Goal: Task Accomplishment & Management: Manage account settings

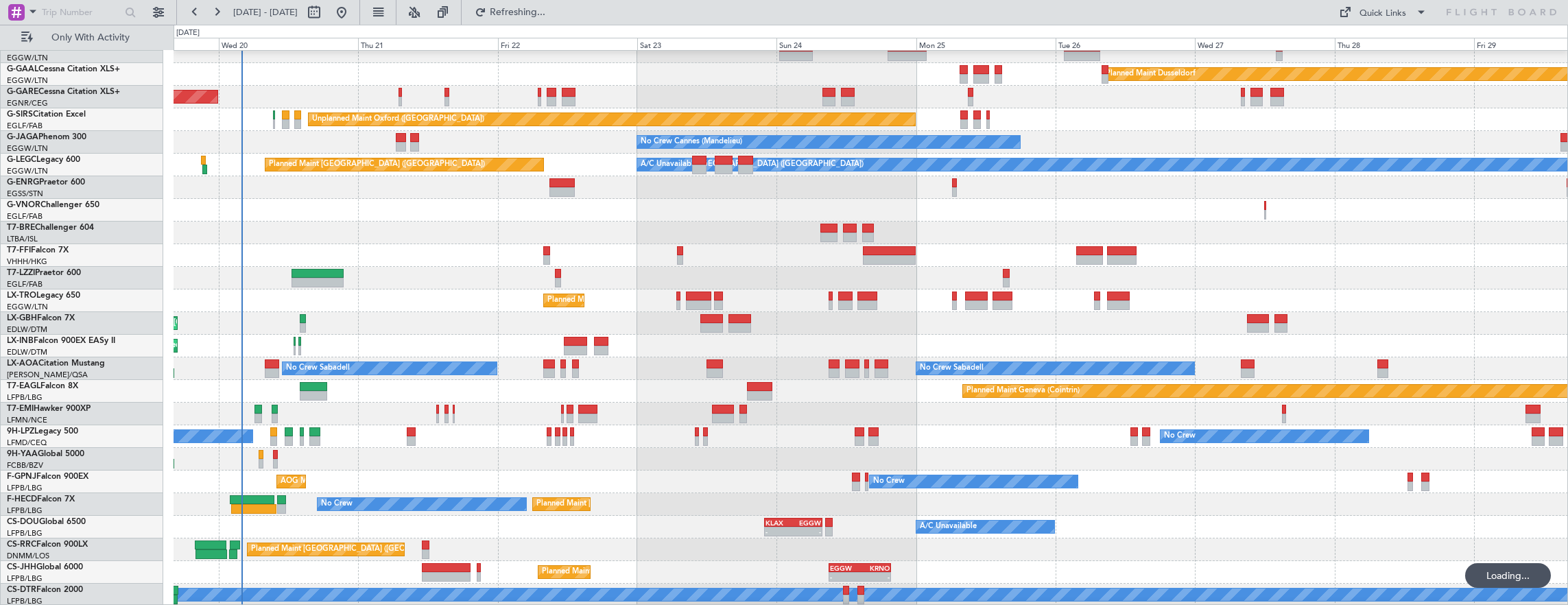
scroll to position [33, 0]
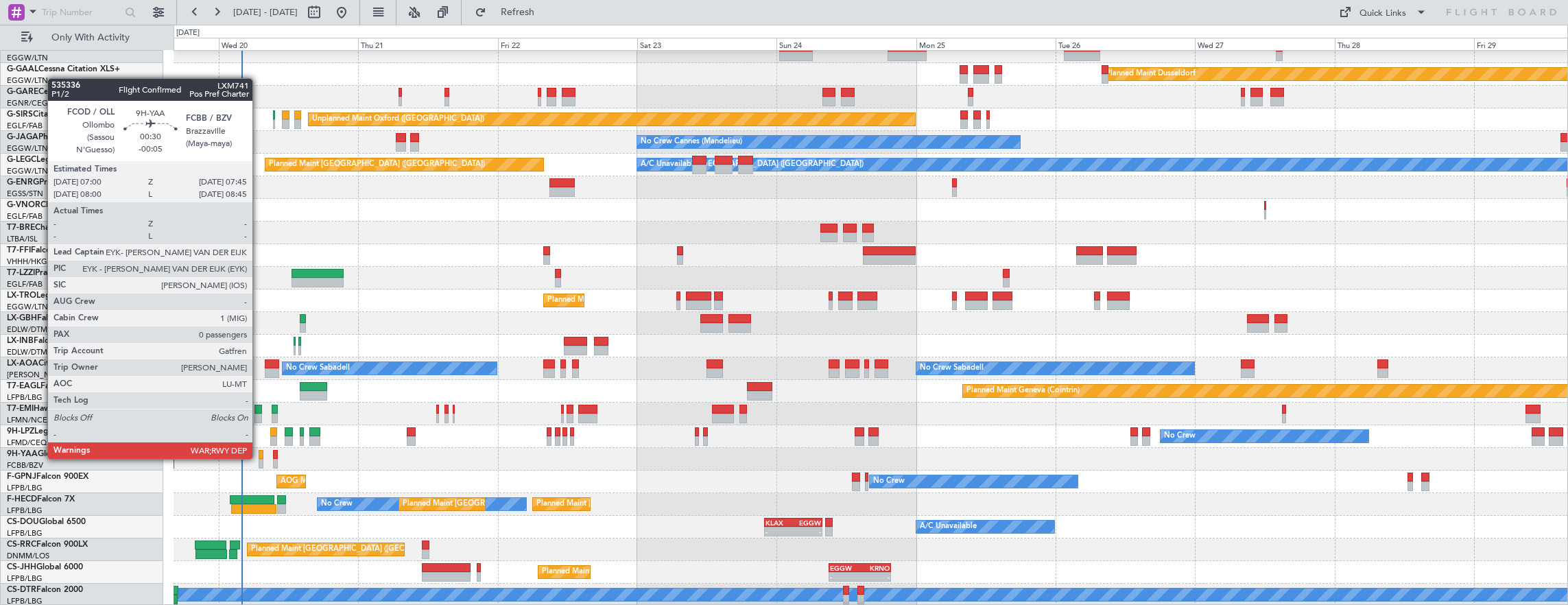
click at [261, 457] on div at bounding box center [261, 454] width 5 height 9
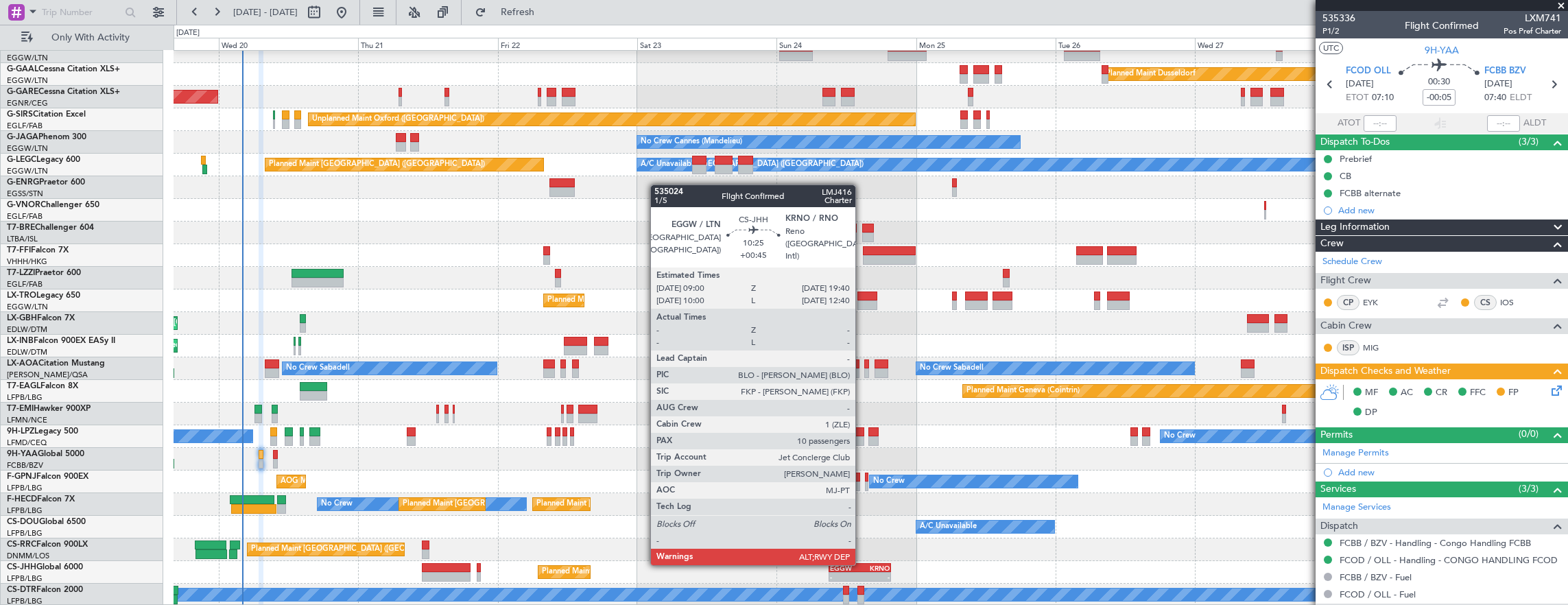
click at [862, 564] on div "KRNO" at bounding box center [874, 568] width 30 height 9
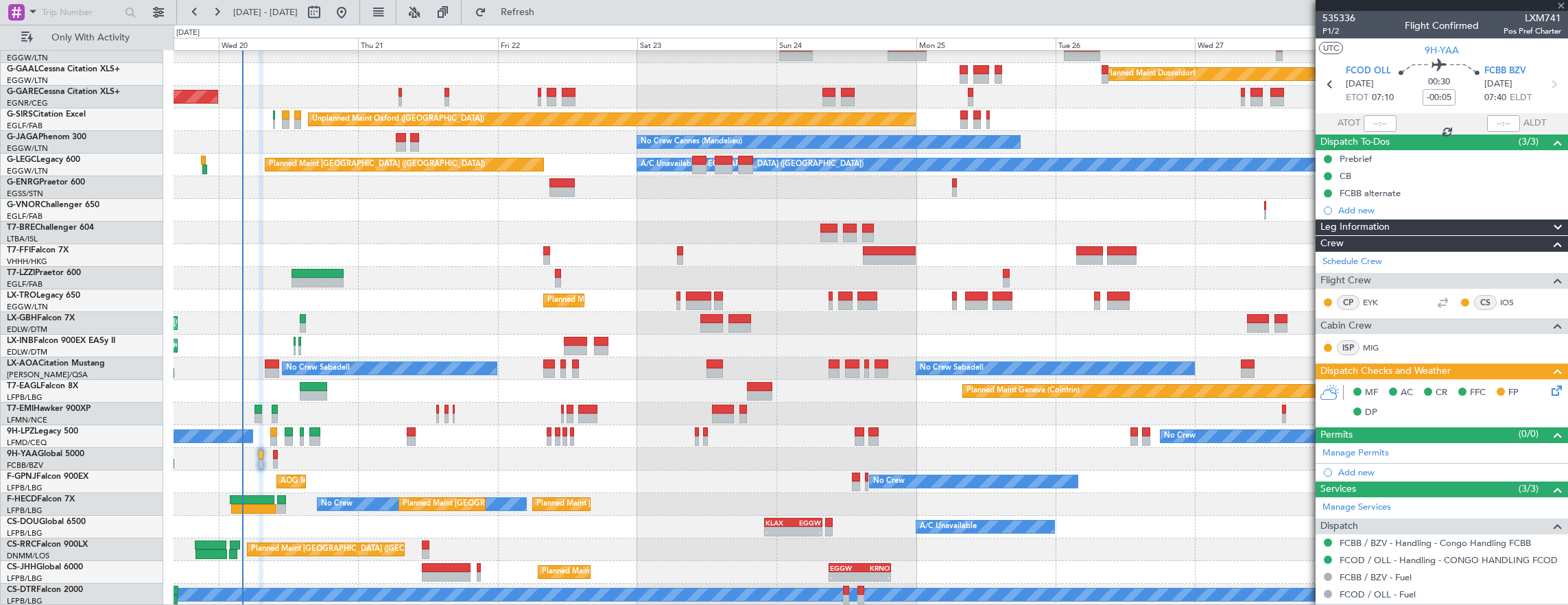
type input "+00:45"
type input "10"
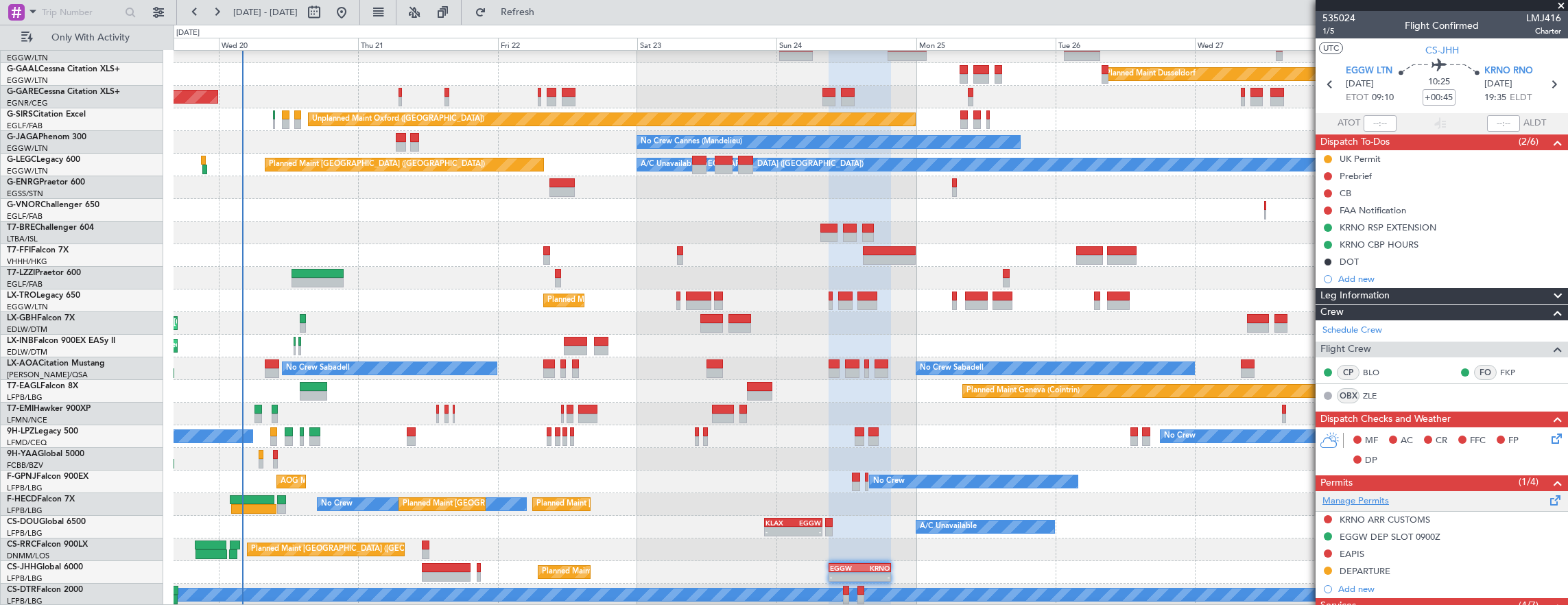
click at [1353, 501] on link "Manage Permits" at bounding box center [1356, 501] width 66 height 14
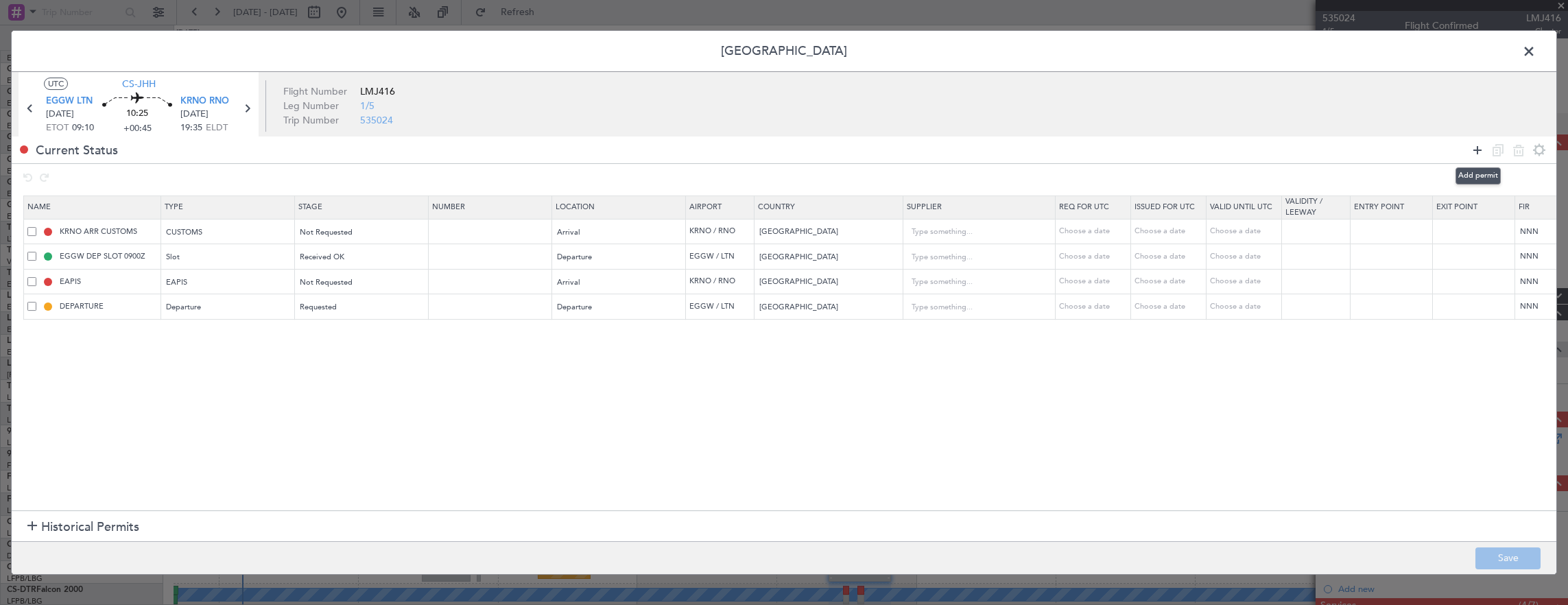
click at [1472, 149] on icon at bounding box center [1477, 150] width 16 height 16
click at [274, 323] on div "Type" at bounding box center [224, 333] width 114 height 20
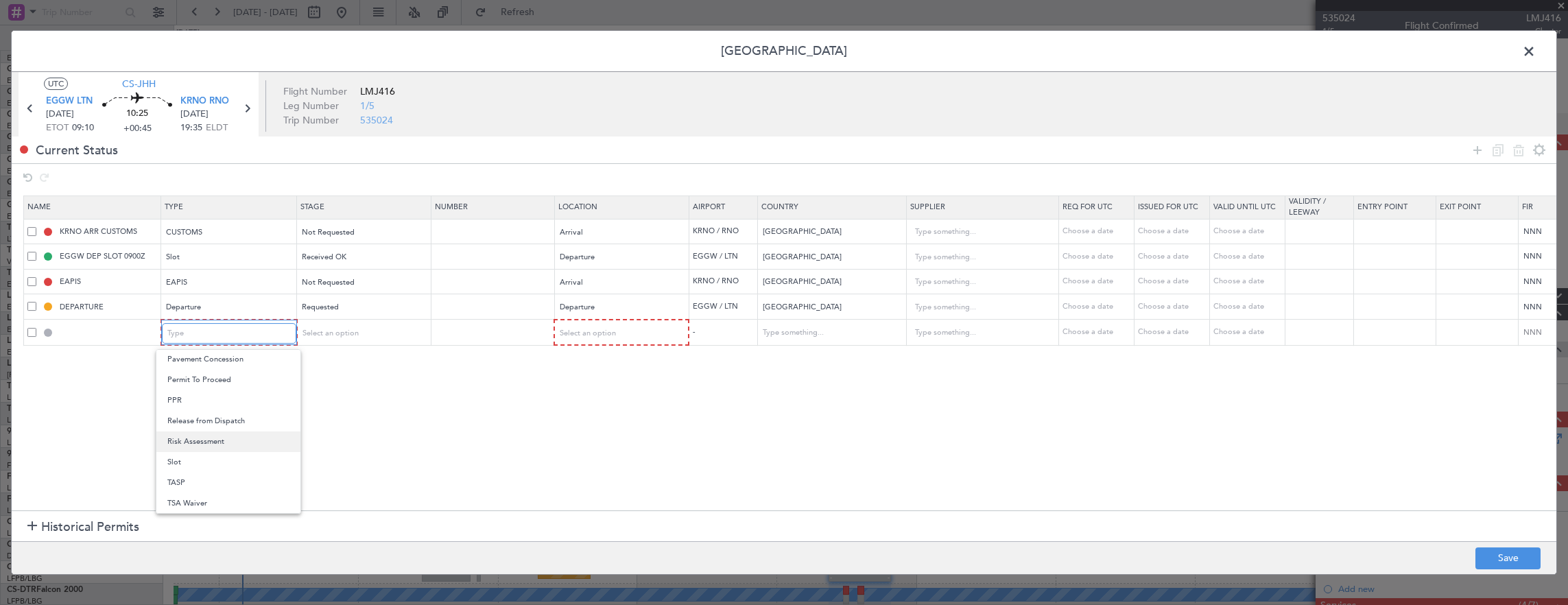
scroll to position [275, 0]
click at [227, 394] on span "Hrs Ext" at bounding box center [228, 394] width 122 height 20
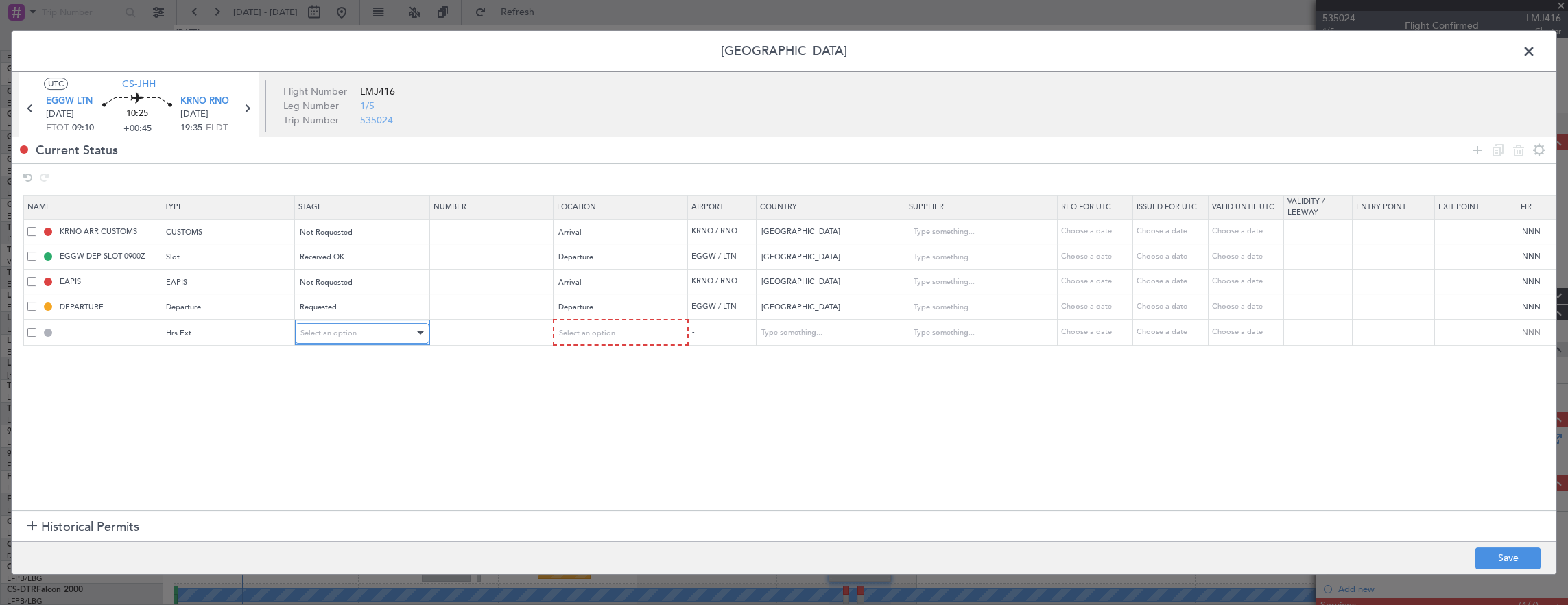
click at [334, 332] on span "Select an option" at bounding box center [329, 333] width 56 height 10
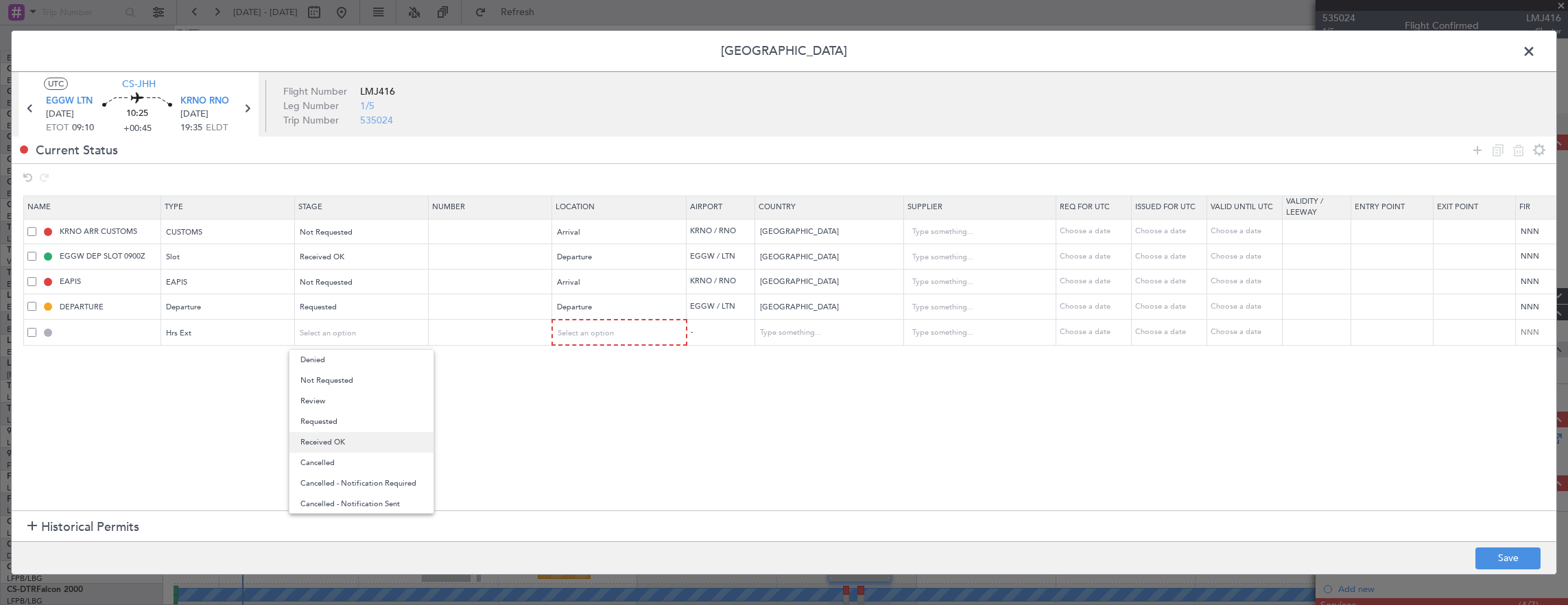
click at [332, 440] on span "Received OK" at bounding box center [361, 442] width 122 height 20
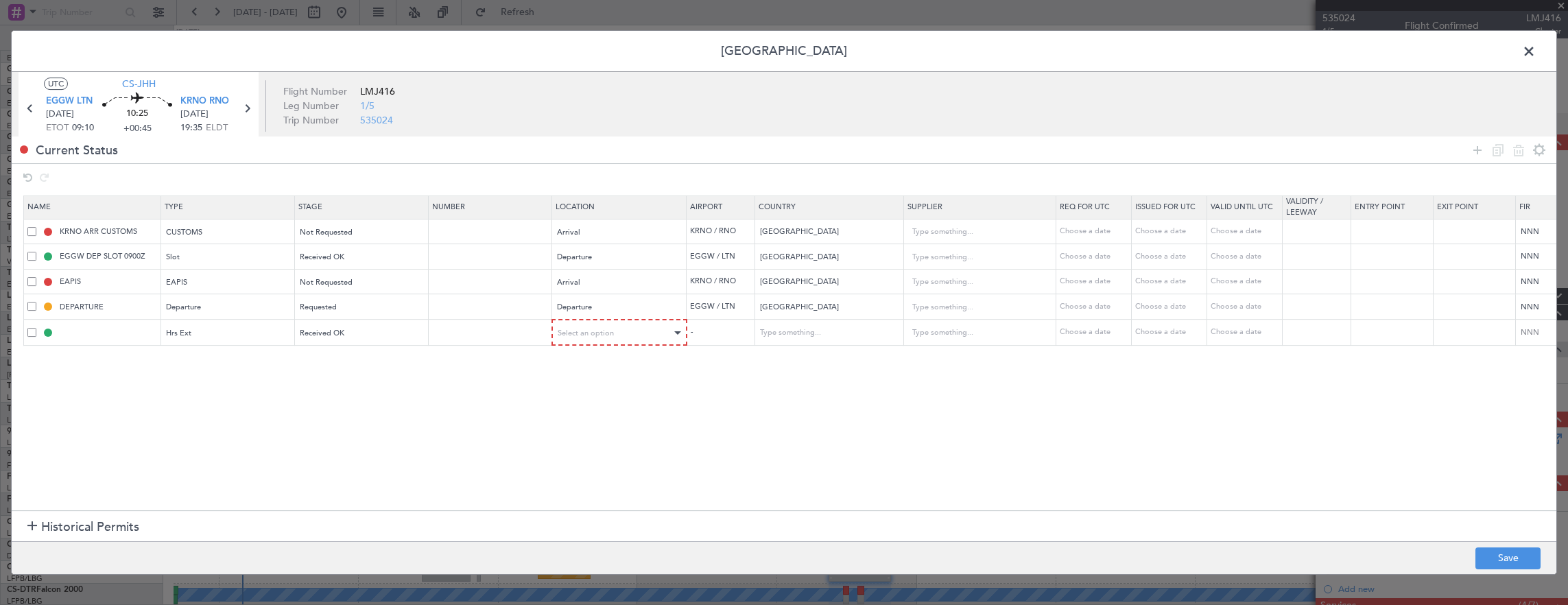
click at [630, 322] on div "Select an option" at bounding box center [620, 332] width 133 height 20
click at [623, 331] on div "Select an option" at bounding box center [615, 333] width 114 height 20
click at [594, 399] on span "Arrival" at bounding box center [618, 401] width 122 height 20
click at [1519, 551] on button "Save" at bounding box center [1507, 558] width 65 height 22
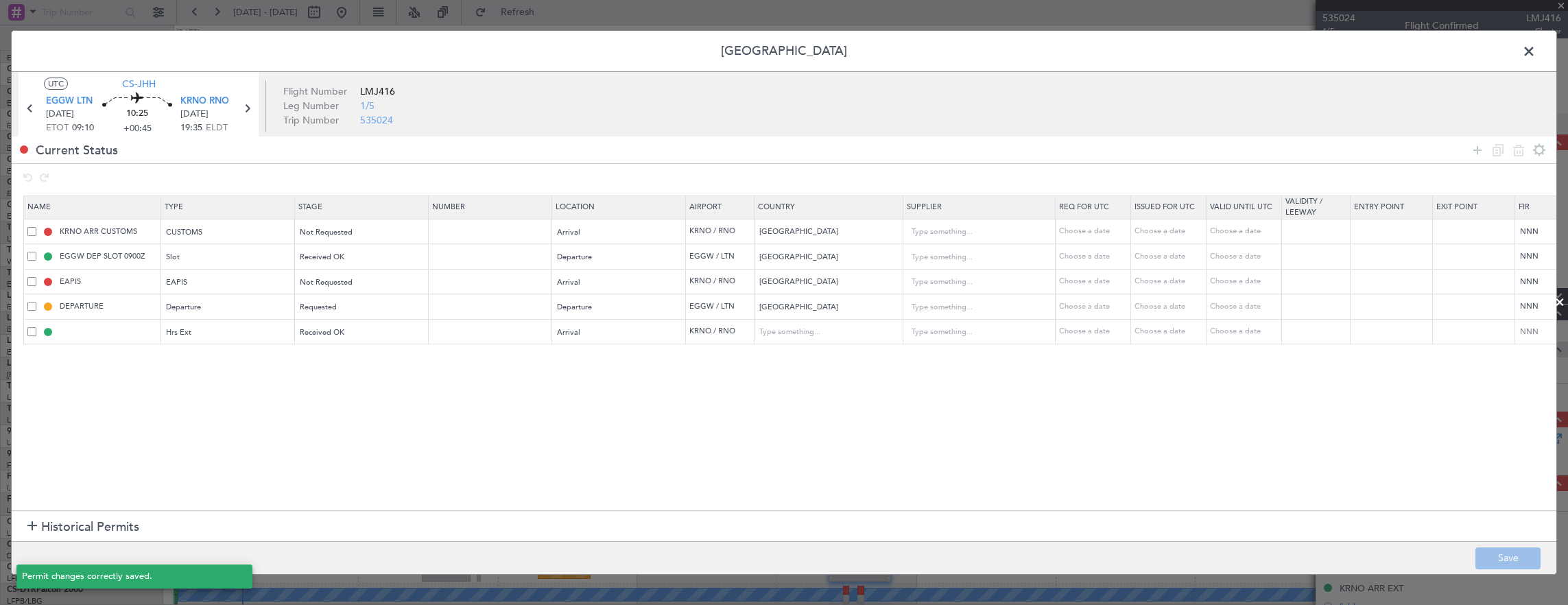
type input "KRNO ARR EXT"
type input "[GEOGRAPHIC_DATA]"
type input "NNN"
type input "5"
click at [99, 329] on input "KRNO ARR EXT" at bounding box center [108, 331] width 103 height 12
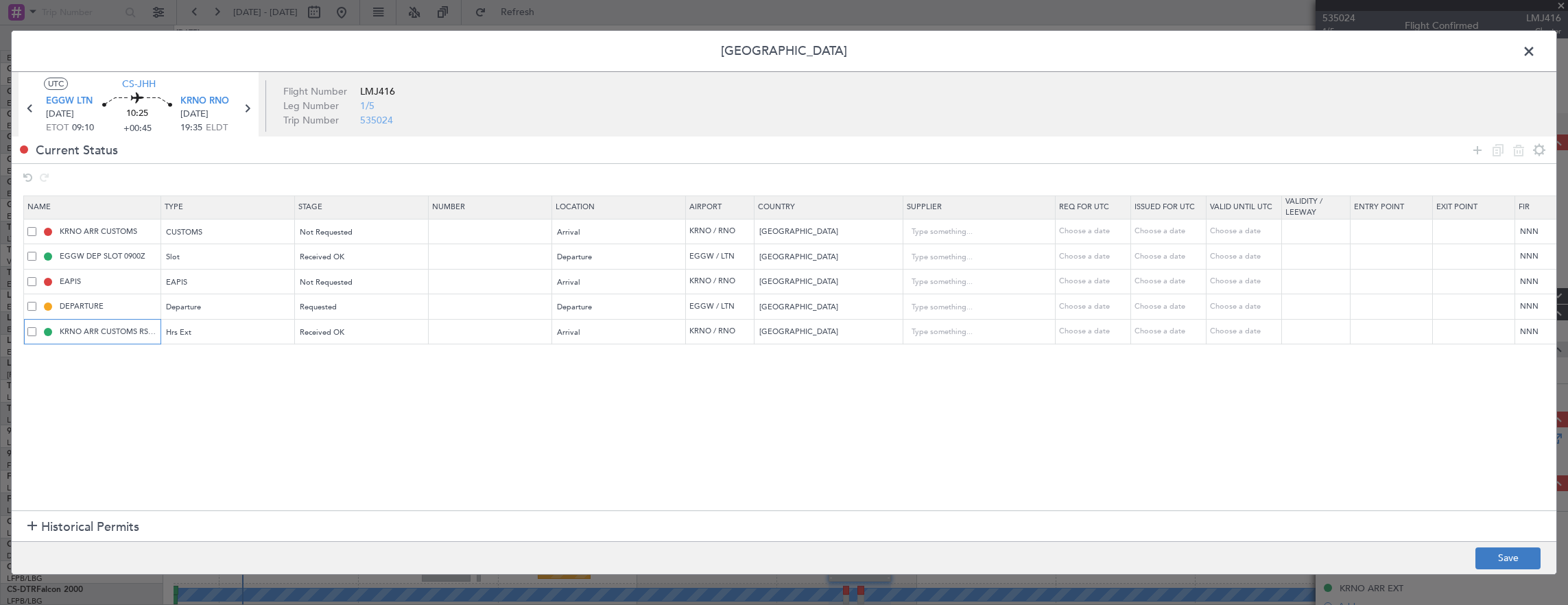
type input "KRNO ARR CUSTOMS RSP EXT"
click at [1494, 558] on button "Save" at bounding box center [1507, 558] width 65 height 22
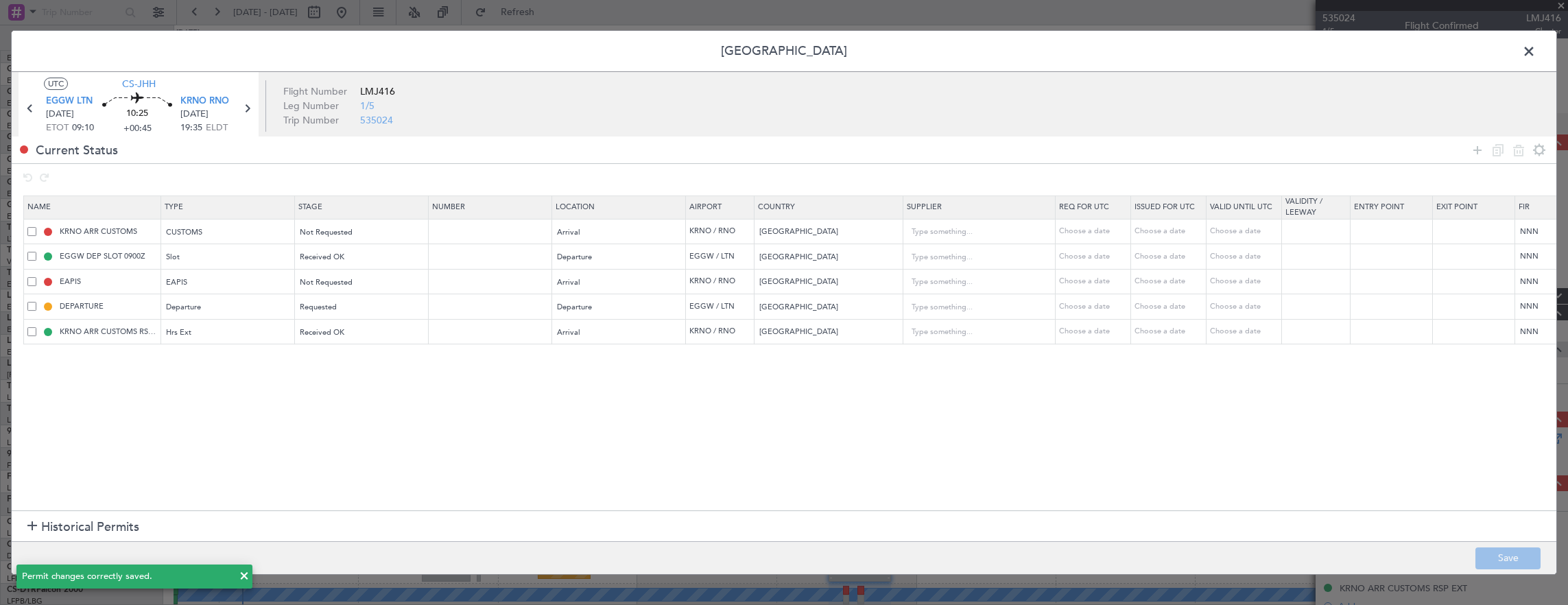
click at [1536, 48] on span at bounding box center [1536, 55] width 0 height 27
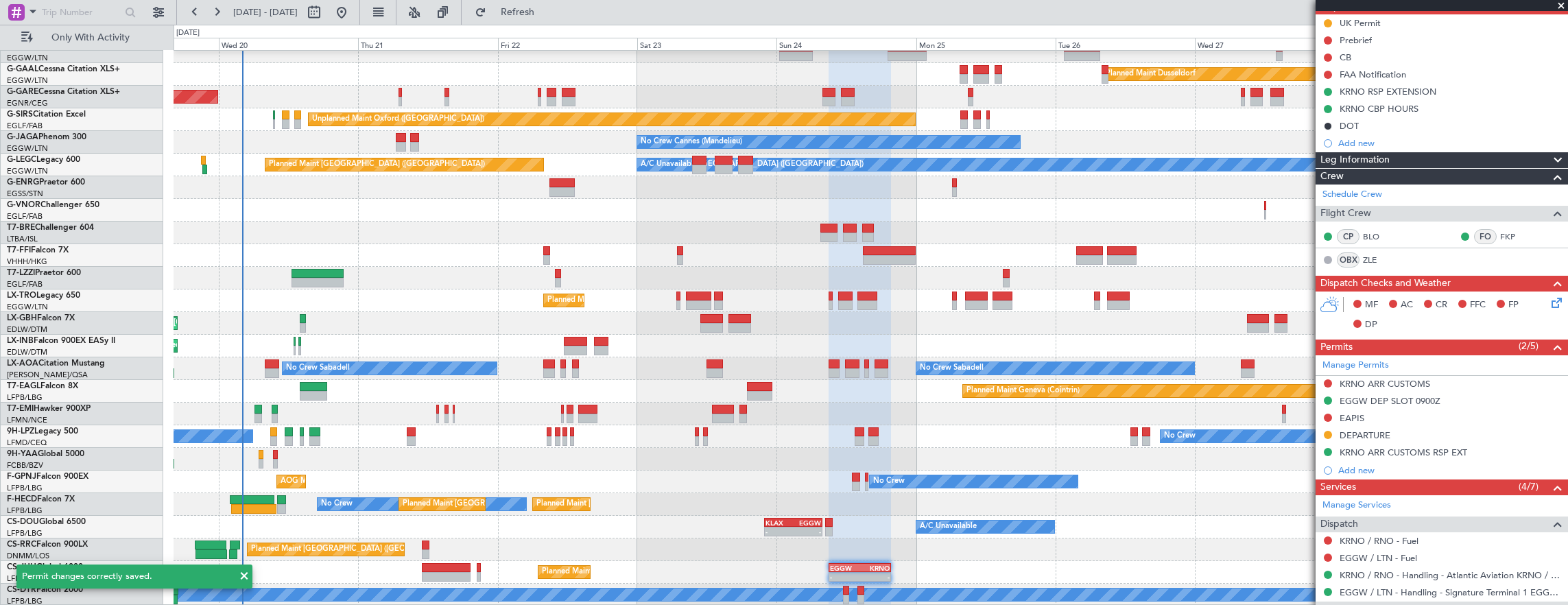
scroll to position [205, 0]
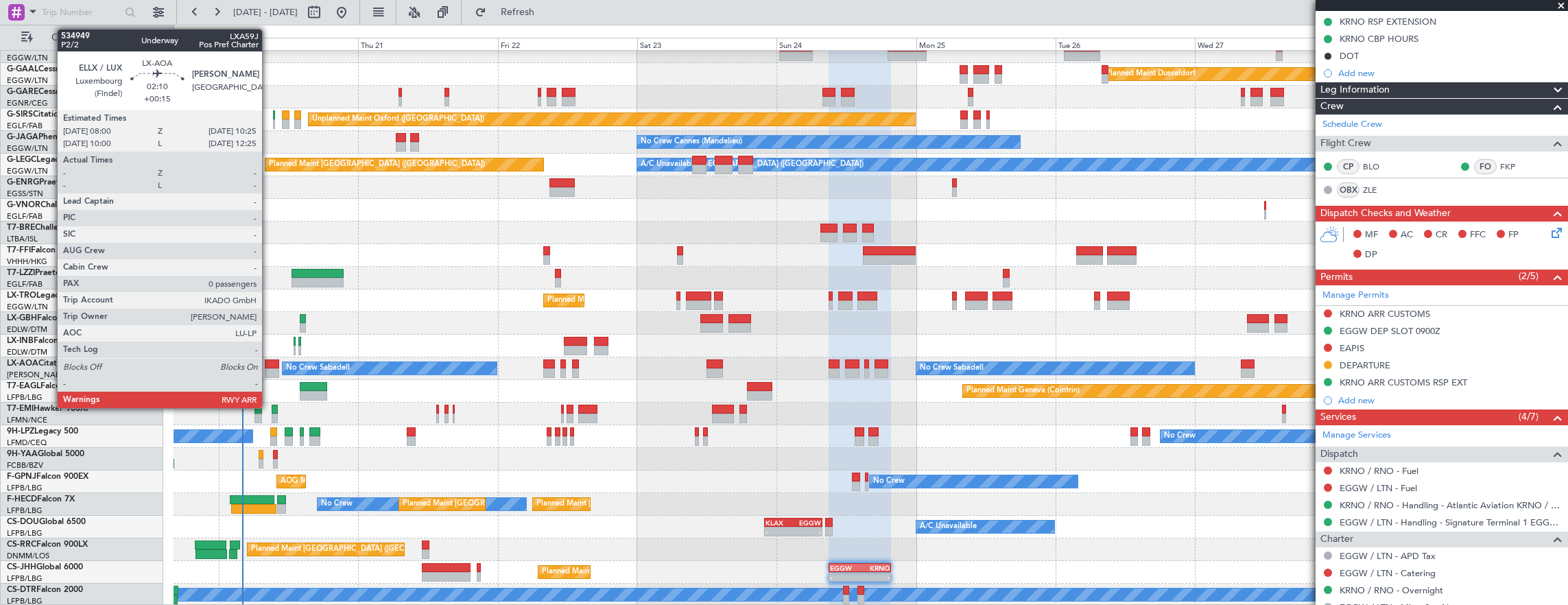
click at [269, 368] on div at bounding box center [272, 372] width 14 height 9
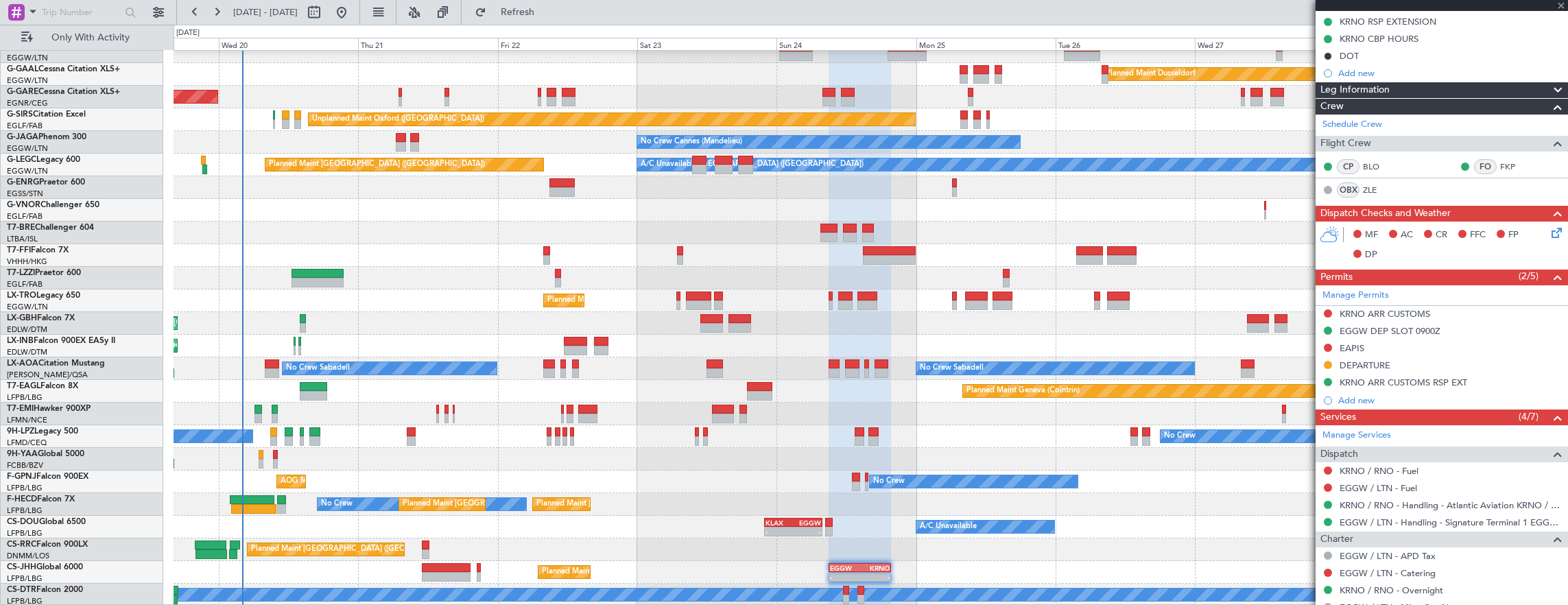
type input "+00:15"
type input "0"
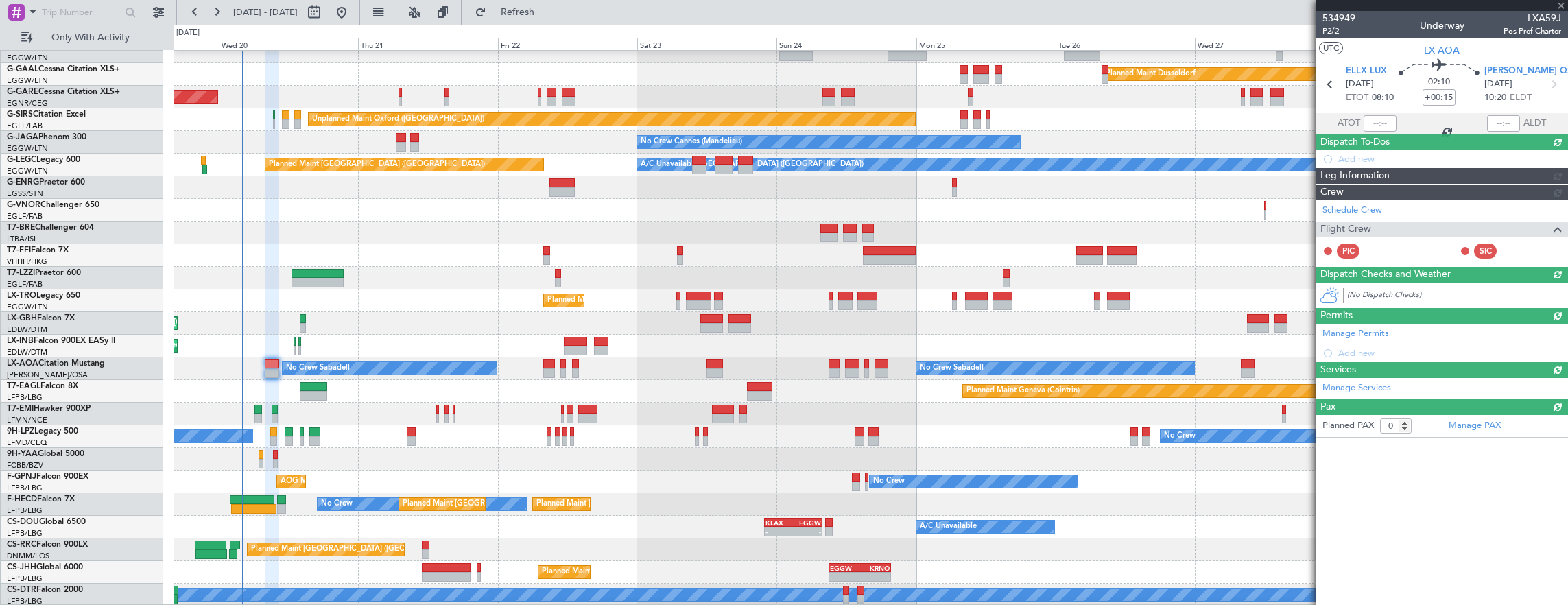
scroll to position [0, 0]
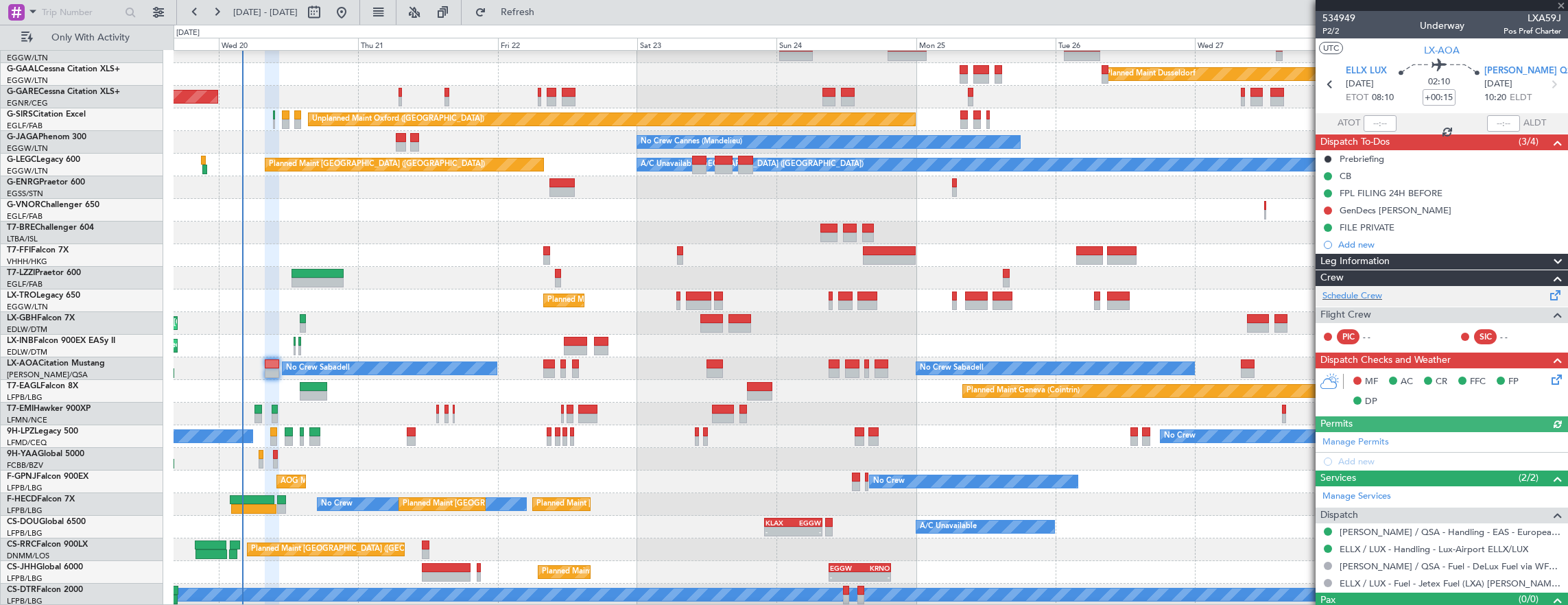
click at [1402, 293] on div "Schedule Crew" at bounding box center [1442, 297] width 252 height 20
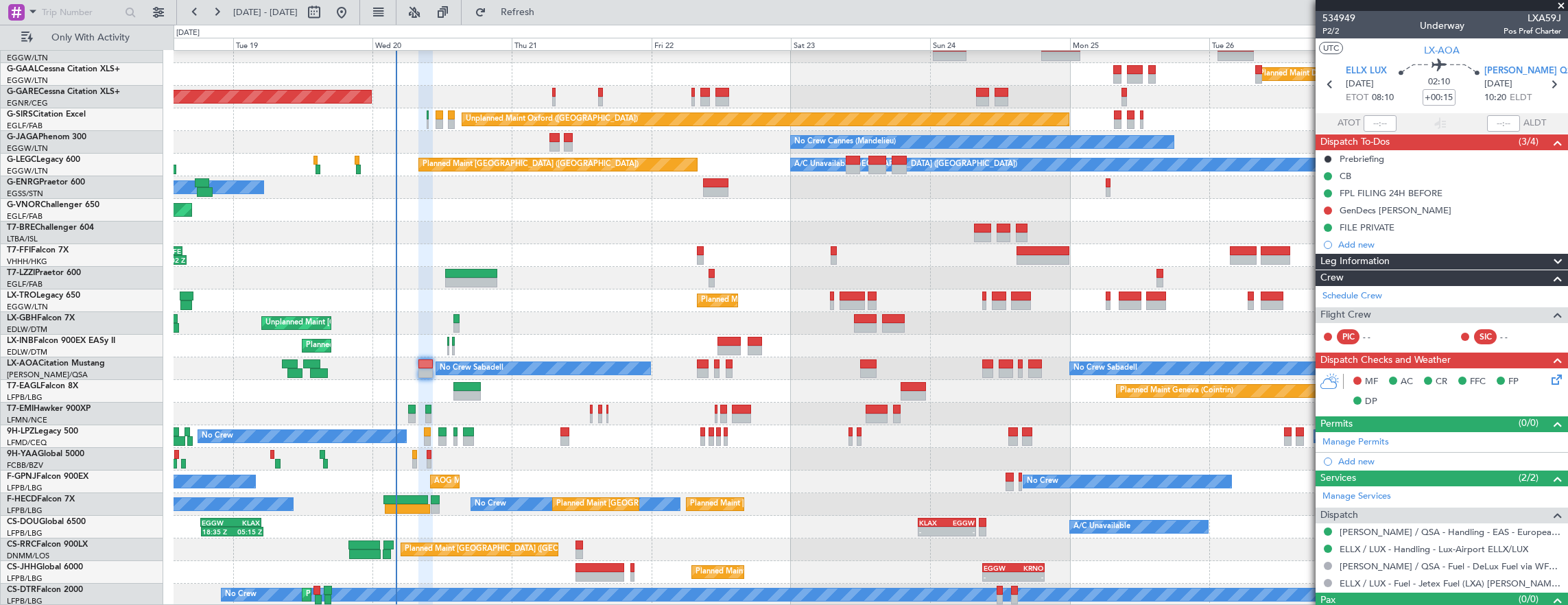
scroll to position [33, 0]
click at [504, 400] on div "Planned Maint Windsor Locks ([PERSON_NAME] Intl) Planned [GEOGRAPHIC_DATA] Unpl…" at bounding box center [871, 312] width 1394 height 589
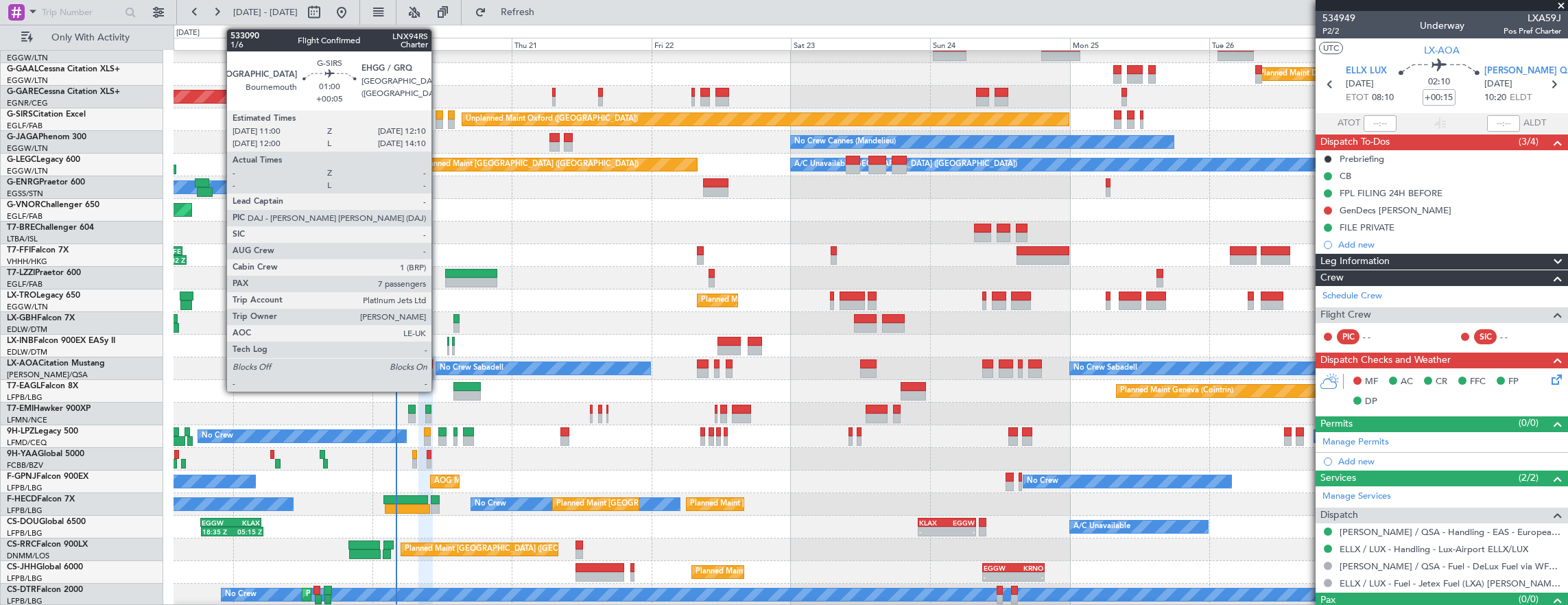
click at [438, 121] on div at bounding box center [439, 124] width 7 height 9
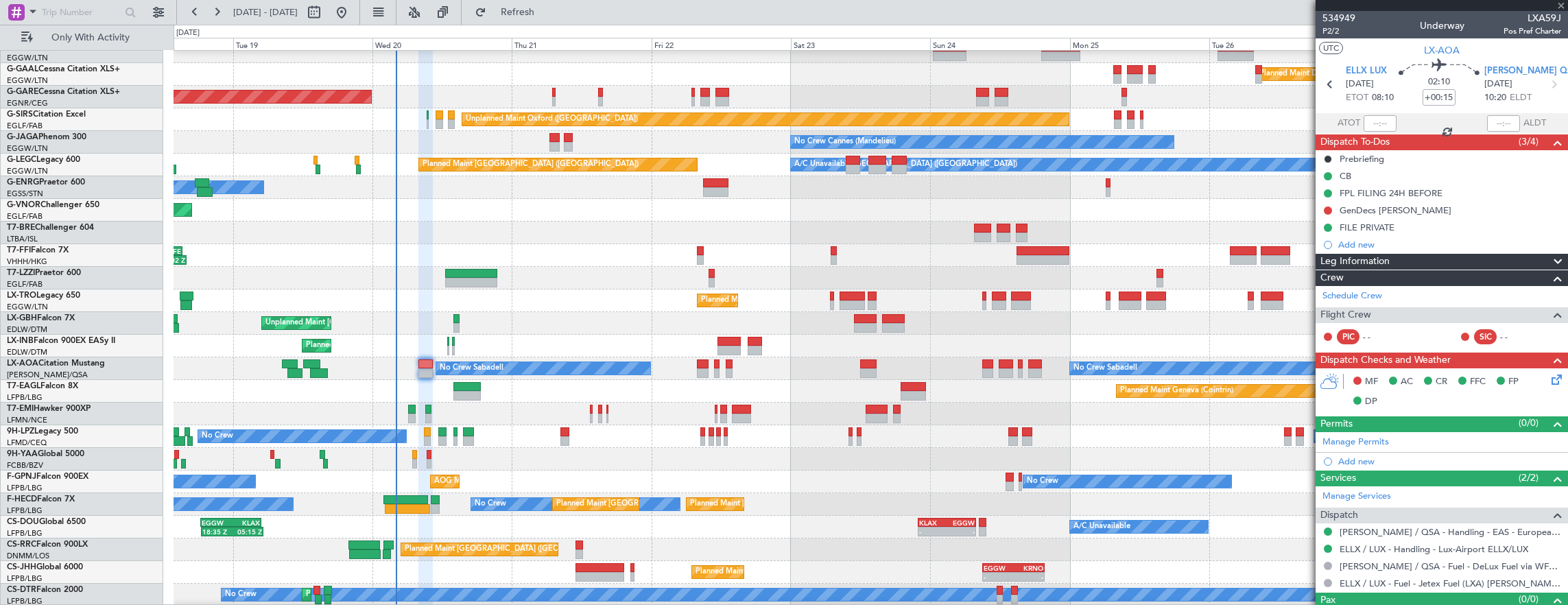
type input "+00:05"
type input "7"
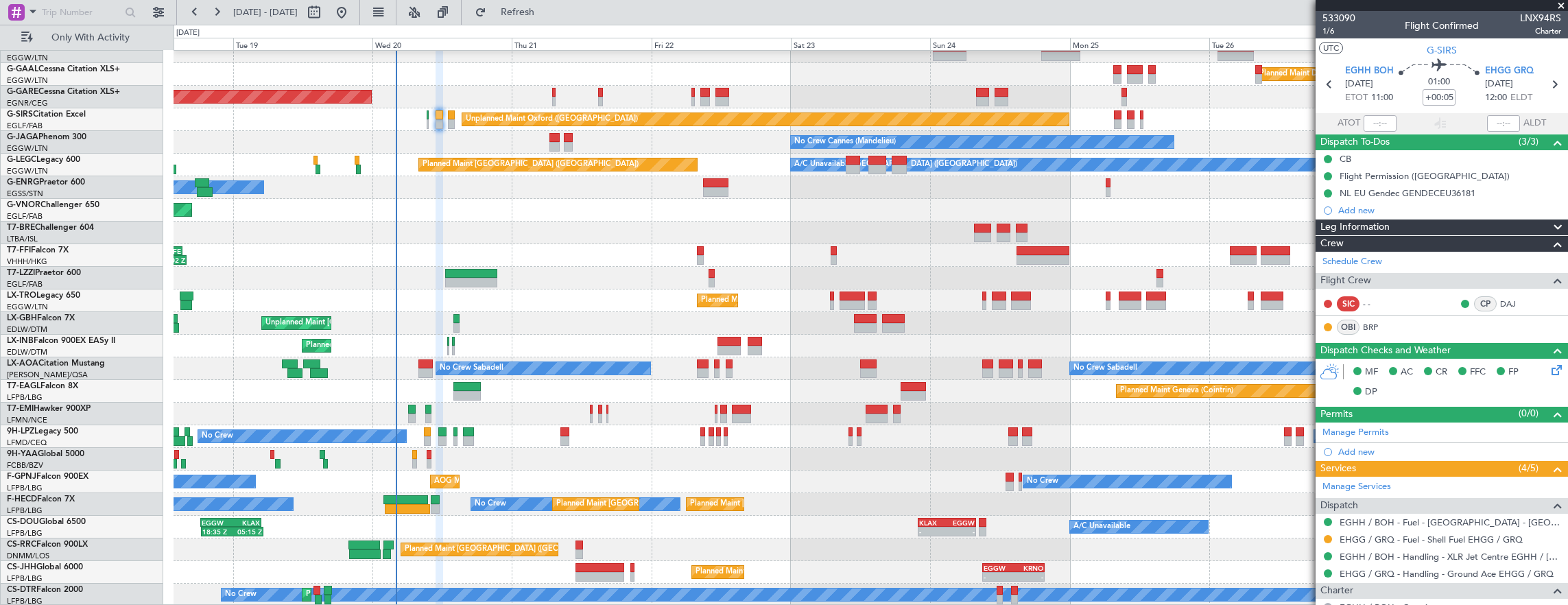
click at [698, 236] on div "Planned Maint Windsor Locks ([PERSON_NAME] Intl) Planned [GEOGRAPHIC_DATA] Unpl…" at bounding box center [871, 312] width 1394 height 589
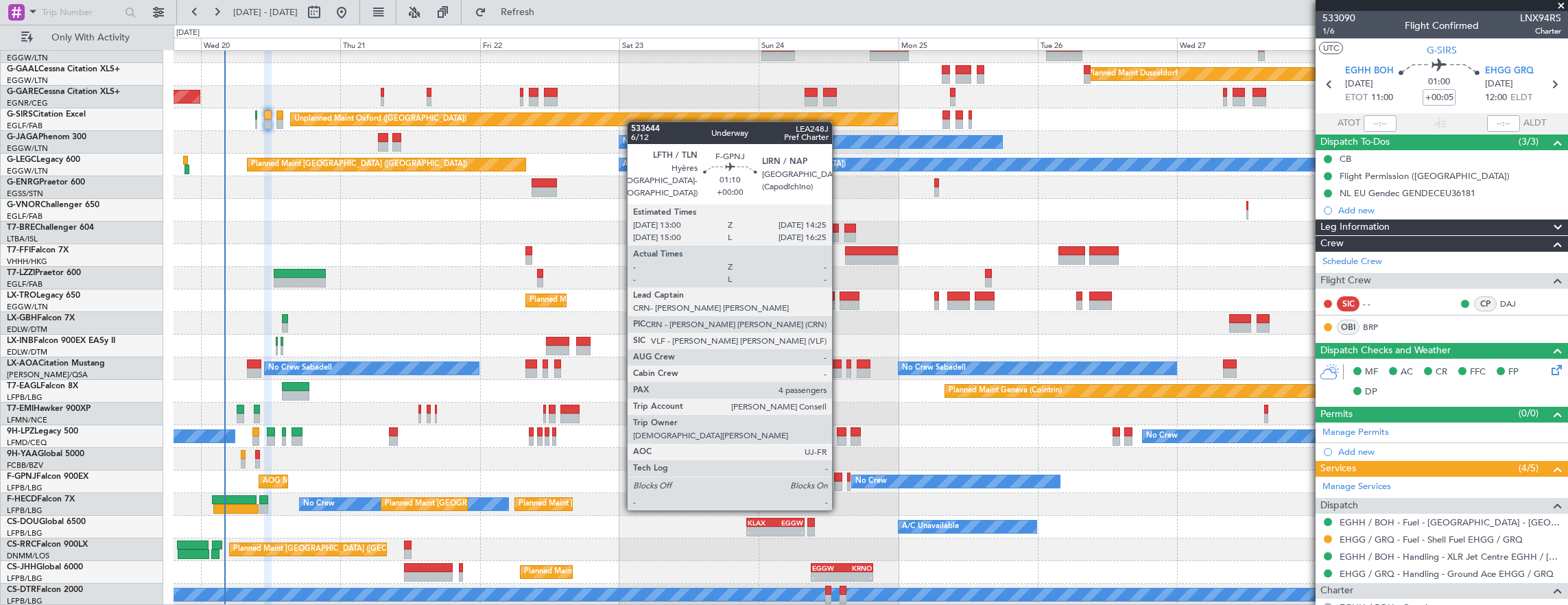
click at [839, 483] on div at bounding box center [839, 486] width 9 height 9
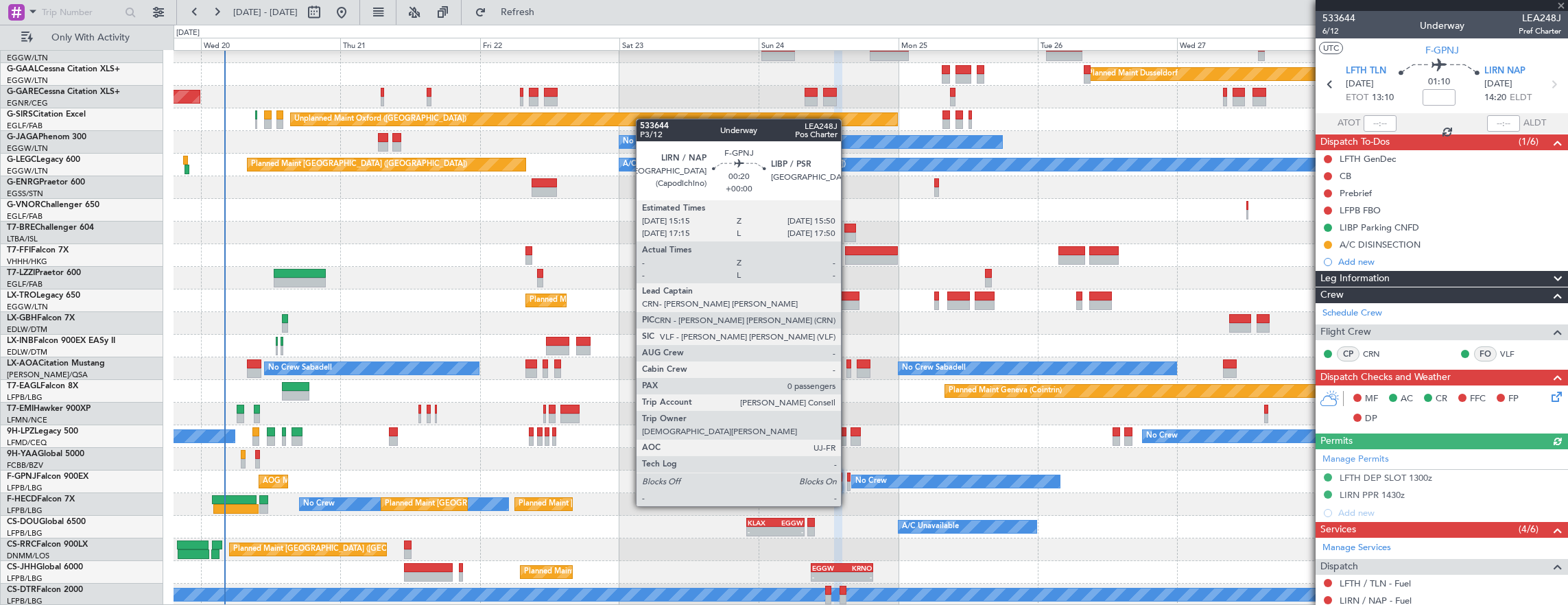
click at [848, 480] on div at bounding box center [849, 477] width 3 height 9
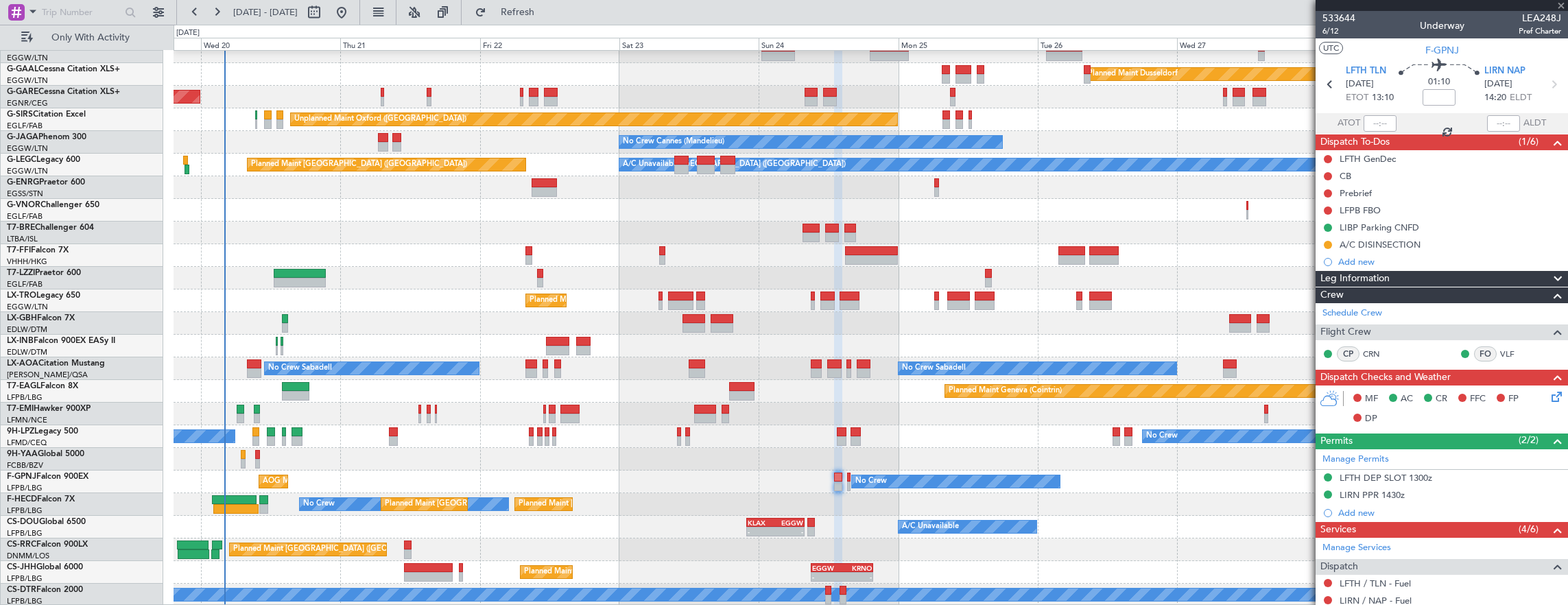
type input "0"
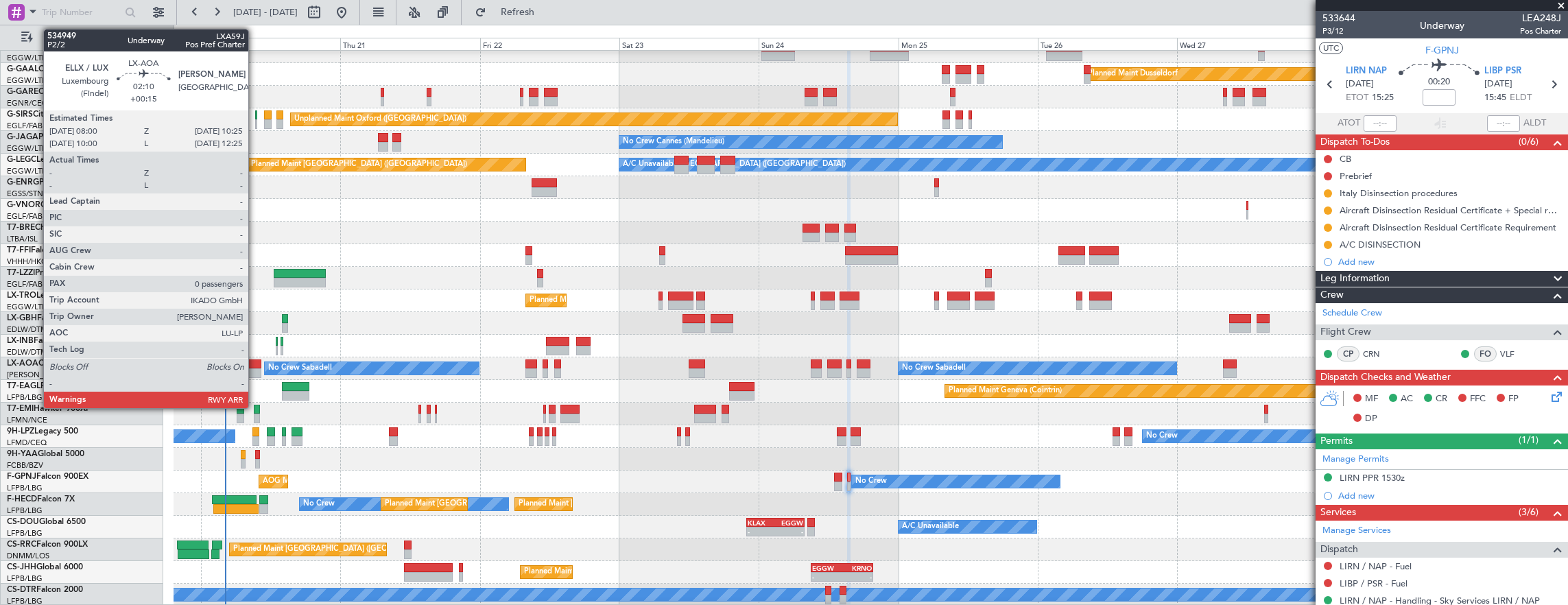
click at [255, 367] on div at bounding box center [254, 364] width 14 height 9
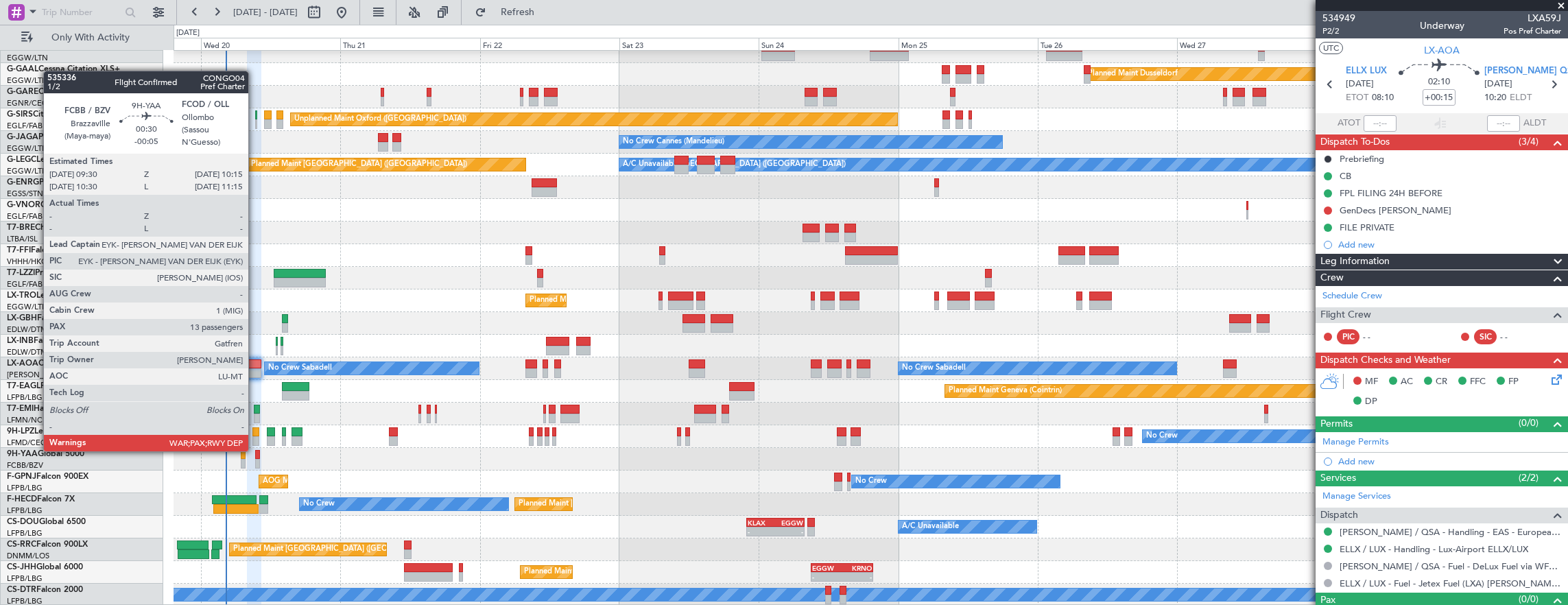
click at [255, 450] on div at bounding box center [257, 454] width 5 height 9
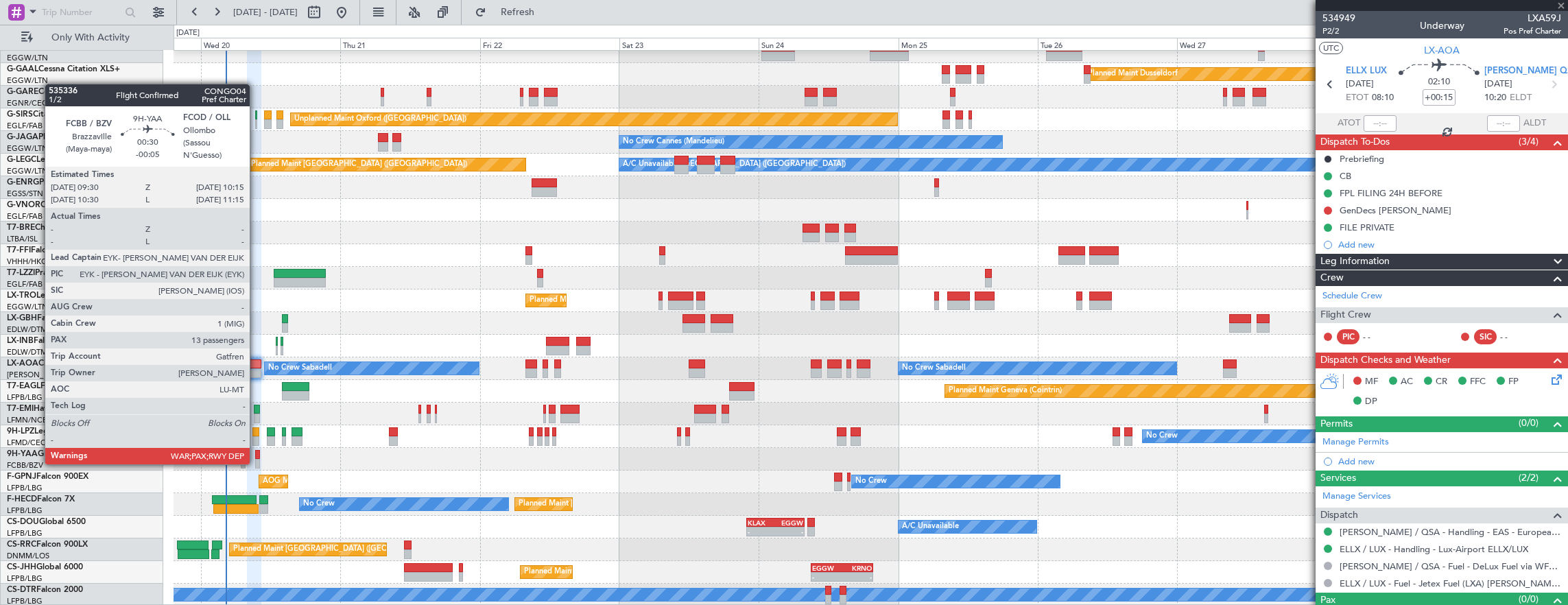
type input "-00:05"
type input "13"
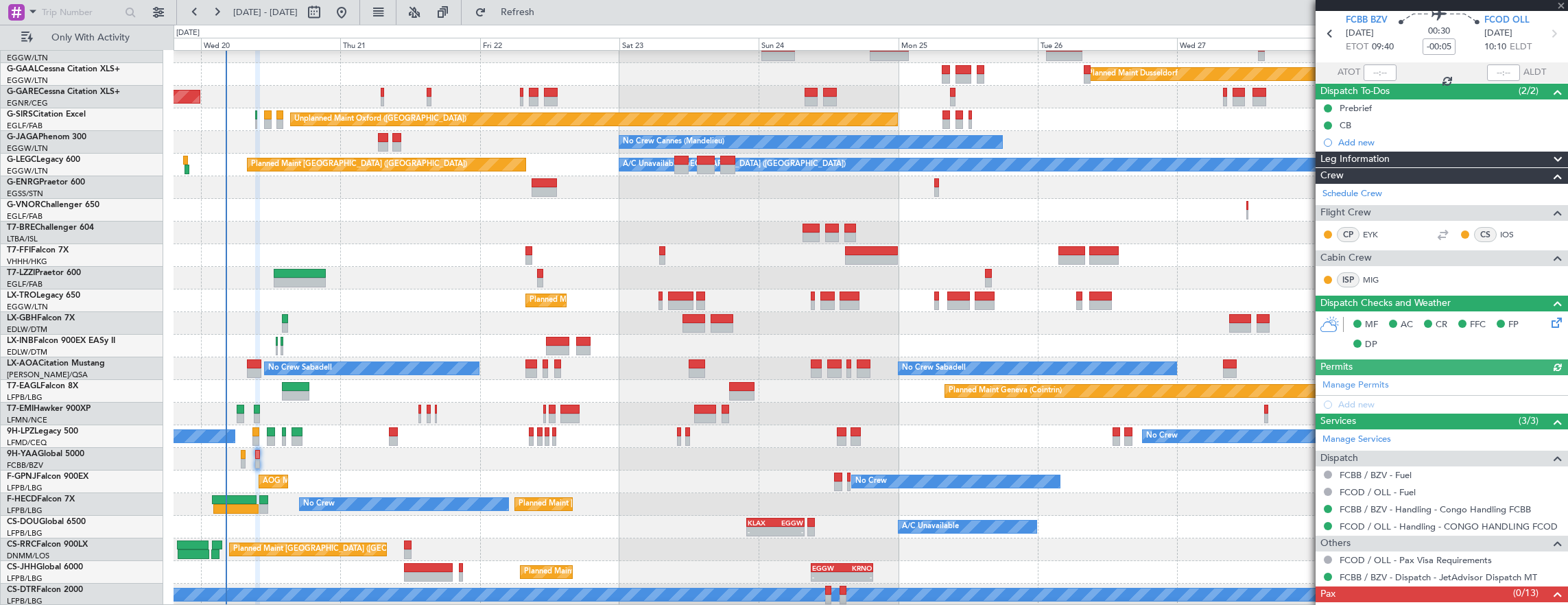
scroll to position [84, 0]
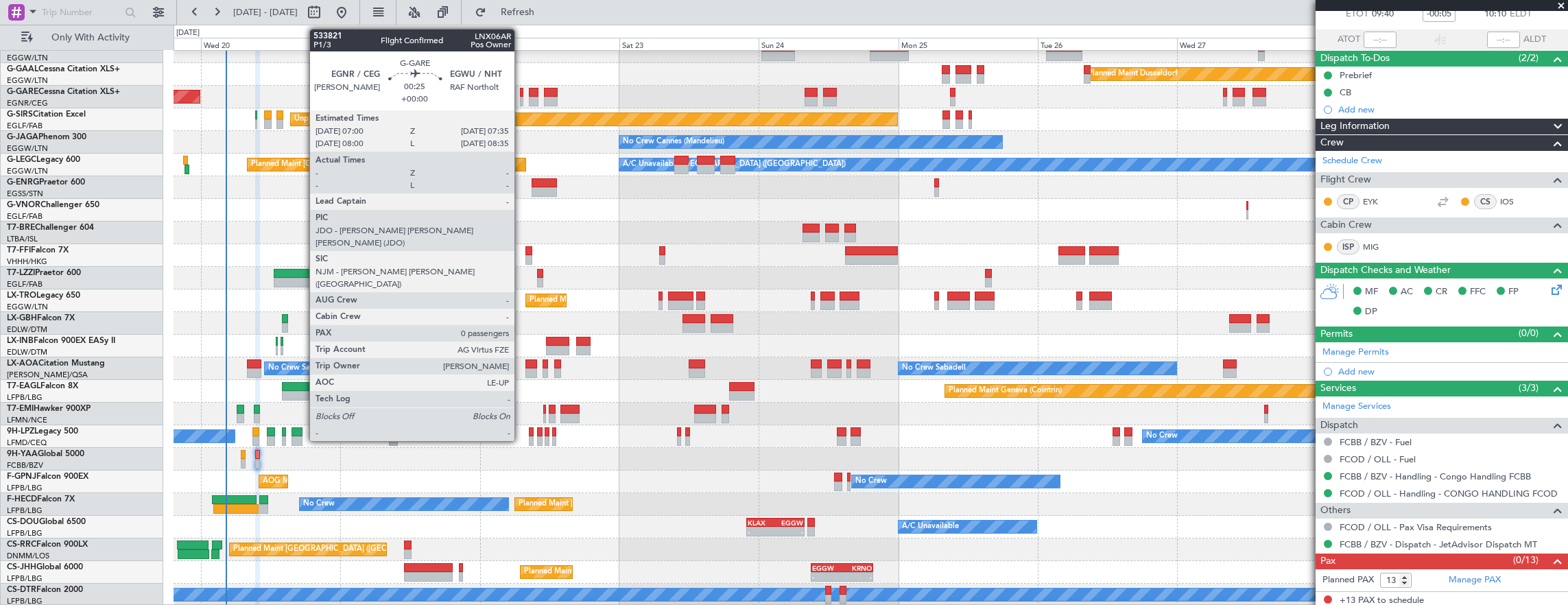
click at [522, 96] on div at bounding box center [522, 101] width 3 height 9
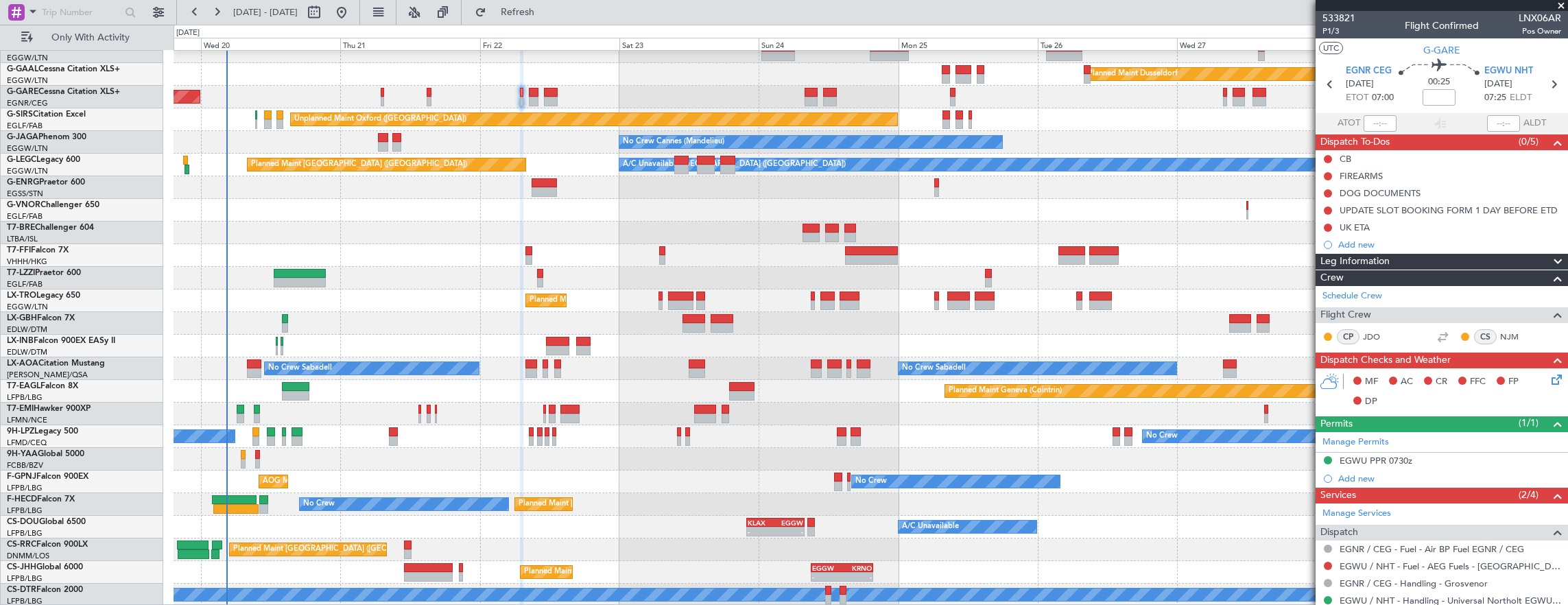
scroll to position [33, 0]
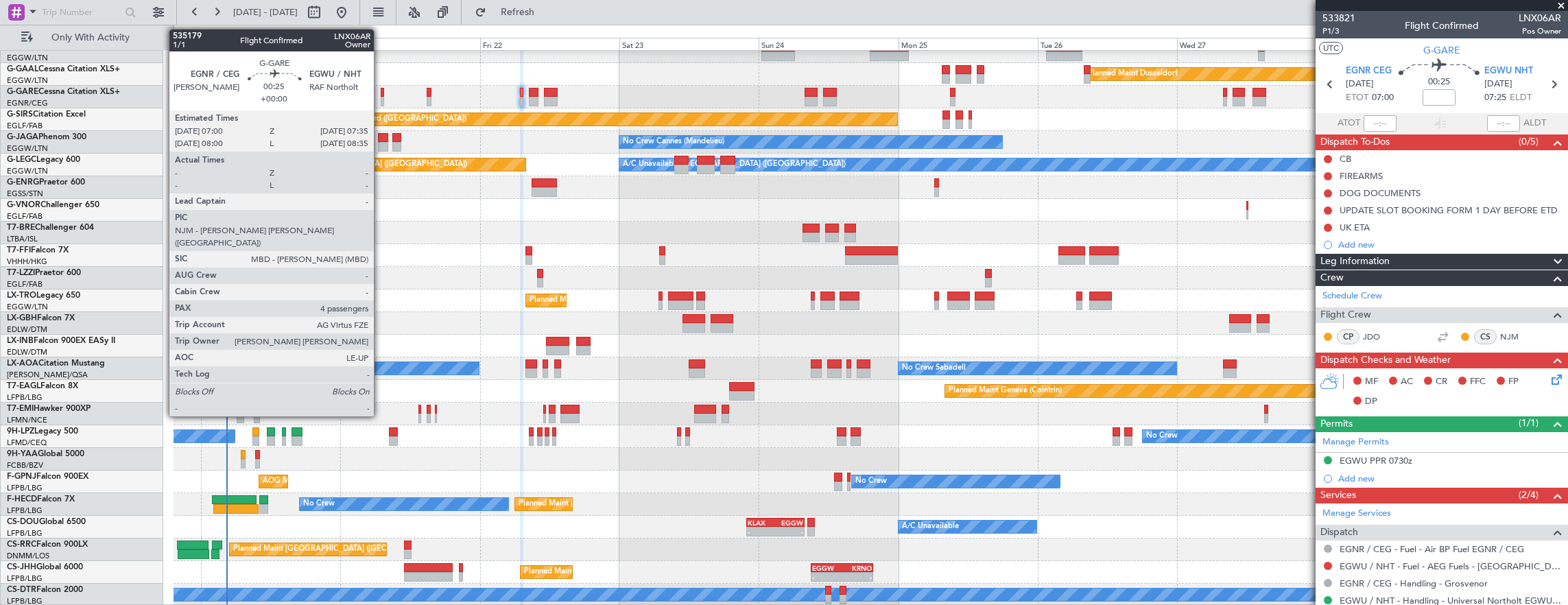
click at [381, 93] on div at bounding box center [383, 92] width 3 height 9
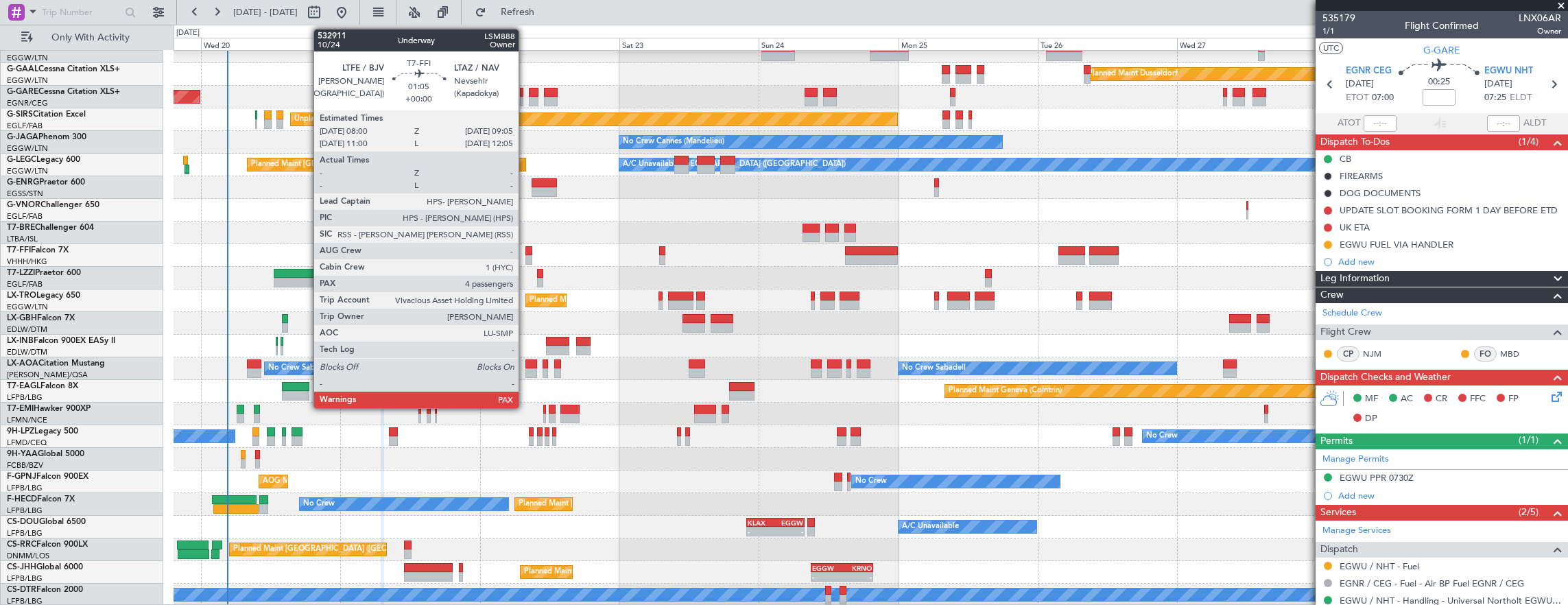
click at [526, 251] on div at bounding box center [529, 251] width 7 height 9
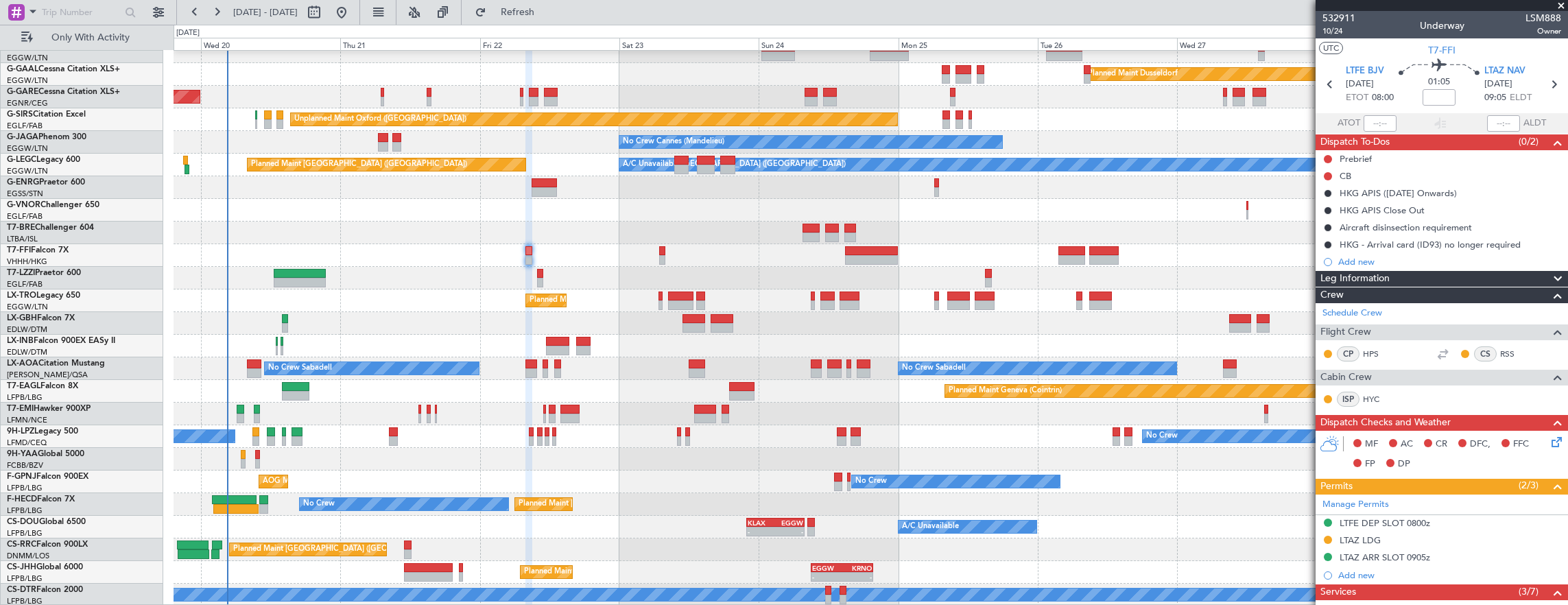
click at [517, 96] on div "Unplanned Maint [PERSON_NAME]" at bounding box center [871, 97] width 1394 height 23
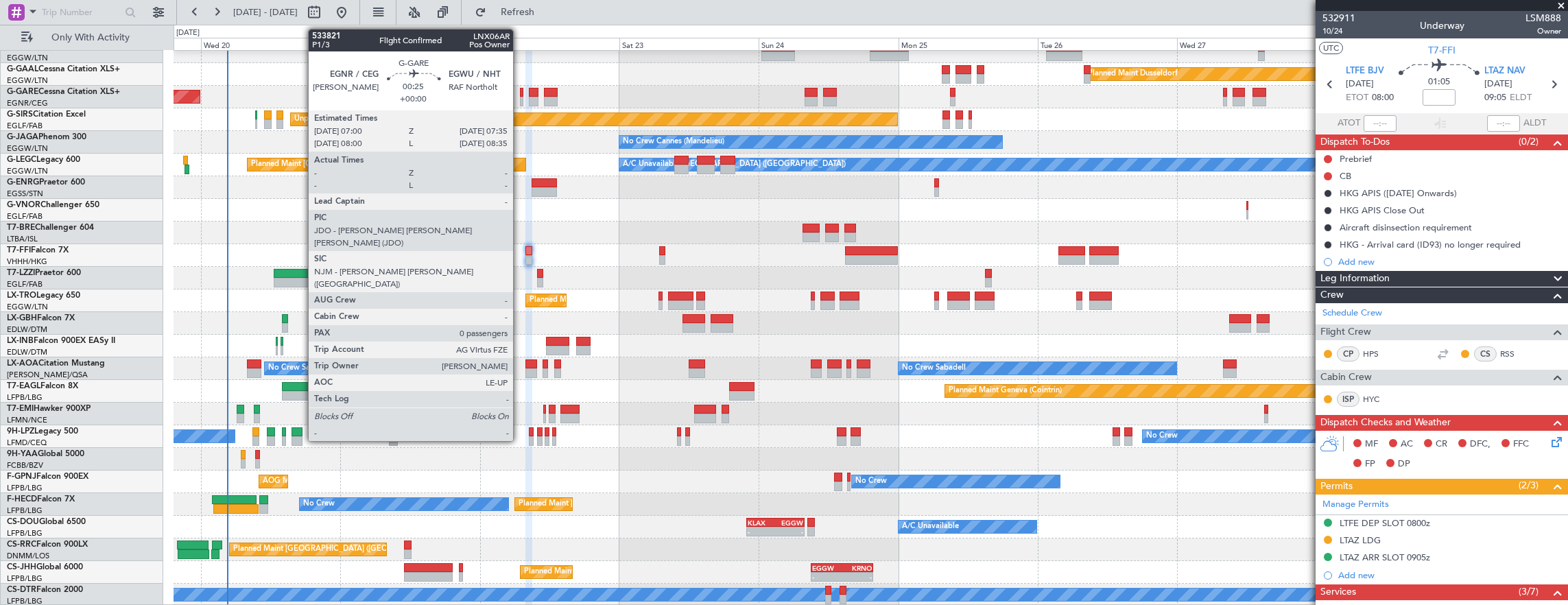
click at [520, 96] on div at bounding box center [522, 101] width 3 height 9
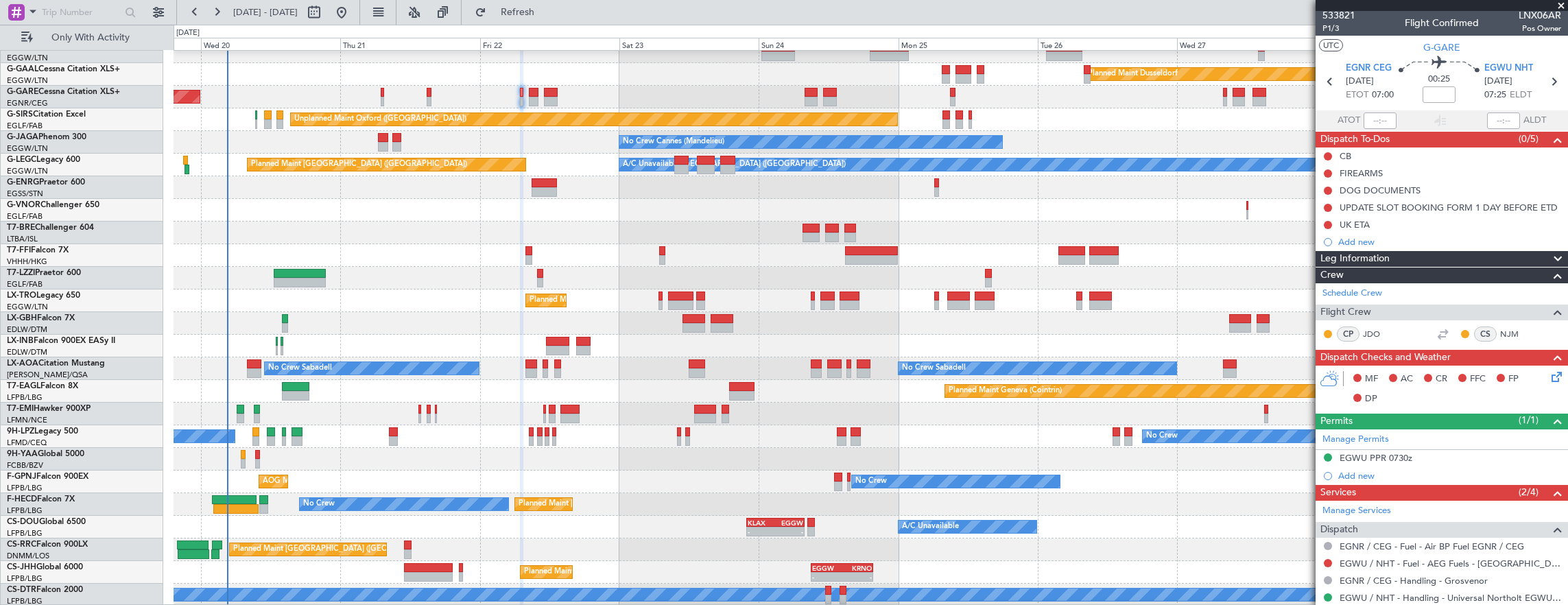
scroll to position [0, 0]
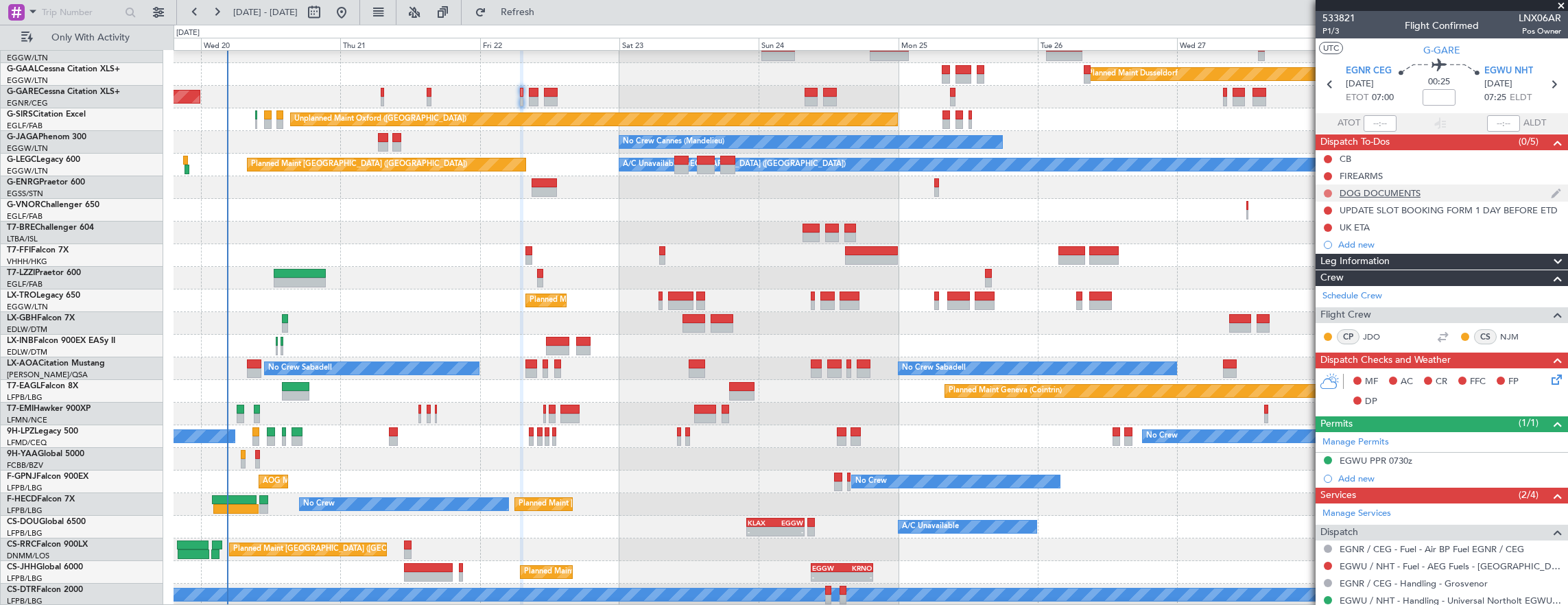
click at [1328, 192] on button at bounding box center [1328, 193] width 9 height 9
click at [1327, 272] on span "Cancelled" at bounding box center [1331, 274] width 39 height 14
click at [1327, 176] on button at bounding box center [1328, 176] width 9 height 9
click at [1321, 258] on span "Cancelled" at bounding box center [1331, 256] width 39 height 14
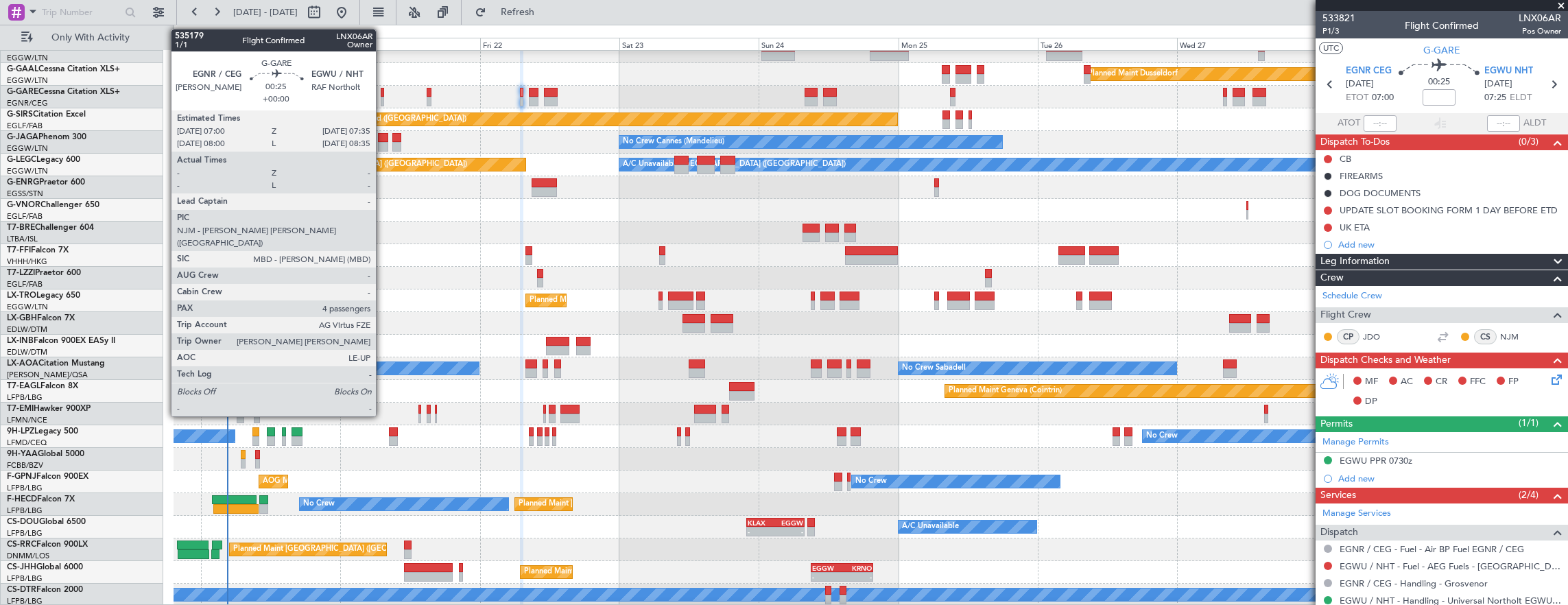
click at [383, 89] on div at bounding box center [383, 92] width 3 height 9
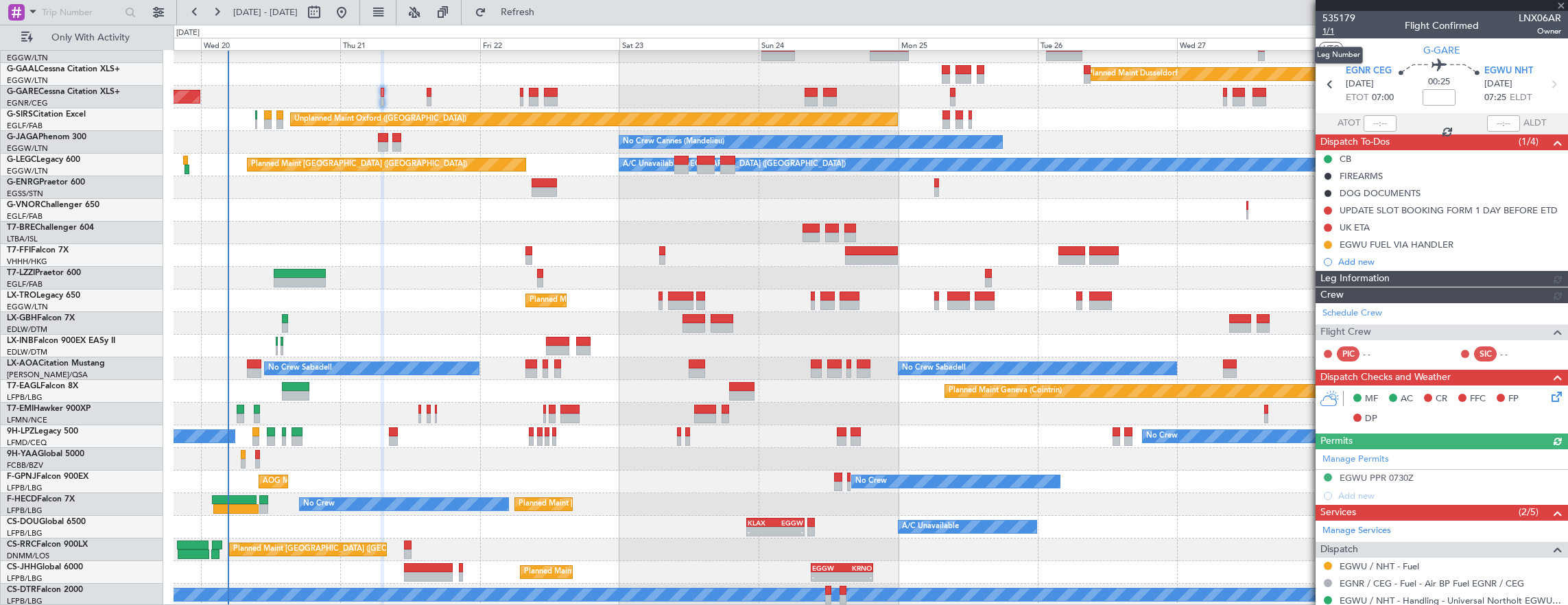
click at [1330, 32] on span "1/1" at bounding box center [1339, 32] width 33 height 12
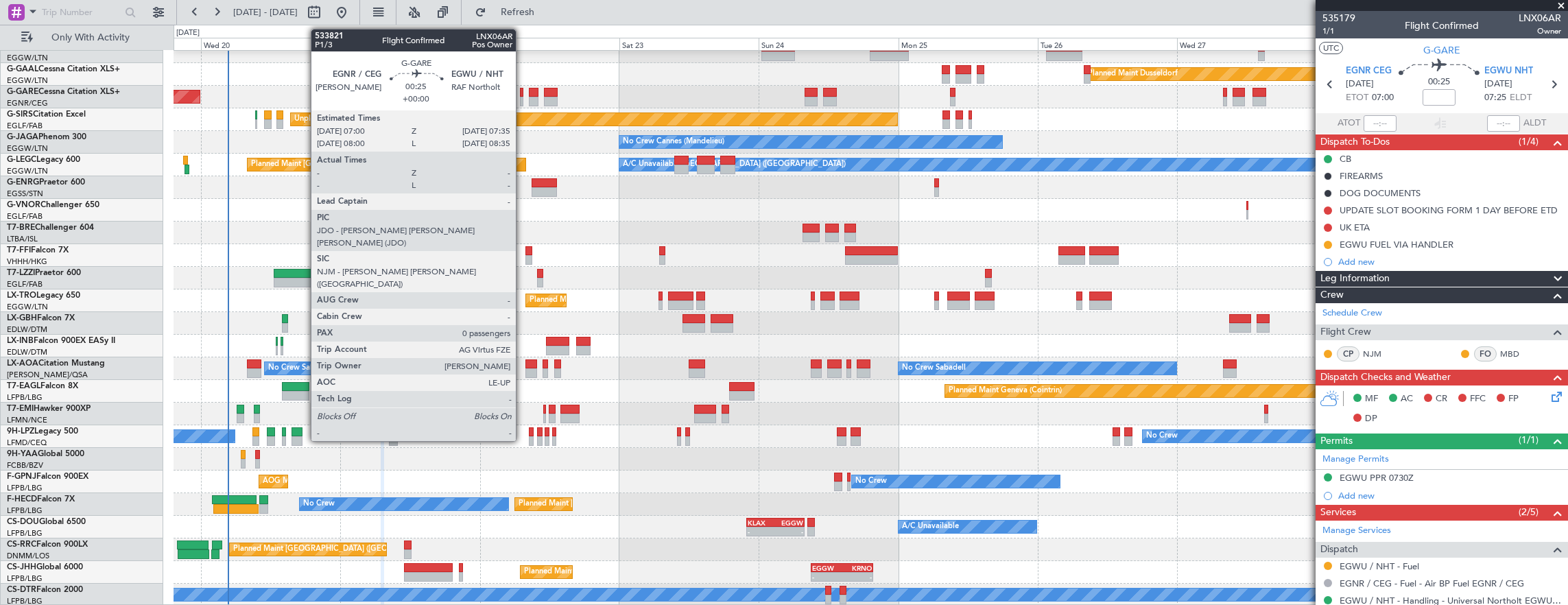
click at [523, 95] on div "Unplanned Maint [PERSON_NAME]" at bounding box center [871, 97] width 1394 height 23
click at [522, 94] on div at bounding box center [522, 92] width 3 height 9
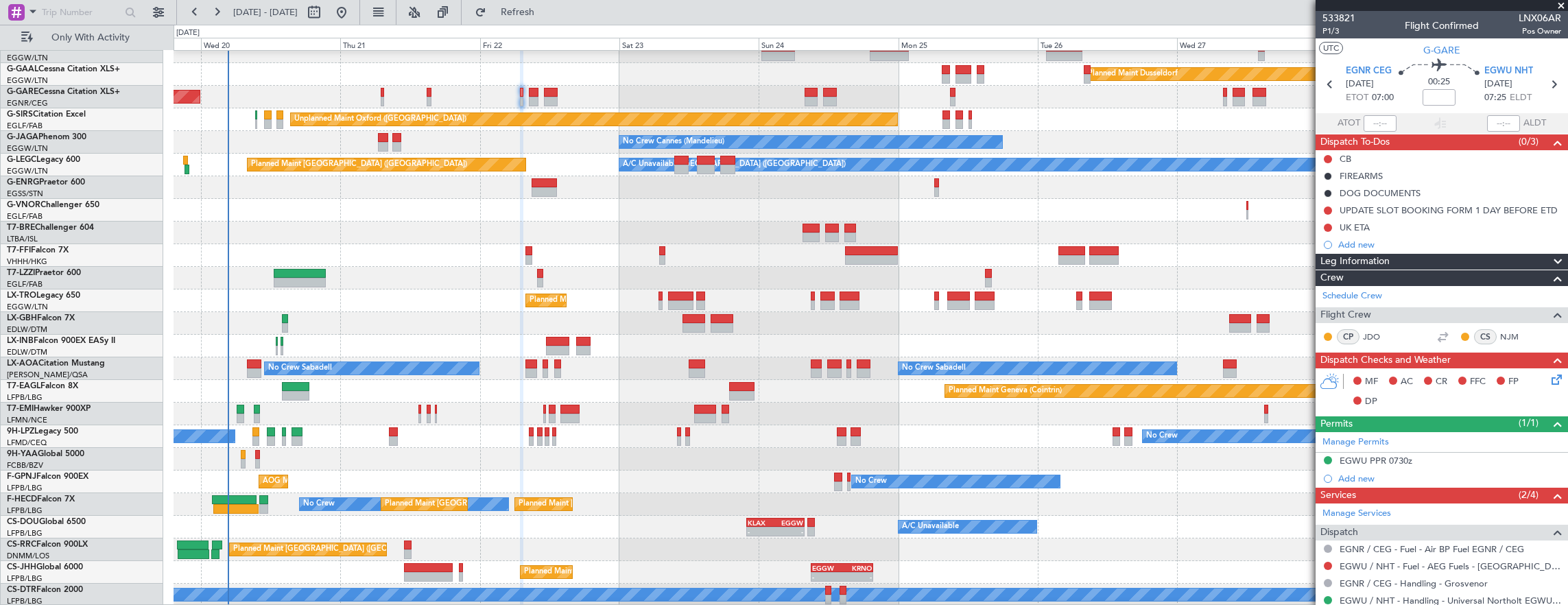
click at [374, 101] on div "Unplanned Maint [PERSON_NAME]" at bounding box center [871, 97] width 1394 height 23
click at [378, 98] on div "Unplanned Maint [PERSON_NAME]" at bounding box center [871, 97] width 1394 height 23
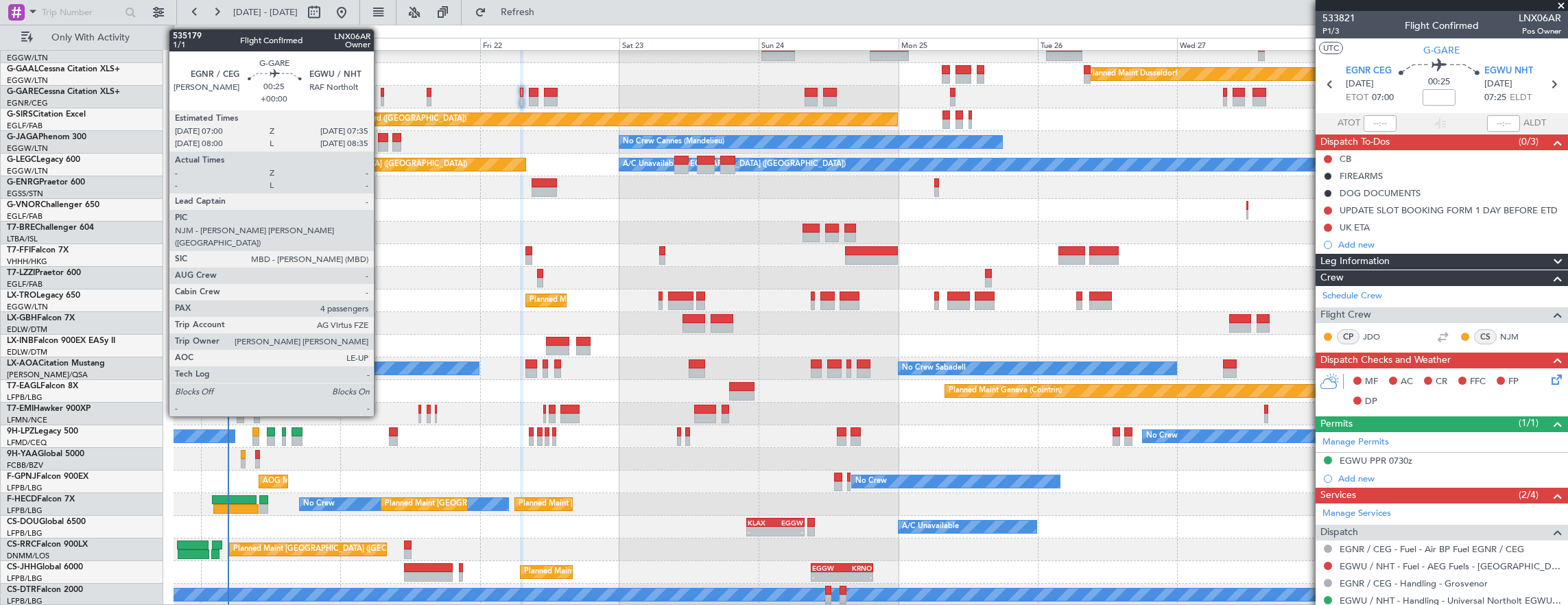
click at [381, 97] on div at bounding box center [383, 101] width 3 height 9
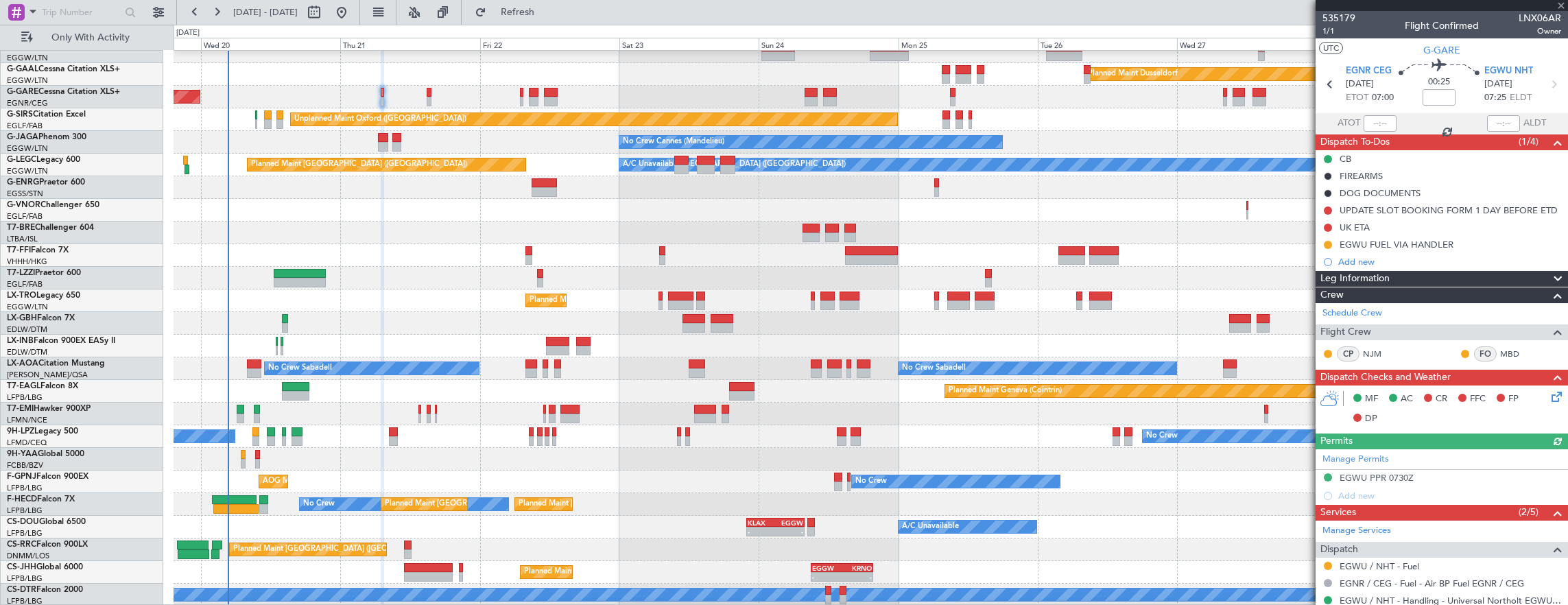
scroll to position [33, 0]
click at [1329, 32] on mat-tooltip-component "Trip Number" at bounding box center [1339, 43] width 68 height 37
click at [1318, 28] on div "535179 1/1 Flight Confirmed LNX06AR Owner" at bounding box center [1442, 25] width 252 height 27
click at [1334, 30] on span "1/1" at bounding box center [1339, 32] width 33 height 12
click at [1341, 30] on span "1/1" at bounding box center [1339, 32] width 33 height 12
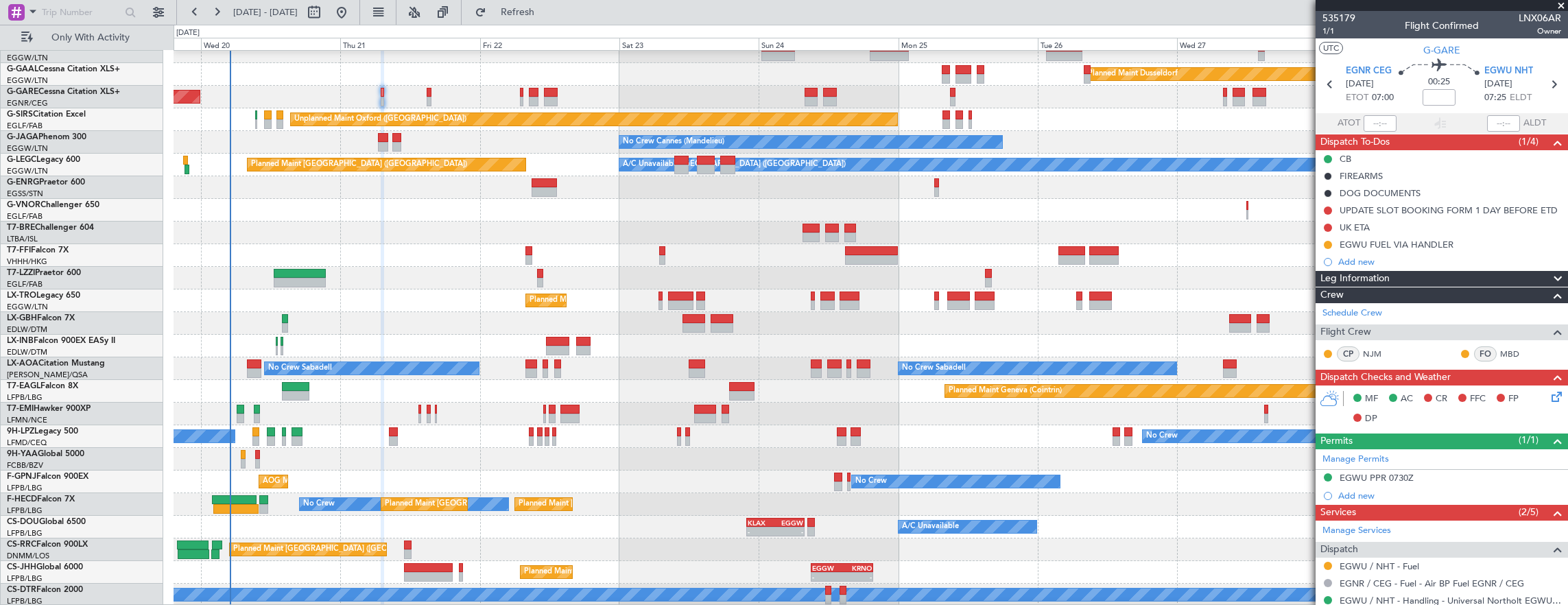
click at [524, 100] on div "Unplanned Maint [PERSON_NAME]" at bounding box center [871, 97] width 1394 height 23
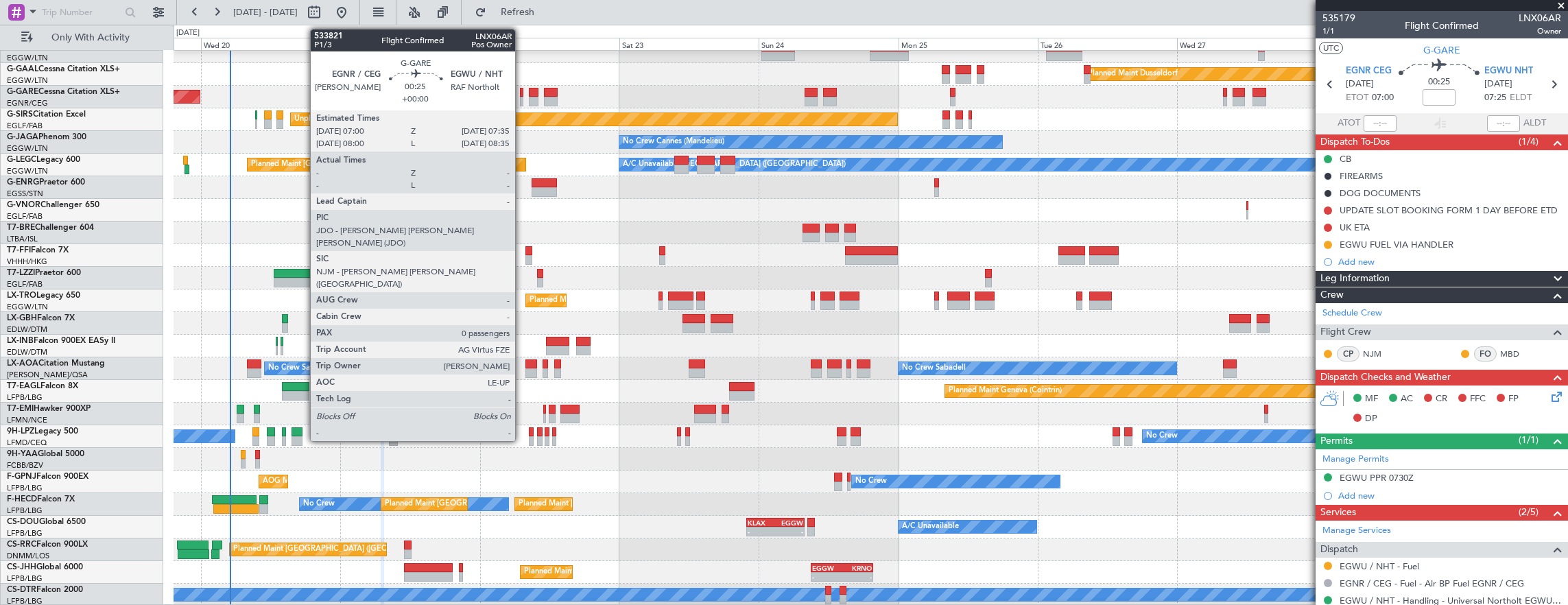
click at [520, 99] on div at bounding box center [522, 101] width 3 height 9
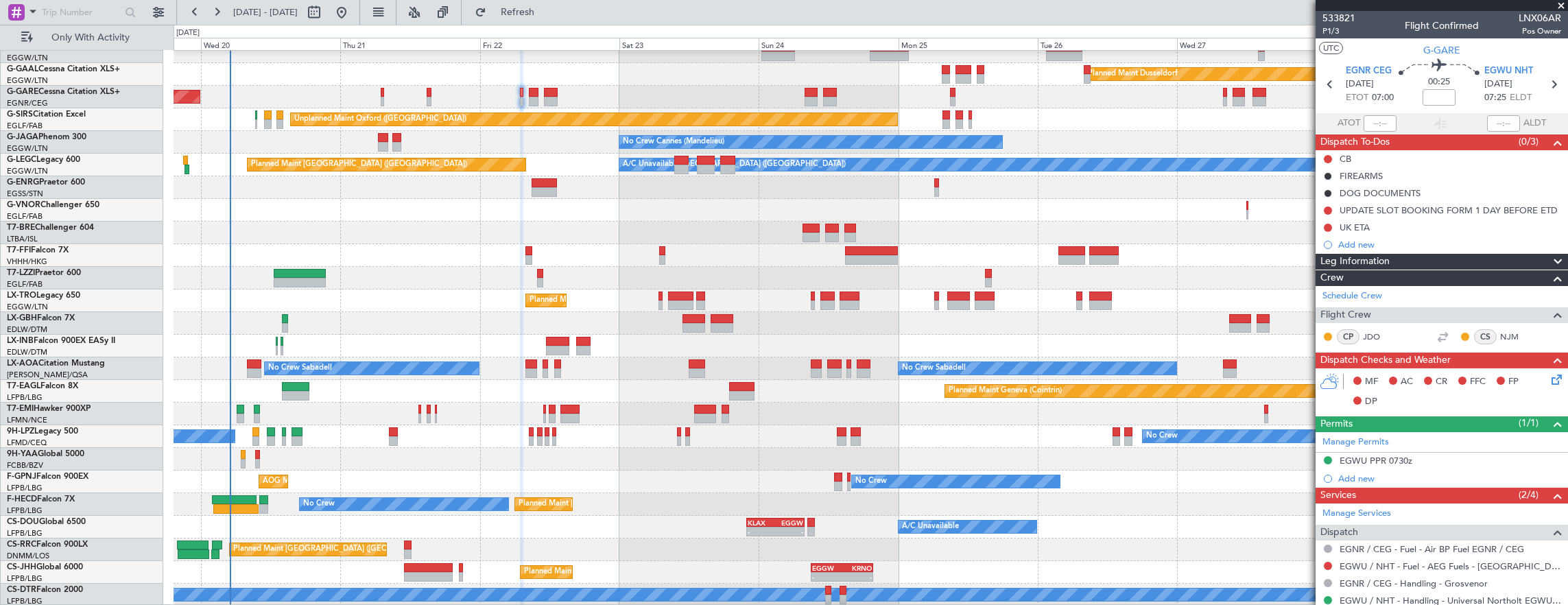
click at [1343, 38] on section "UTC G-GARE" at bounding box center [1442, 49] width 252 height 20
click at [1335, 34] on span "P1/3" at bounding box center [1339, 32] width 33 height 12
click at [1551, 372] on icon at bounding box center [1554, 377] width 11 height 11
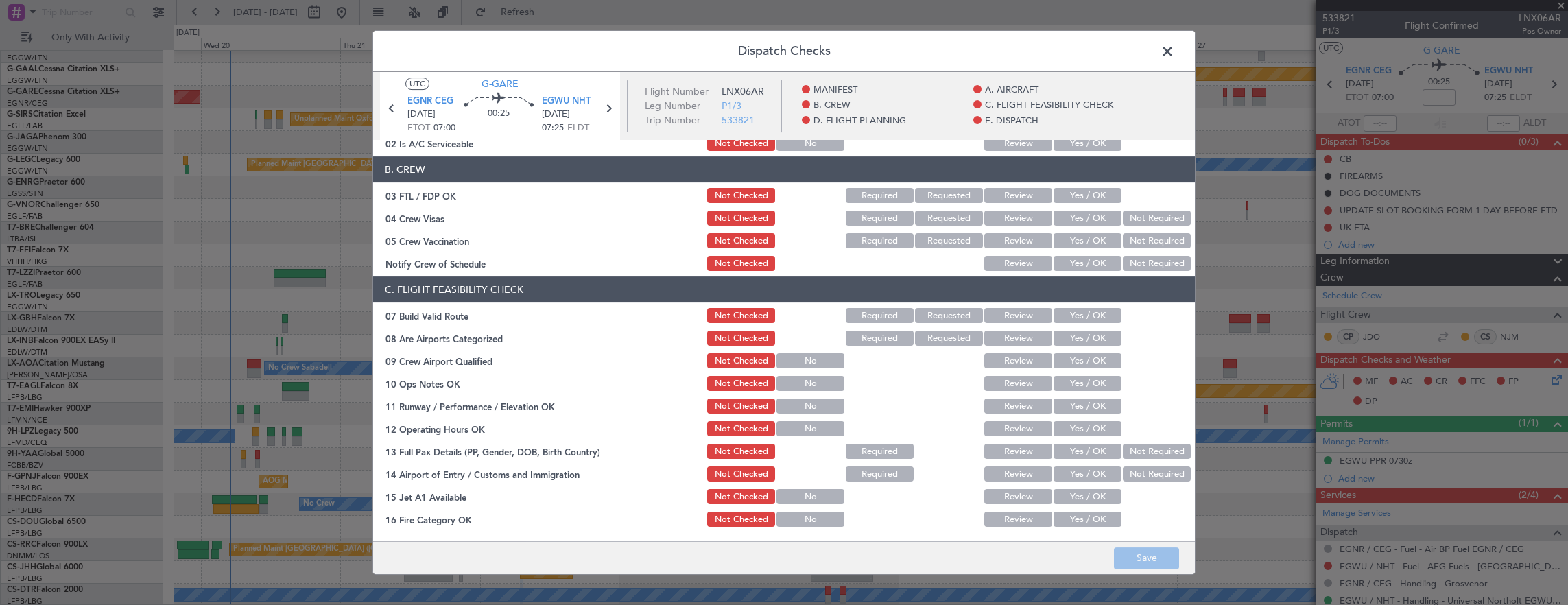
scroll to position [205, 0]
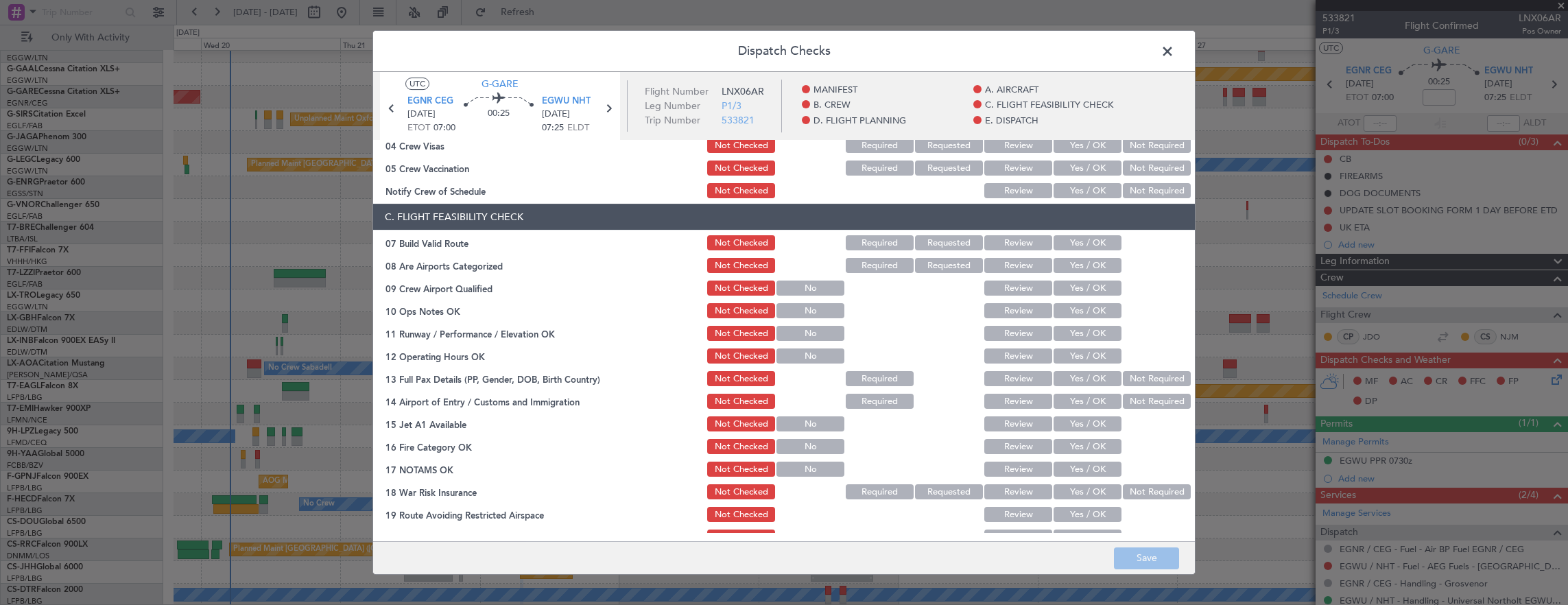
click at [1064, 245] on button "Yes / OK" at bounding box center [1087, 243] width 68 height 15
click at [1079, 317] on button "Yes / OK" at bounding box center [1087, 311] width 68 height 15
click at [1074, 343] on section "C. FLIGHT FEASIBILITY CHECK 07 Build Valid Route Not Checked Required Requested…" at bounding box center [784, 386] width 821 height 366
click at [1075, 359] on button "Yes / OK" at bounding box center [1087, 356] width 68 height 15
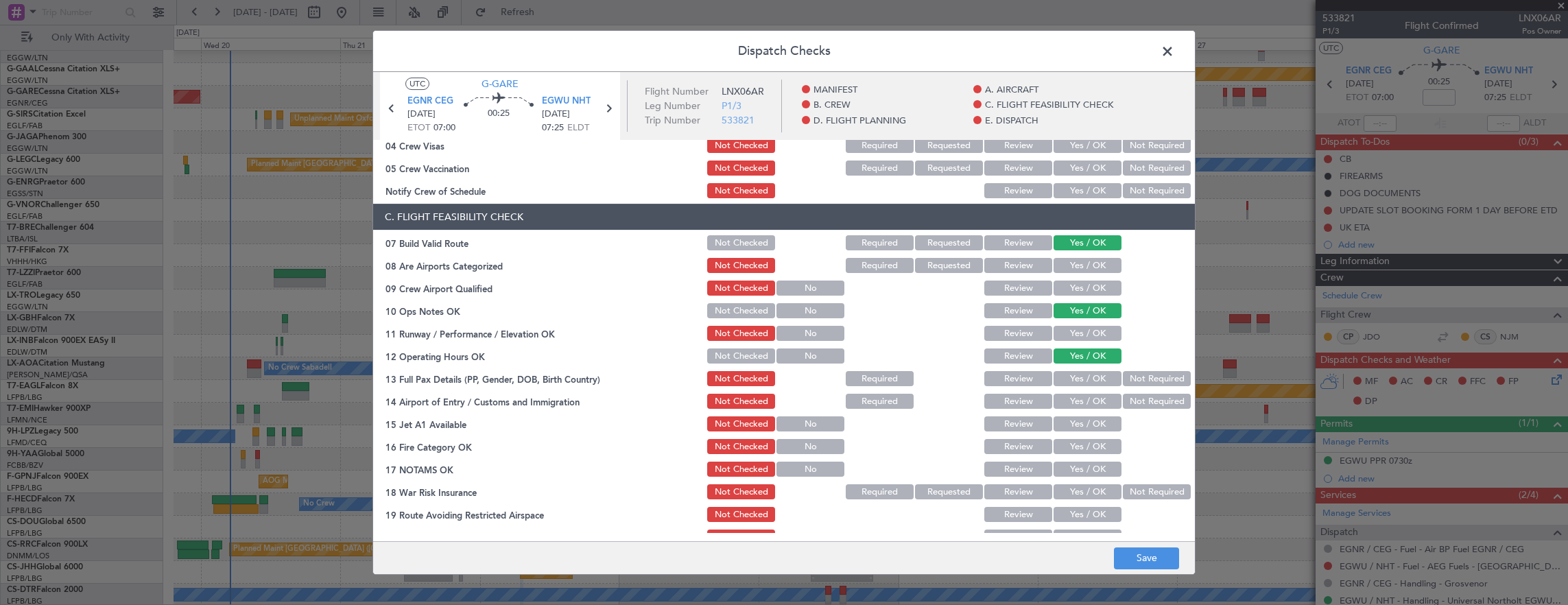
click at [1076, 343] on section "C. FLIGHT FEASIBILITY CHECK 07 Build Valid Route Not Checked Required Requested…" at bounding box center [784, 386] width 821 height 366
click at [1156, 396] on button "Not Required" at bounding box center [1157, 401] width 68 height 15
click at [1148, 380] on button "Not Required" at bounding box center [1157, 378] width 68 height 15
click at [1081, 332] on button "Yes / OK" at bounding box center [1087, 333] width 68 height 15
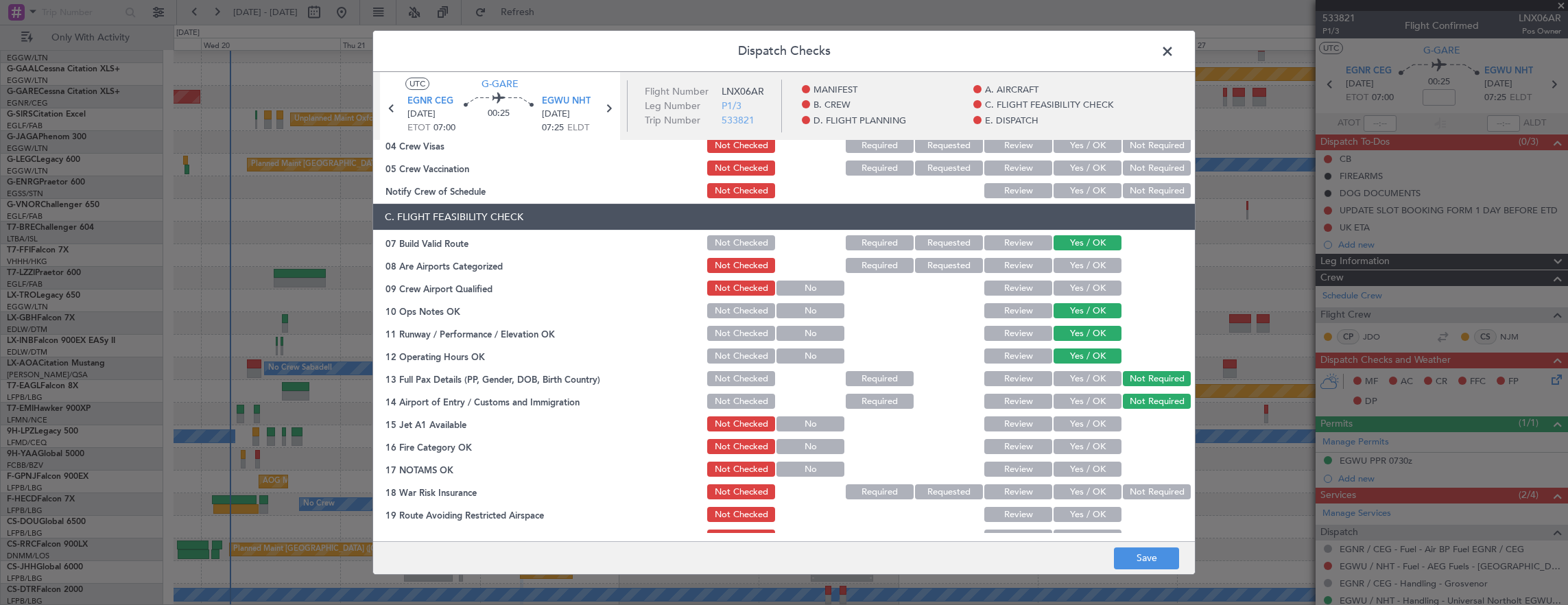
click at [1084, 390] on section "C. FLIGHT FEASIBILITY CHECK 07 Build Valid Route Not Checked Required Requested…" at bounding box center [784, 386] width 821 height 366
click at [1084, 400] on button "Yes / OK" at bounding box center [1087, 401] width 68 height 15
click at [1087, 413] on section "C. FLIGHT FEASIBILITY CHECK 07 Build Valid Route Not Checked Required Requested…" at bounding box center [784, 386] width 821 height 366
click at [1078, 434] on section "C. FLIGHT FEASIBILITY CHECK 07 Build Valid Route Not Checked Required Requested…" at bounding box center [784, 386] width 821 height 366
click at [1079, 426] on button "Yes / OK" at bounding box center [1087, 424] width 68 height 15
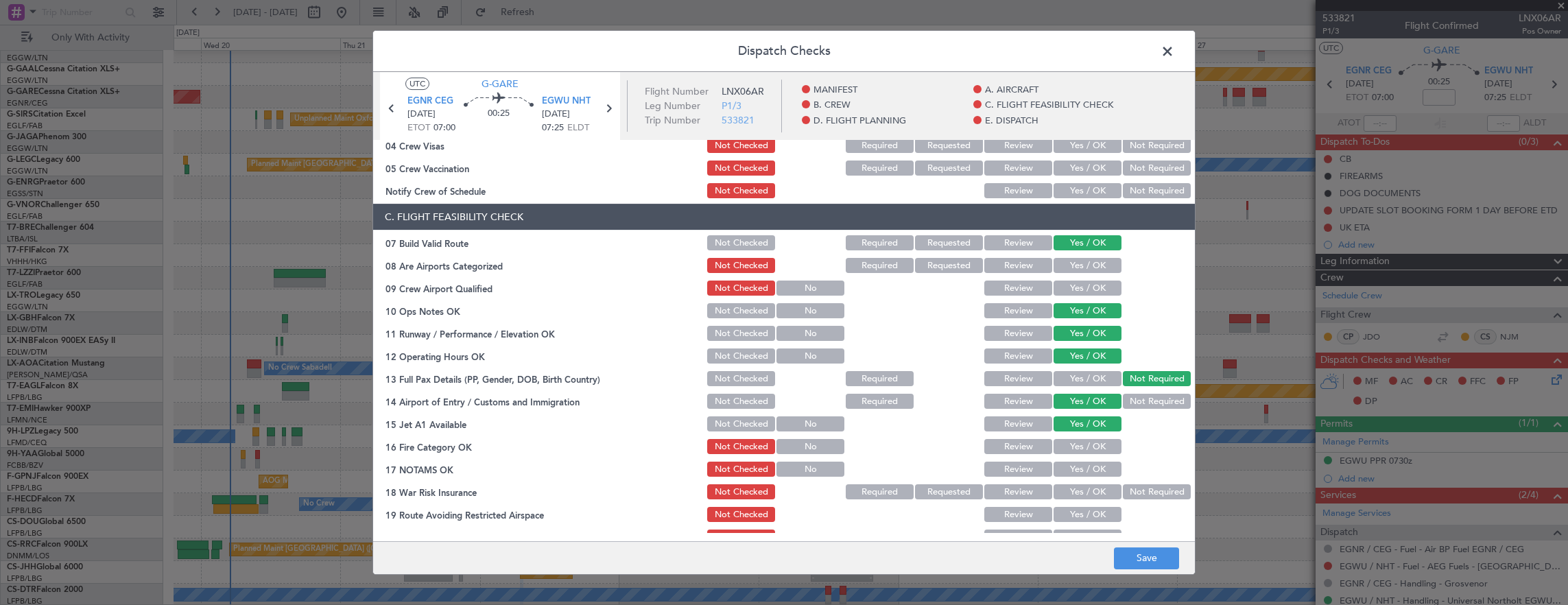
click at [1082, 446] on button "Yes / OK" at bounding box center [1087, 447] width 68 height 15
click at [1080, 470] on button "Yes / OK" at bounding box center [1087, 470] width 68 height 15
click at [1128, 493] on button "Not Required" at bounding box center [1157, 492] width 68 height 15
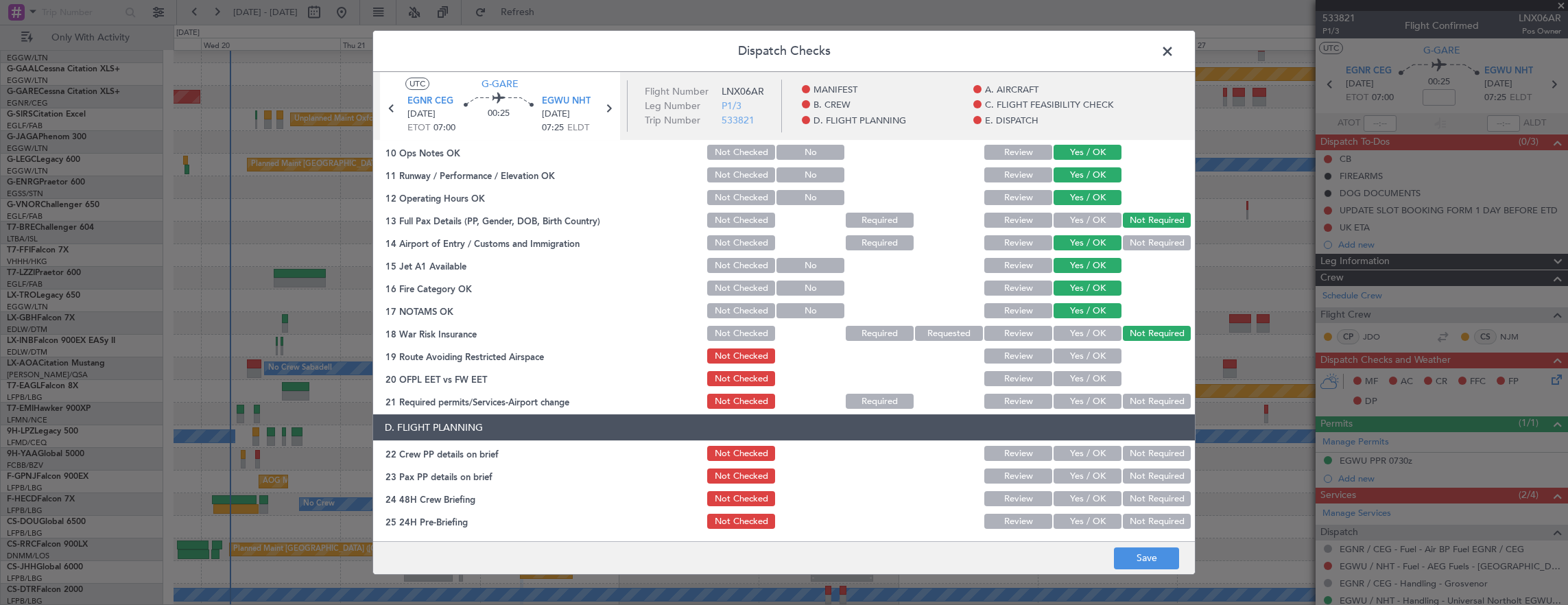
scroll to position [412, 0]
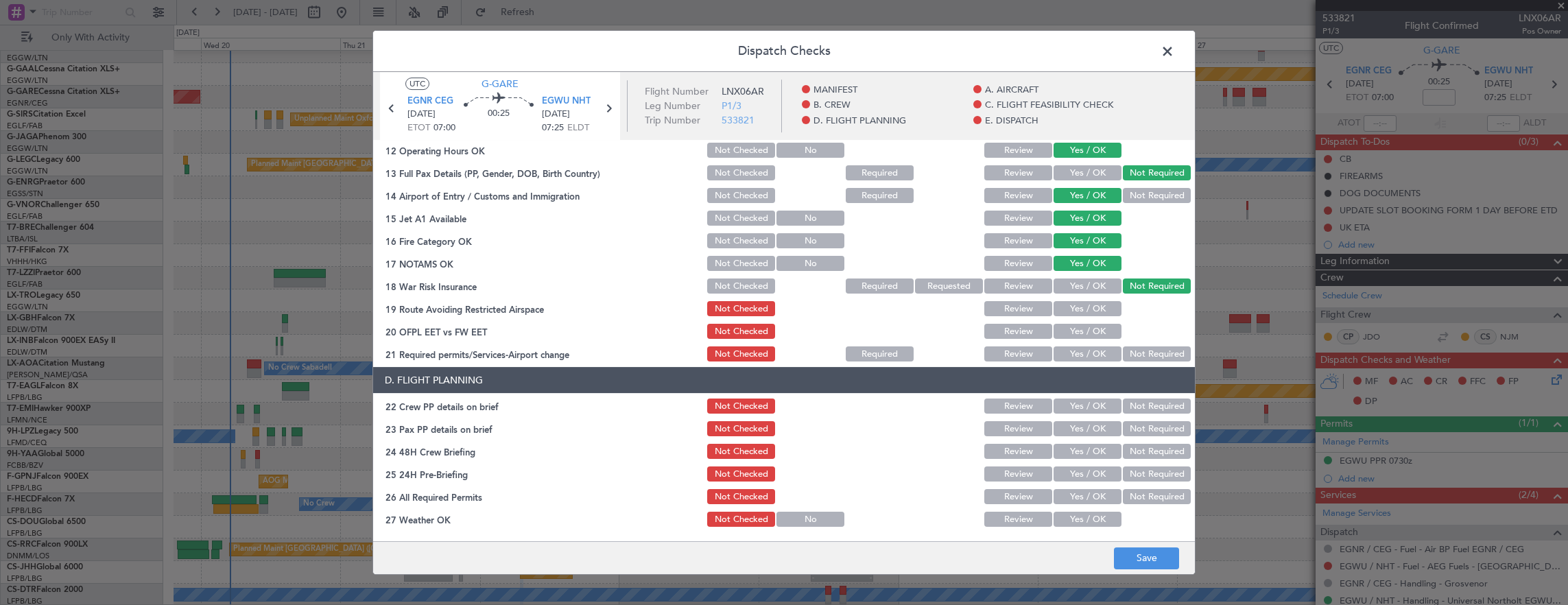
click at [1084, 315] on button "Yes / OK" at bounding box center [1087, 308] width 68 height 15
click at [1082, 326] on button "Yes / OK" at bounding box center [1087, 331] width 68 height 15
click at [1070, 349] on button "Yes / OK" at bounding box center [1087, 354] width 68 height 15
click at [1076, 409] on button "Yes / OK" at bounding box center [1087, 406] width 68 height 15
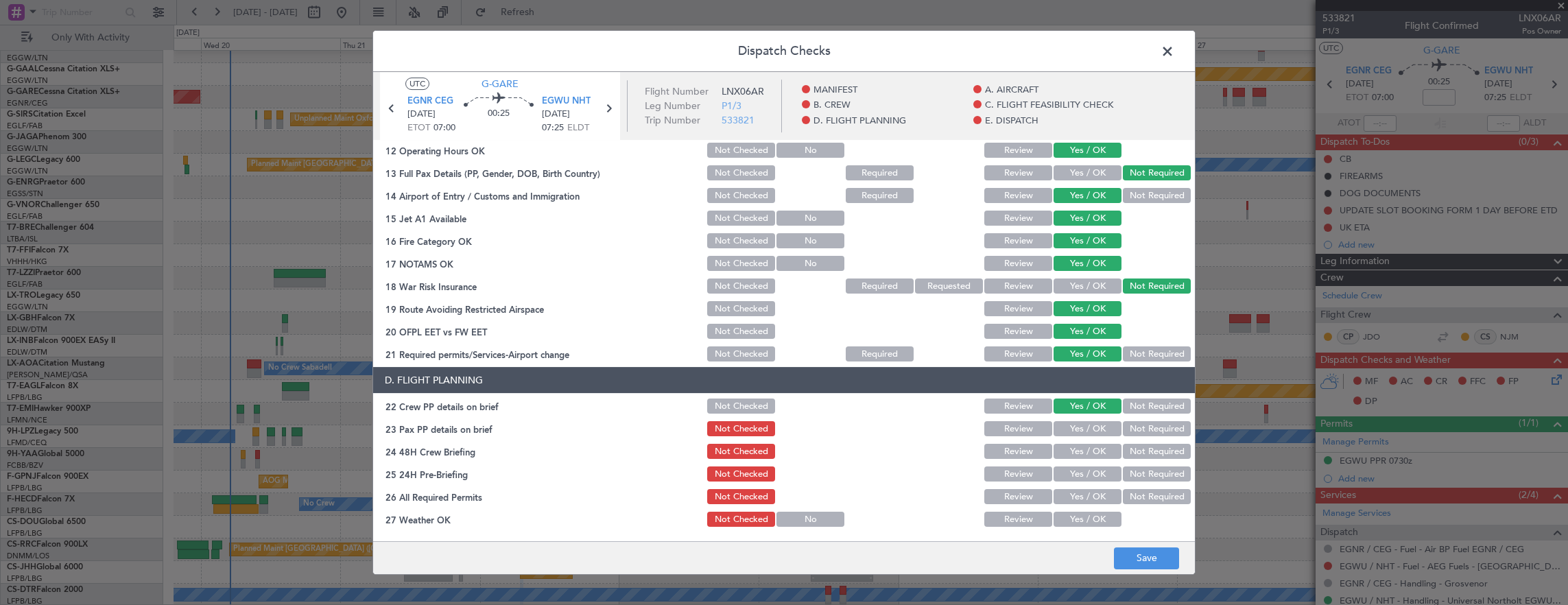
click at [1073, 428] on button "Yes / OK" at bounding box center [1087, 429] width 68 height 15
click at [1109, 430] on button "Yes / OK" at bounding box center [1087, 429] width 68 height 15
click at [1130, 427] on button "Not Required" at bounding box center [1157, 429] width 68 height 15
click at [1087, 441] on div "Yes / OK" at bounding box center [1086, 451] width 69 height 20
drag, startPoint x: 1111, startPoint y: 447, endPoint x: 1091, endPoint y: 455, distance: 21.5
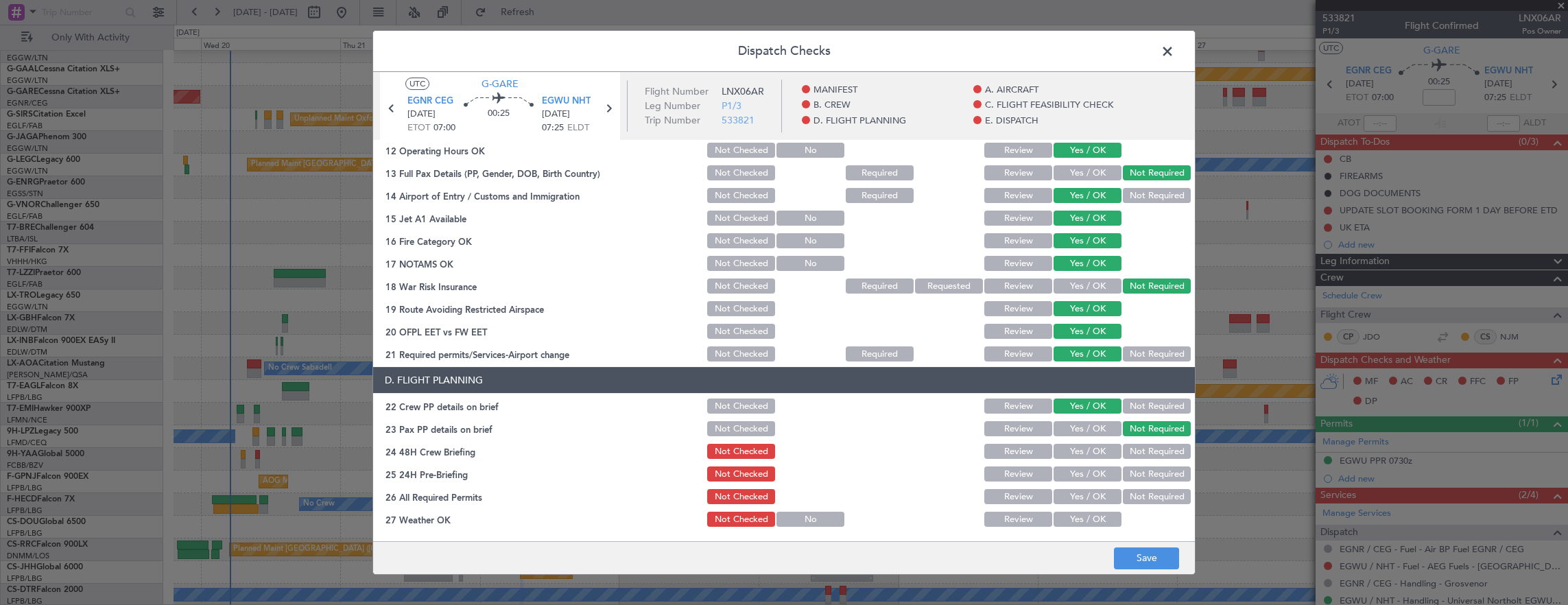
click at [1121, 447] on div "Not Required" at bounding box center [1155, 451] width 69 height 20
click at [1089, 456] on button "Yes / OK" at bounding box center [1087, 452] width 68 height 15
click at [1150, 479] on button "Not Required" at bounding box center [1157, 474] width 68 height 15
click at [1139, 550] on button "Save" at bounding box center [1146, 558] width 65 height 22
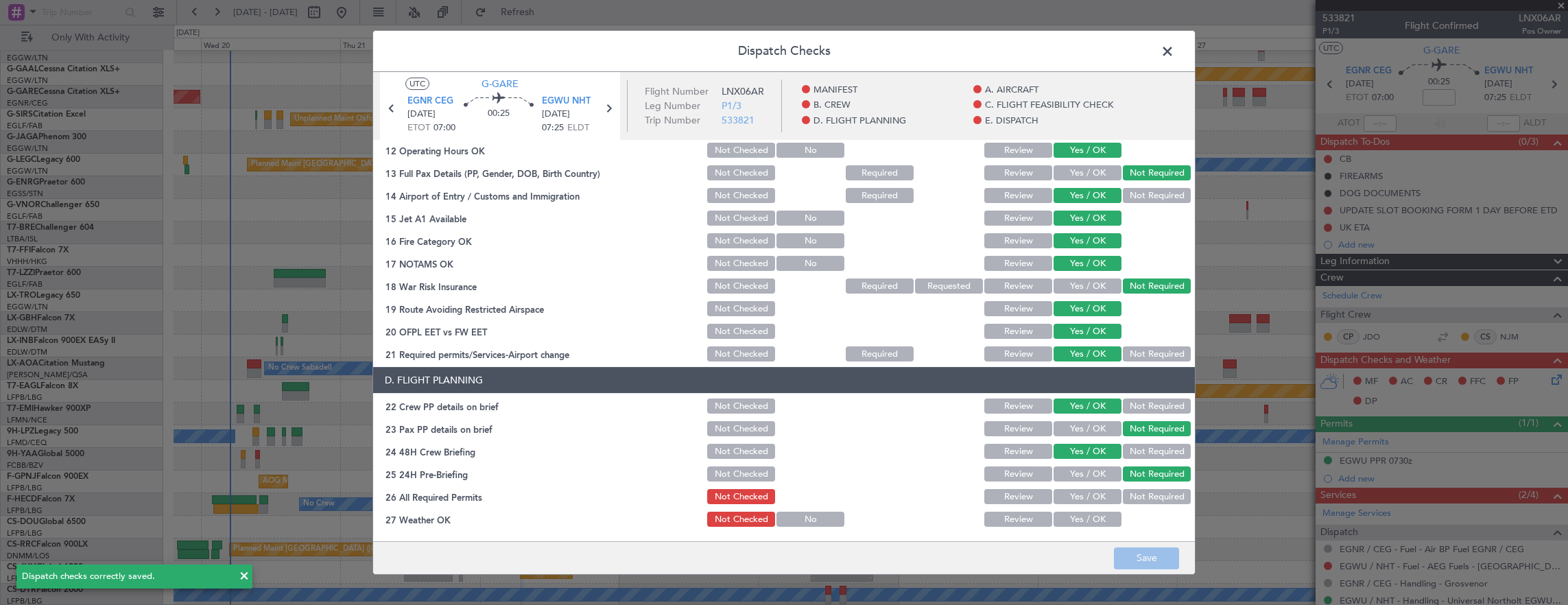
scroll to position [549, 0]
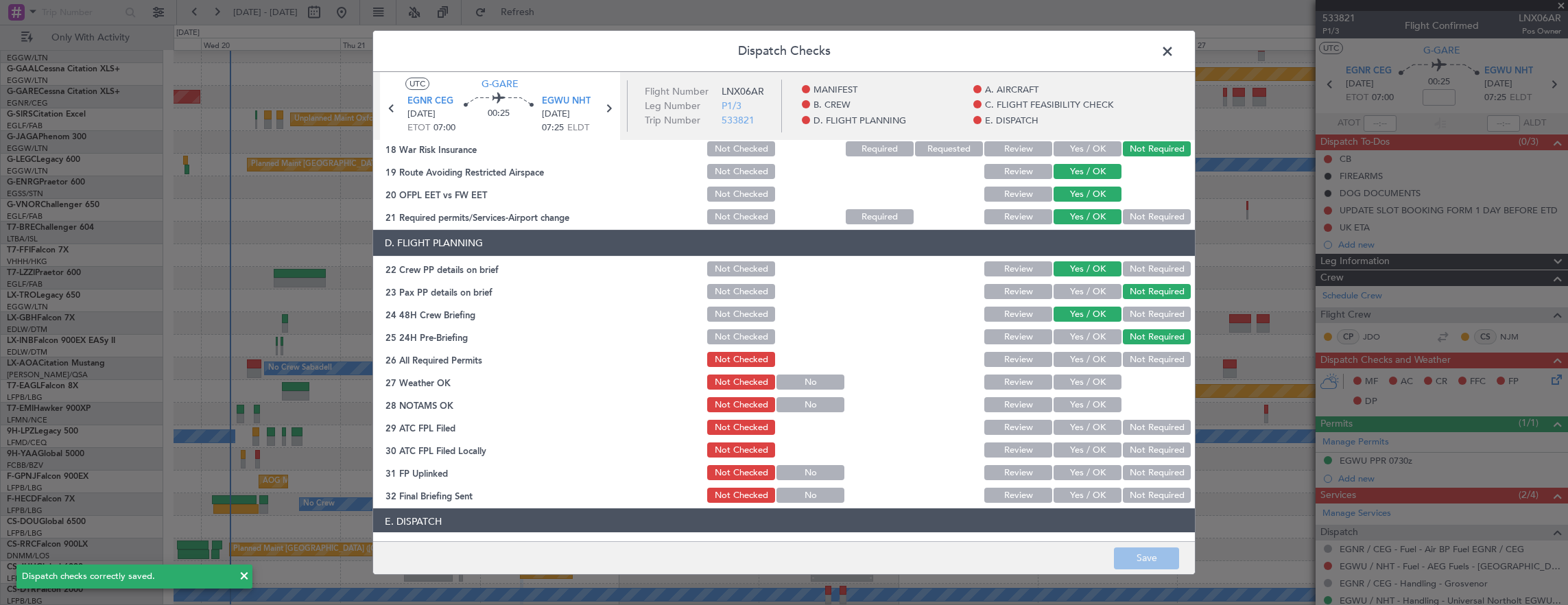
click at [1159, 62] on header "Dispatch Checks" at bounding box center [784, 51] width 821 height 41
click at [1174, 52] on span at bounding box center [1174, 55] width 0 height 27
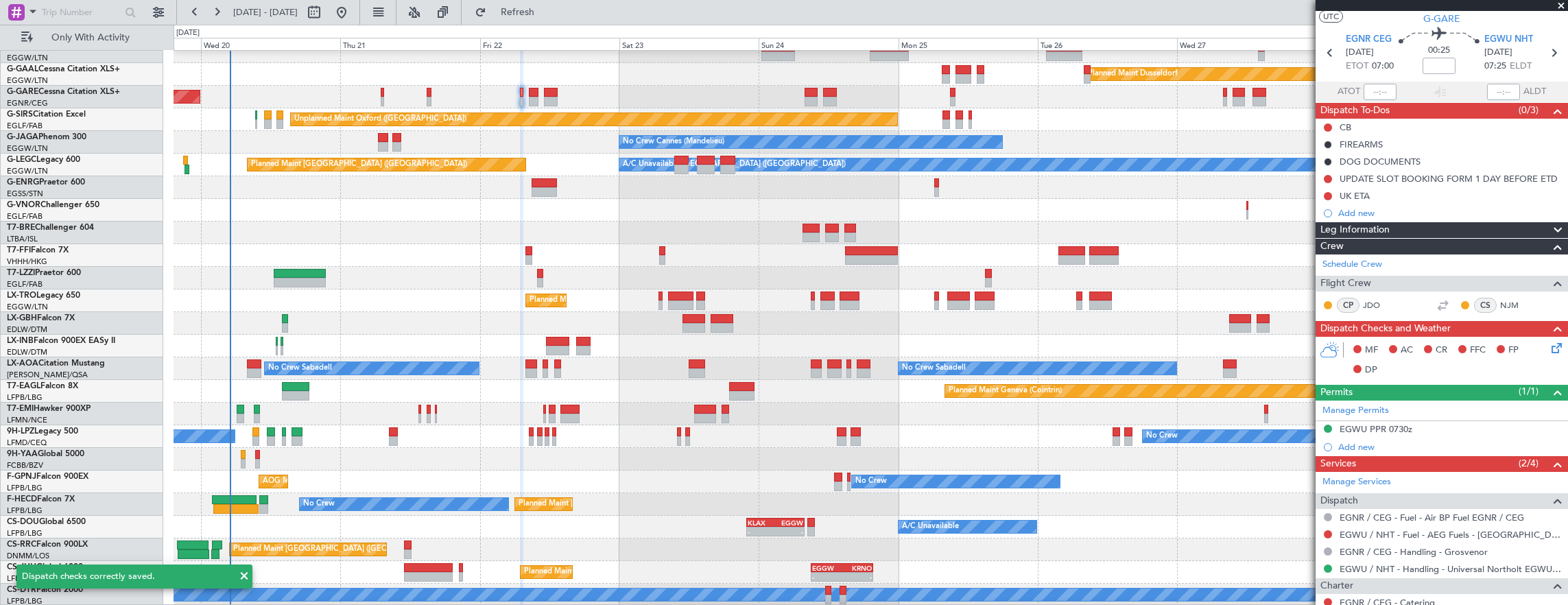
scroll to position [0, 0]
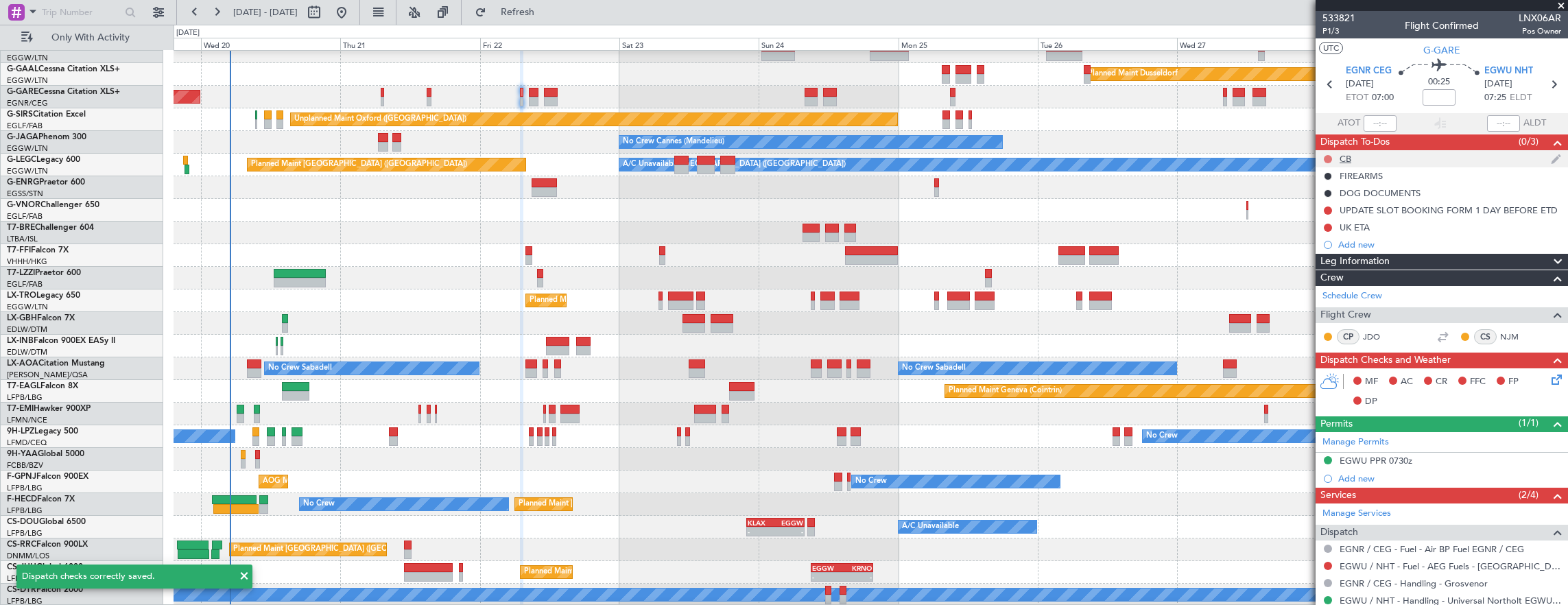
click at [1329, 157] on button at bounding box center [1328, 159] width 9 height 9
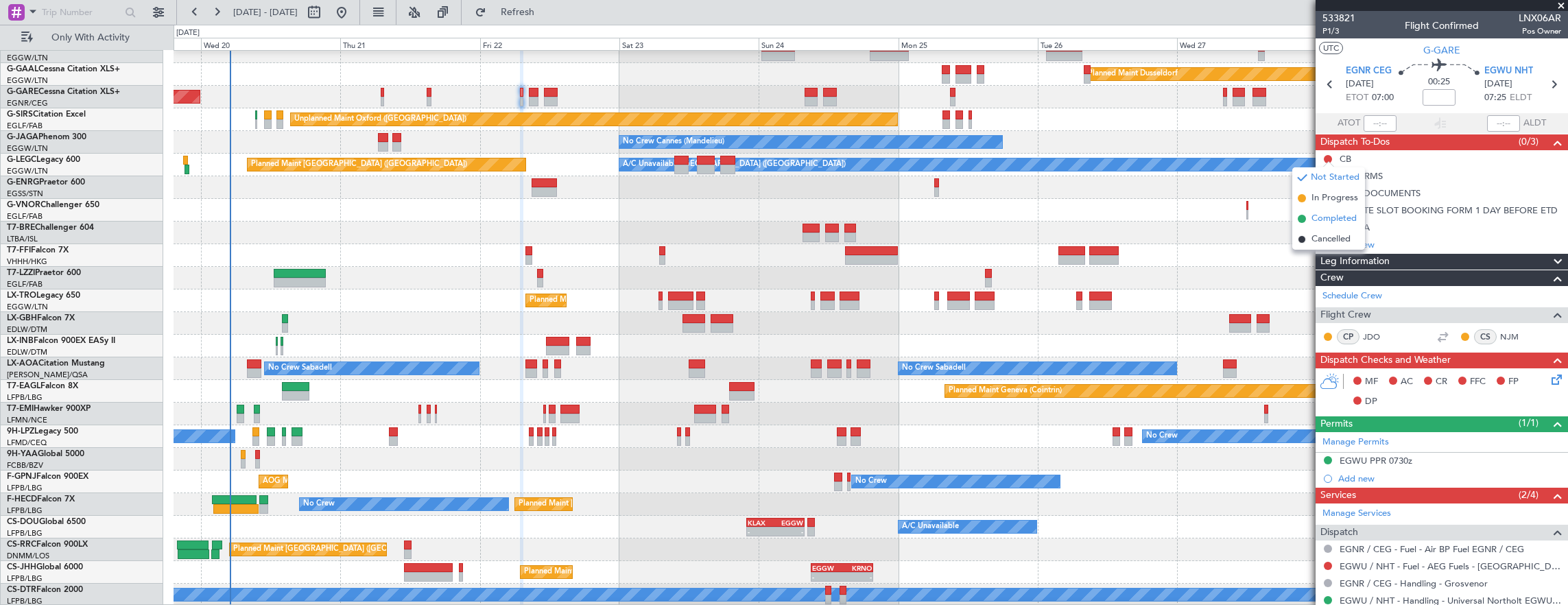
click at [1340, 216] on span "Completed" at bounding box center [1334, 219] width 45 height 14
click at [1548, 383] on icon at bounding box center [1554, 377] width 11 height 11
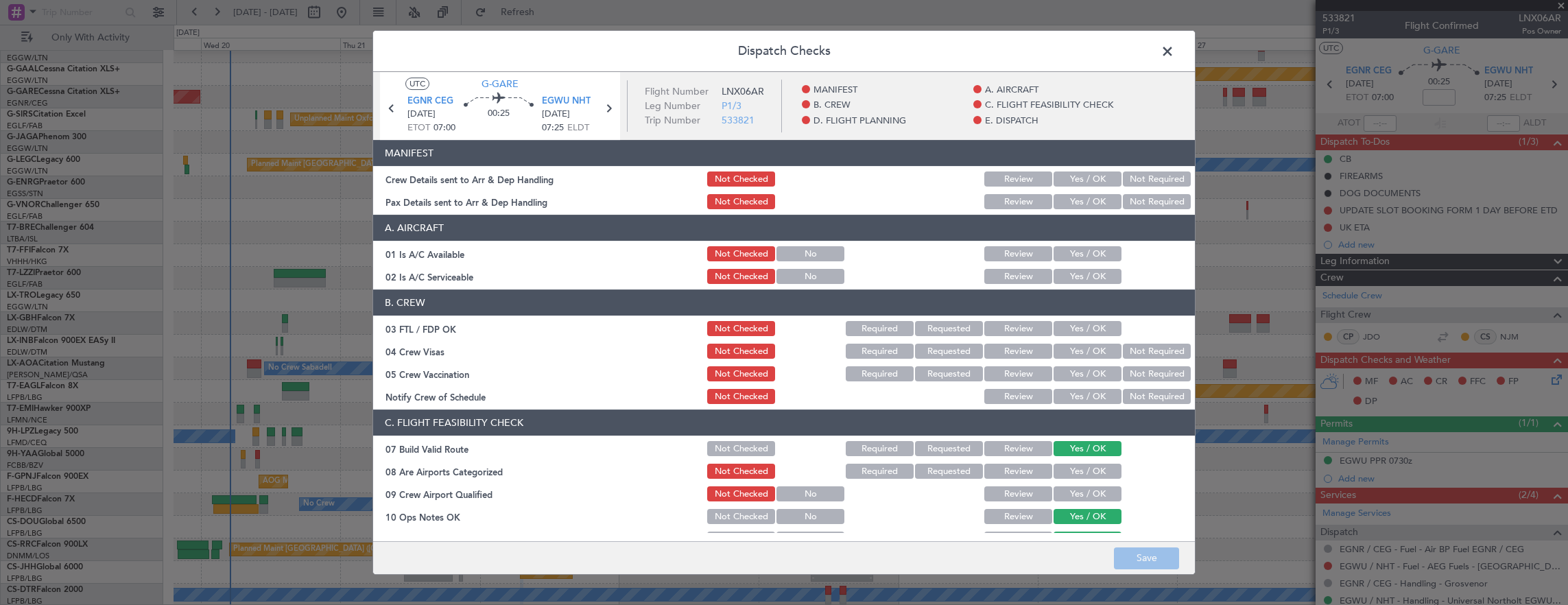
click at [1545, 380] on div "Dispatch Checks UTC G-[GEOGRAPHIC_DATA] CEG [DATE] ETOT 07:00 00:25 EGWU NHT [D…" at bounding box center [784, 302] width 1568 height 605
click at [1174, 59] on span at bounding box center [1174, 55] width 0 height 27
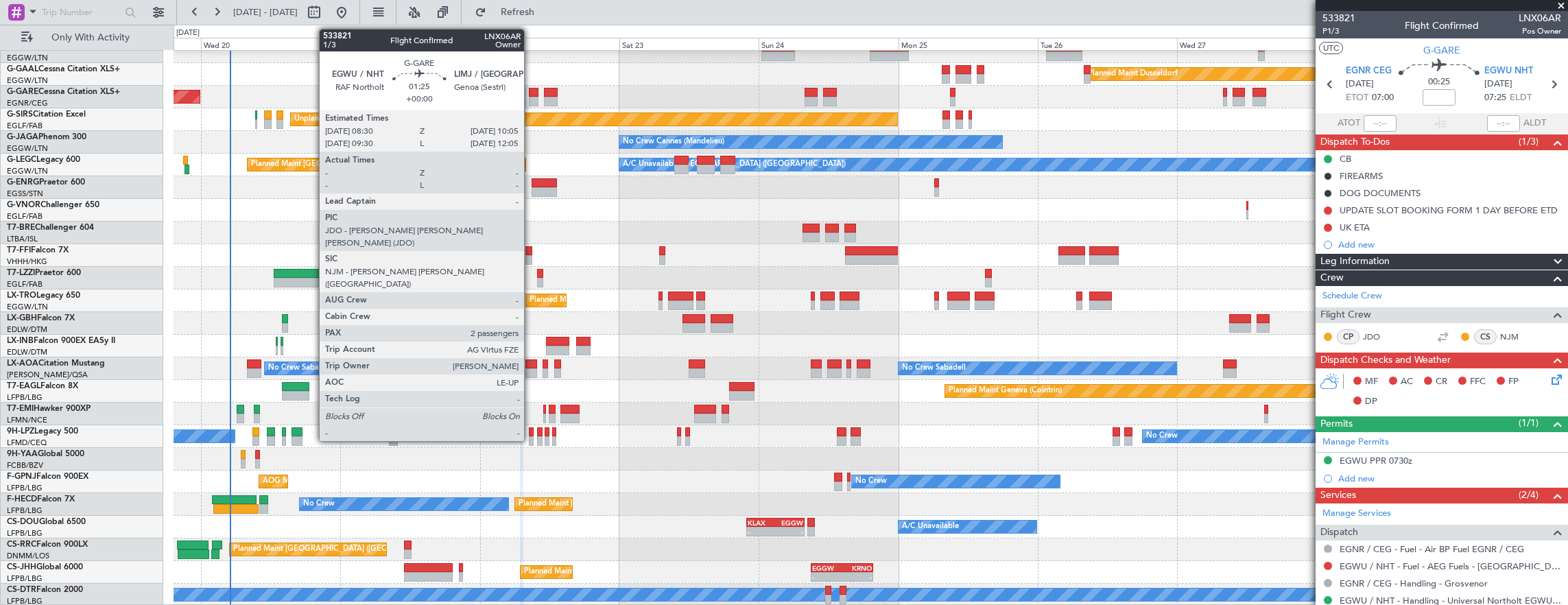
click at [531, 101] on div at bounding box center [533, 101] width 9 height 9
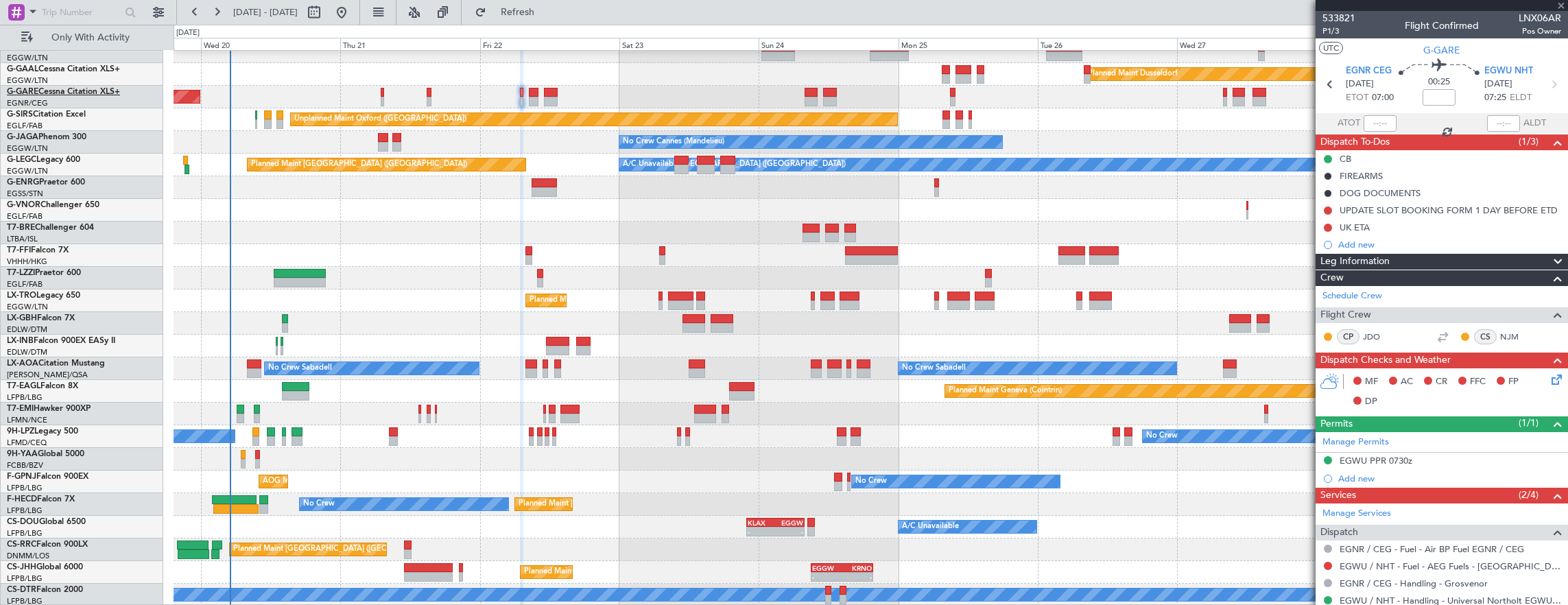
type input "2"
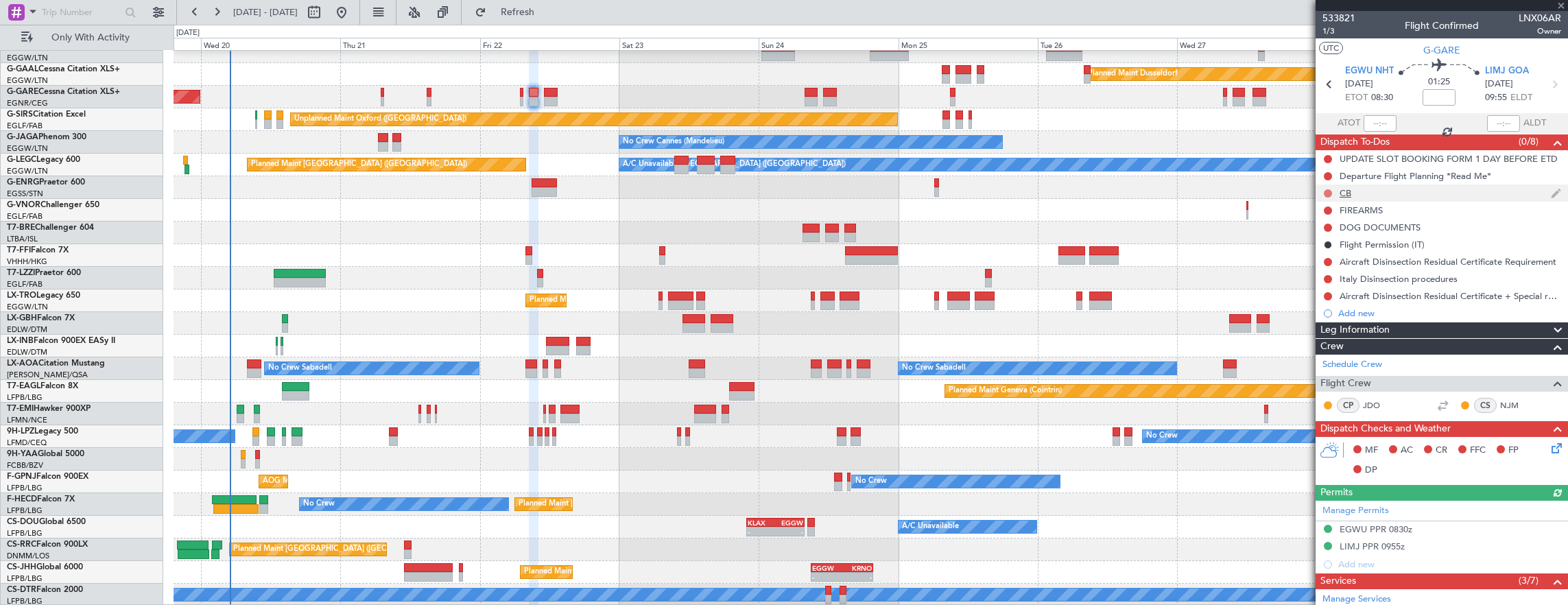
click at [1327, 195] on button at bounding box center [1328, 193] width 9 height 9
drag, startPoint x: 1339, startPoint y: 248, endPoint x: 1348, endPoint y: 240, distance: 12.0
click at [1340, 248] on span "Completed" at bounding box center [1334, 253] width 45 height 14
click at [1510, 182] on div "Departure Flight Planning *Read Me*" at bounding box center [1442, 176] width 252 height 17
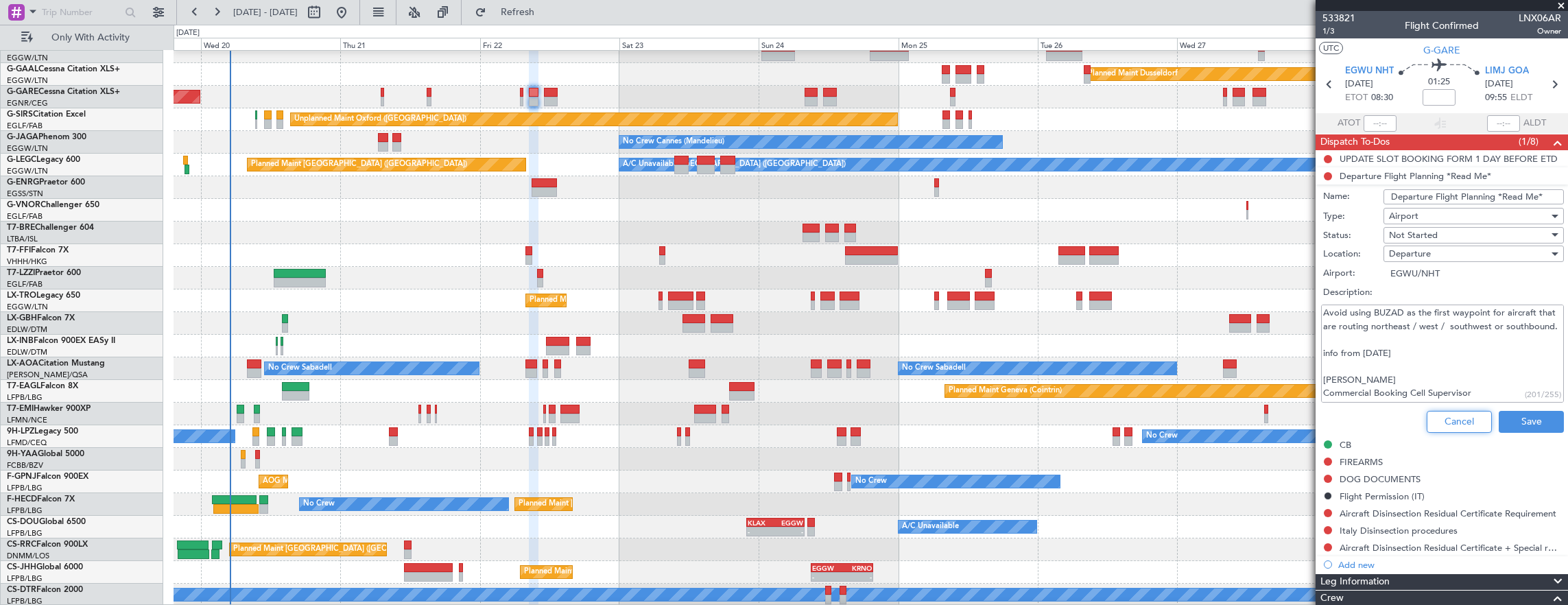
click at [1462, 416] on button "Cancel" at bounding box center [1459, 422] width 65 height 22
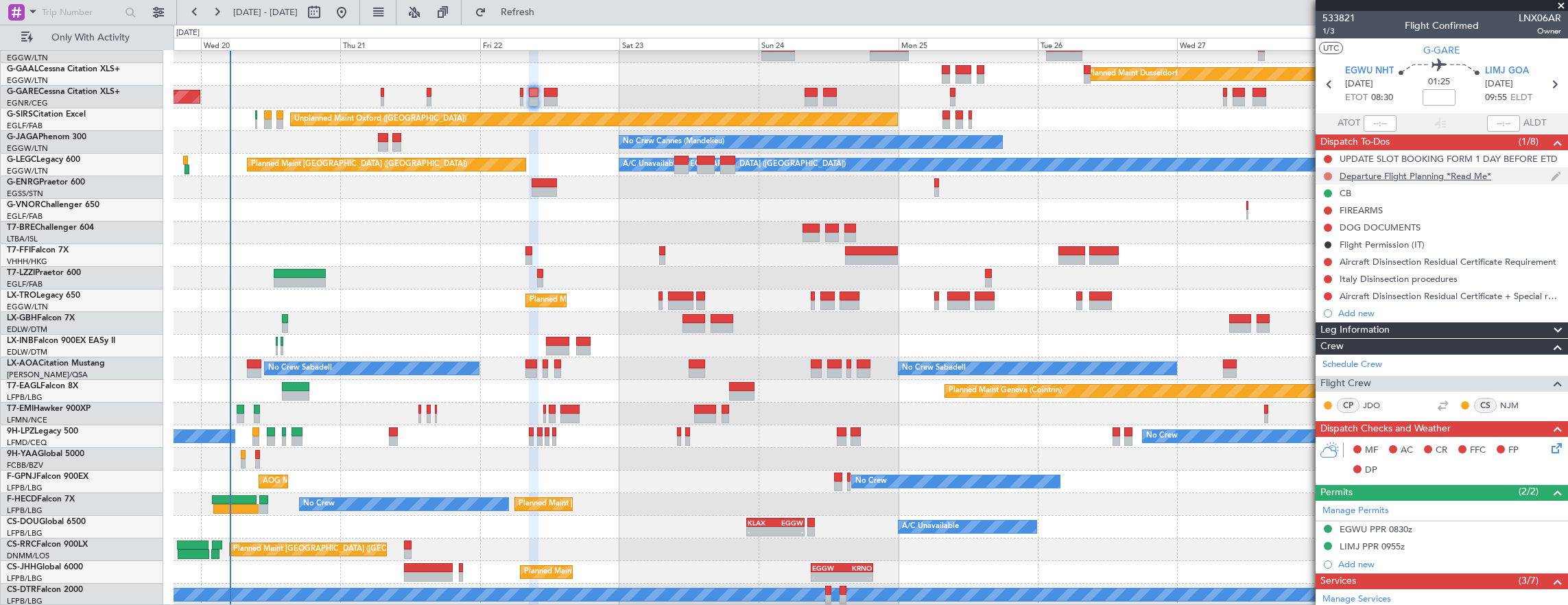
click at [1327, 174] on button at bounding box center [1328, 176] width 9 height 9
click at [1330, 256] on span "Cancelled" at bounding box center [1331, 256] width 39 height 14
click at [1327, 223] on button at bounding box center [1328, 228] width 9 height 9
click at [1332, 281] on span "Completed" at bounding box center [1334, 287] width 45 height 14
click at [1440, 96] on input at bounding box center [1438, 97] width 33 height 16
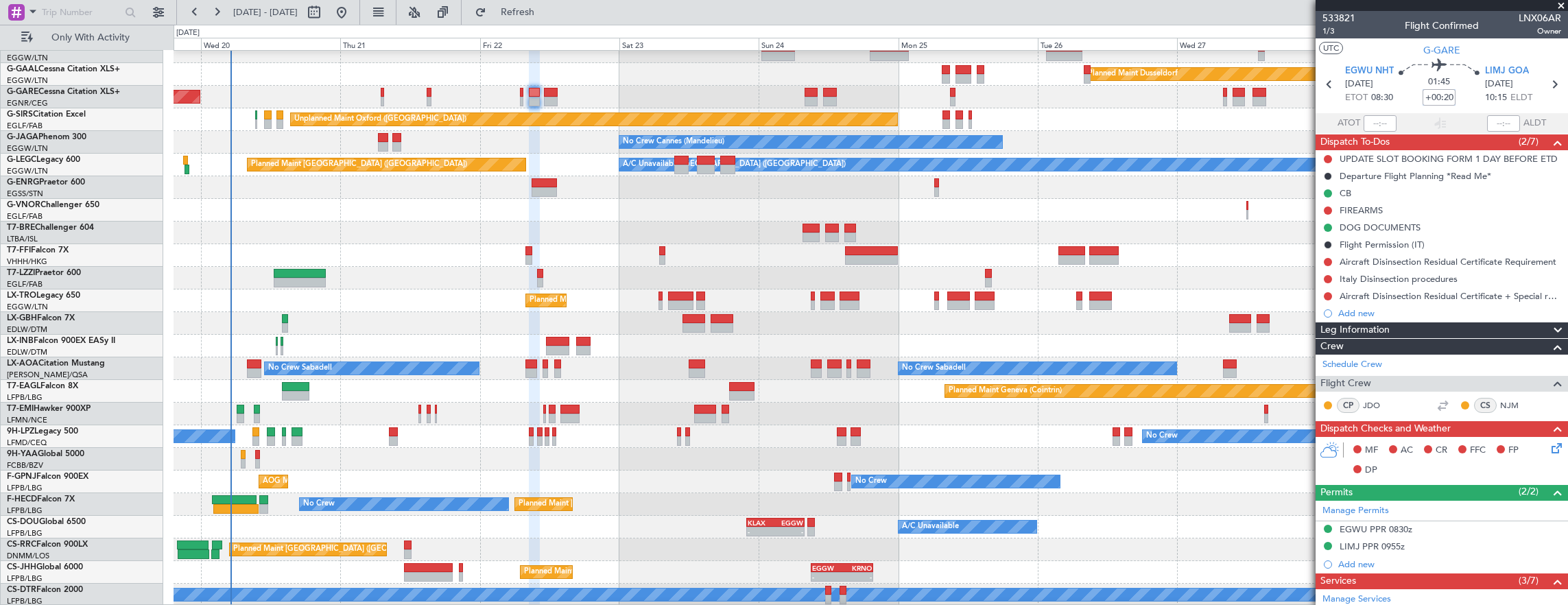
type input "+00:20"
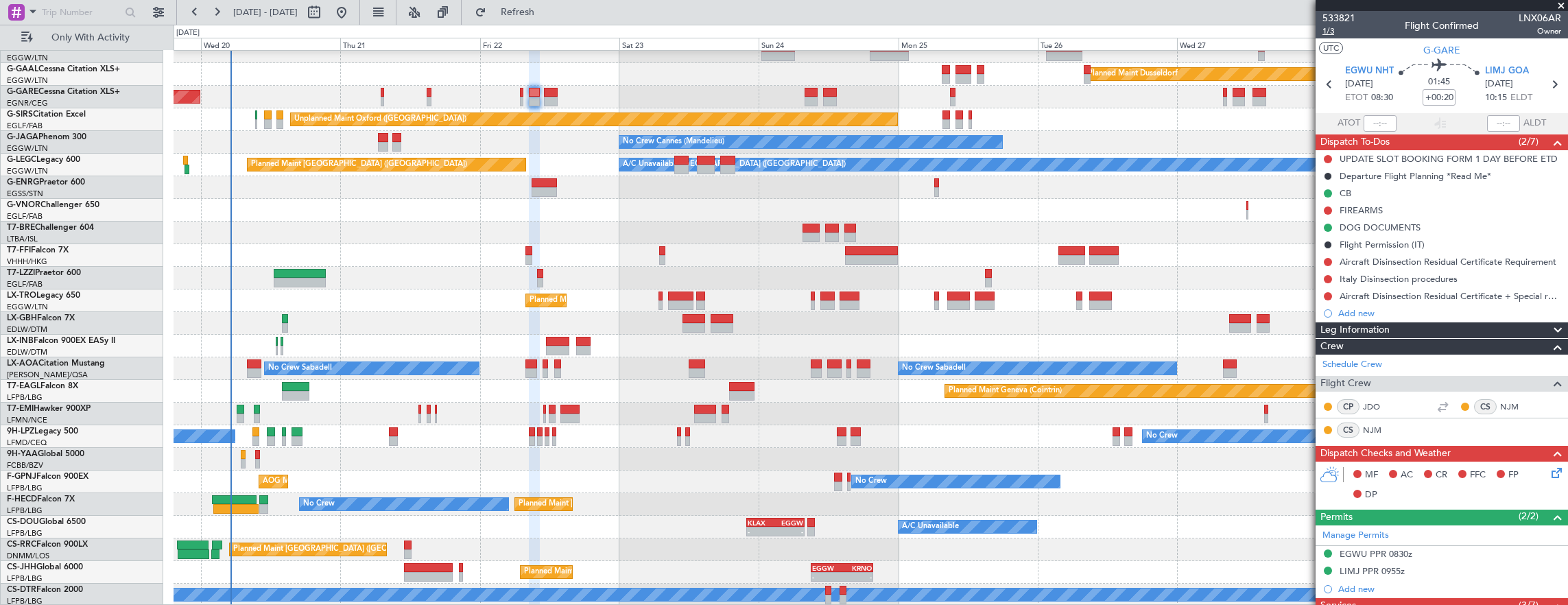
click at [1343, 26] on span "1/3" at bounding box center [1339, 32] width 33 height 12
click at [1548, 470] on icon at bounding box center [1554, 470] width 11 height 11
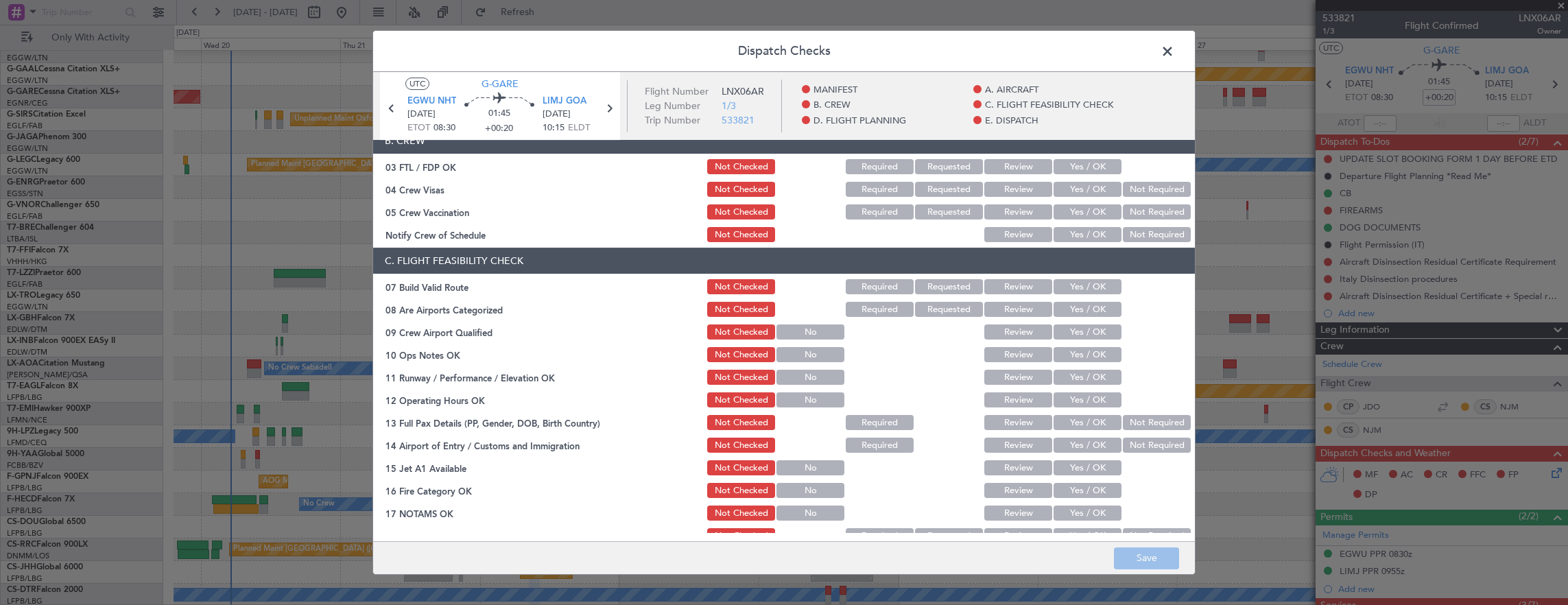
scroll to position [137, 0]
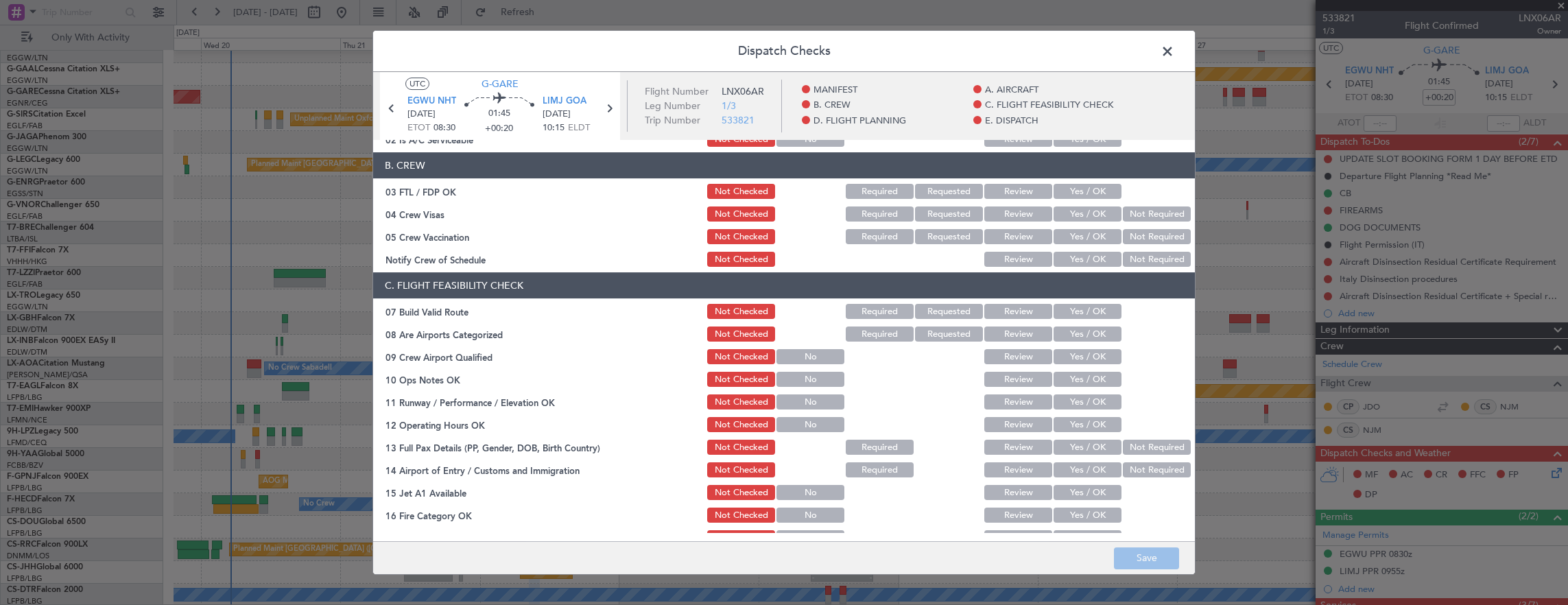
click at [1091, 310] on button "Yes / OK" at bounding box center [1087, 312] width 68 height 15
click at [1083, 382] on button "Yes / OK" at bounding box center [1087, 379] width 68 height 15
click at [1081, 408] on button "Yes / OK" at bounding box center [1087, 402] width 68 height 15
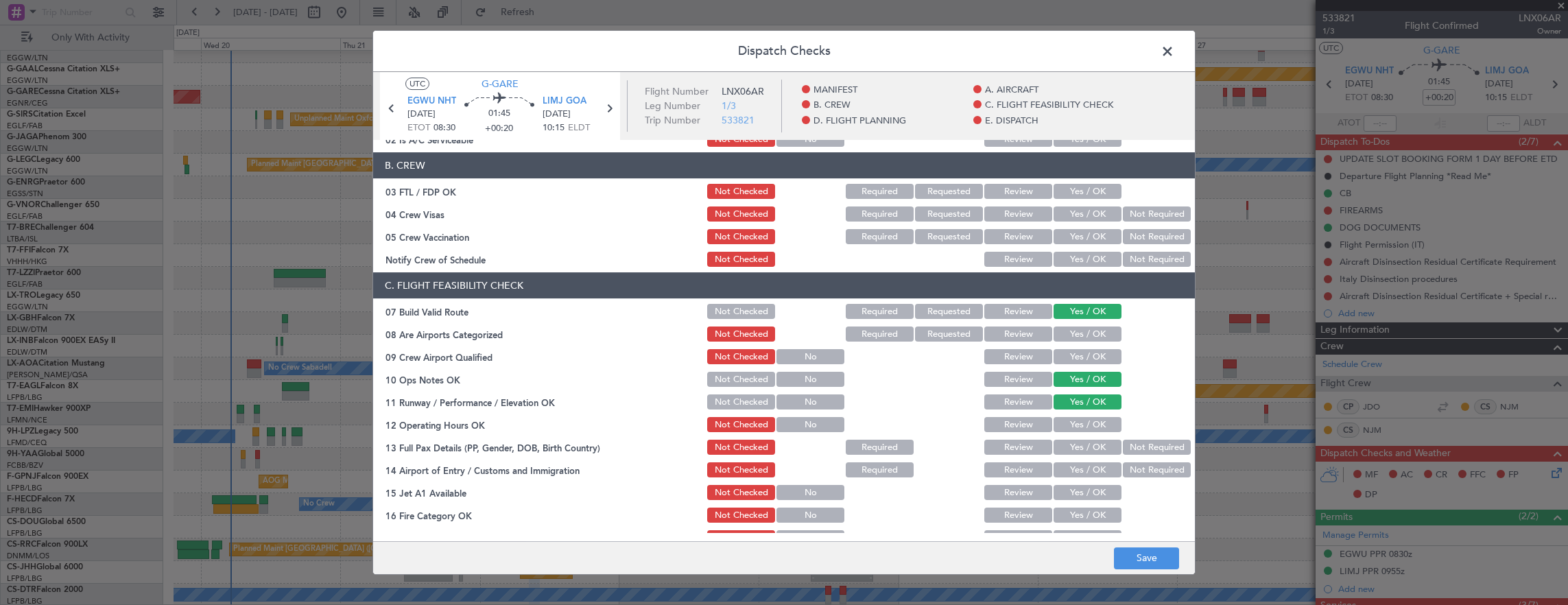
click at [1081, 427] on button "Yes / OK" at bounding box center [1087, 424] width 68 height 15
click at [1073, 445] on button "Yes / OK" at bounding box center [1087, 447] width 68 height 15
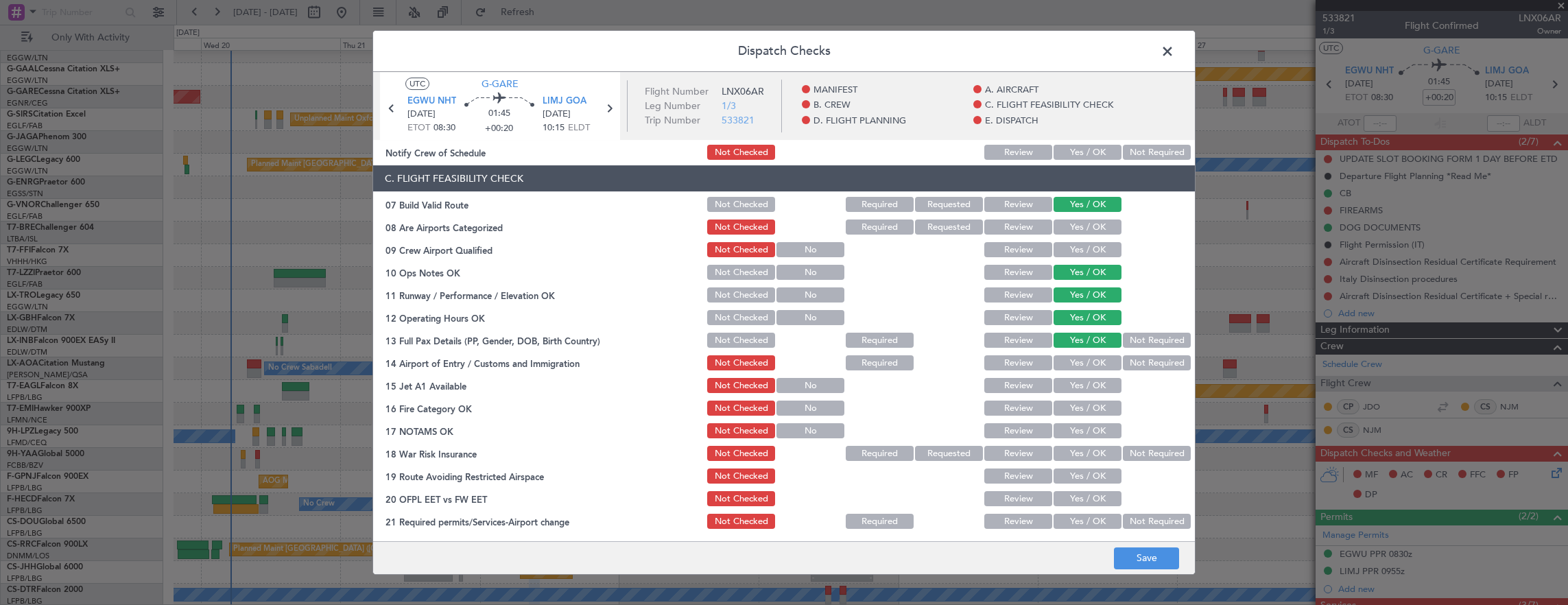
scroll to position [274, 0]
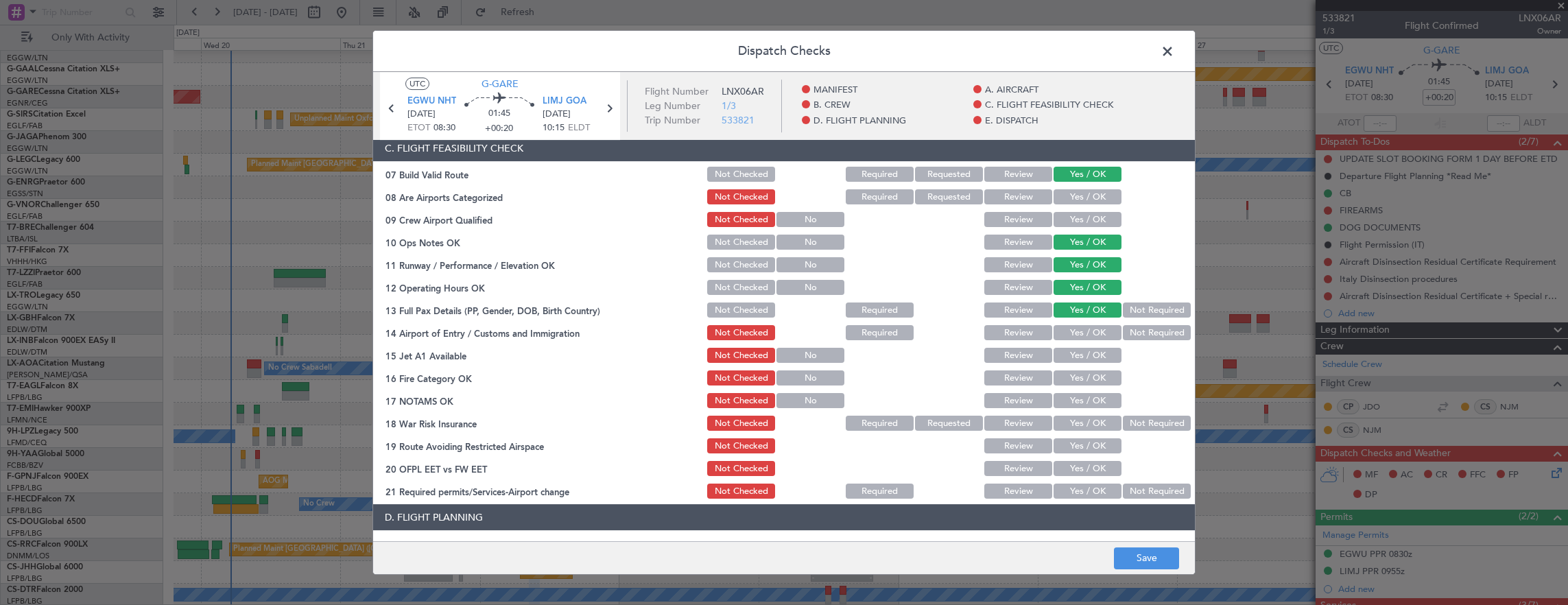
click at [1096, 331] on button "Yes / OK" at bounding box center [1087, 333] width 68 height 15
drag, startPoint x: 1083, startPoint y: 384, endPoint x: 1089, endPoint y: 357, distance: 27.7
click at [1085, 383] on button "Yes / OK" at bounding box center [1087, 378] width 68 height 15
click at [1088, 353] on button "Yes / OK" at bounding box center [1087, 355] width 68 height 15
drag, startPoint x: 1079, startPoint y: 395, endPoint x: 1087, endPoint y: 402, distance: 10.6
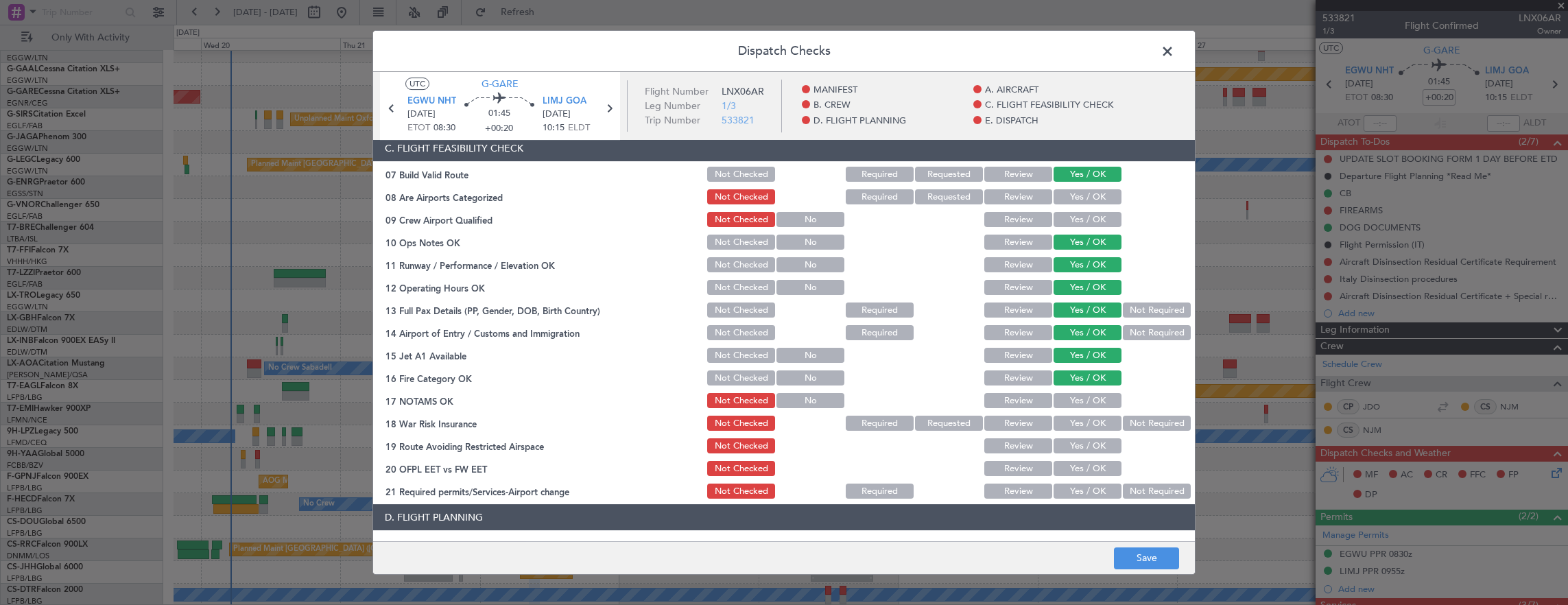
click at [1080, 396] on button "Yes / OK" at bounding box center [1087, 400] width 68 height 15
click at [1162, 427] on button "Not Required" at bounding box center [1157, 424] width 68 height 15
click at [1077, 450] on button "Yes / OK" at bounding box center [1087, 446] width 68 height 15
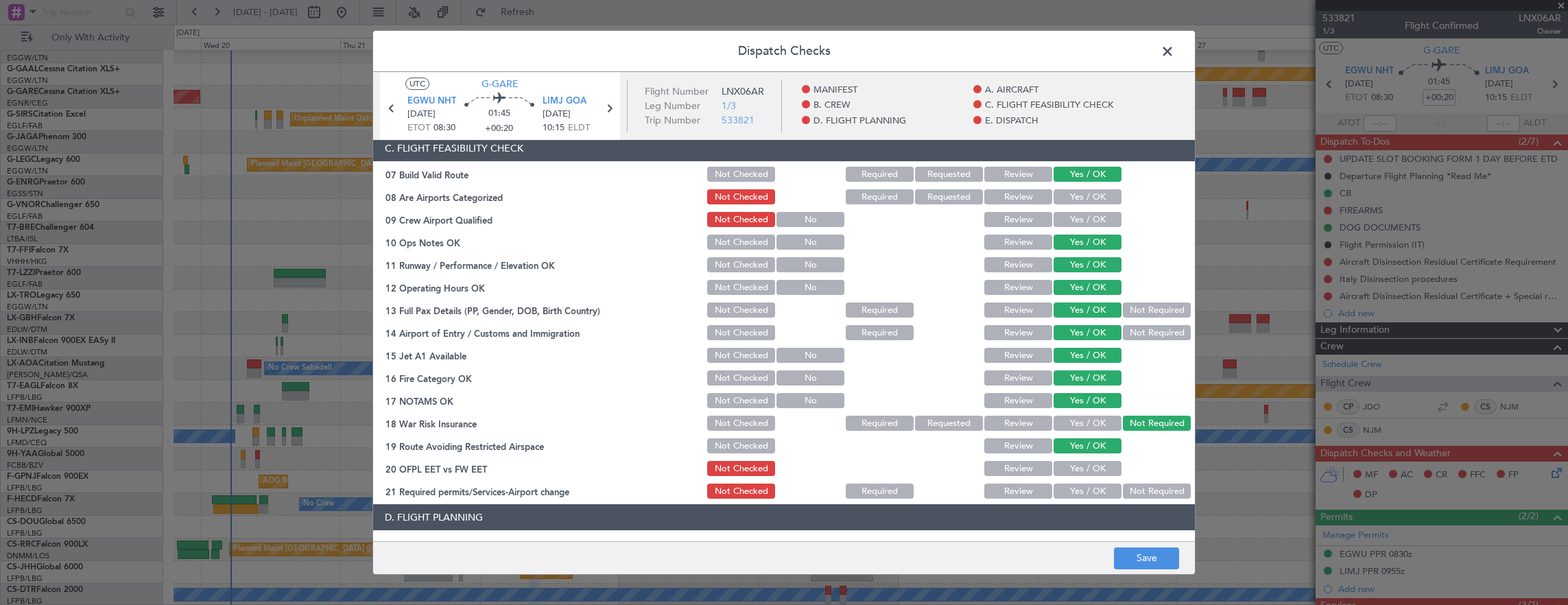
click at [1078, 466] on button "Yes / OK" at bounding box center [1087, 469] width 68 height 15
drag, startPoint x: 1075, startPoint y: 493, endPoint x: 1075, endPoint y: 473, distance: 20.0
click at [1075, 493] on button "Yes / OK" at bounding box center [1087, 491] width 68 height 15
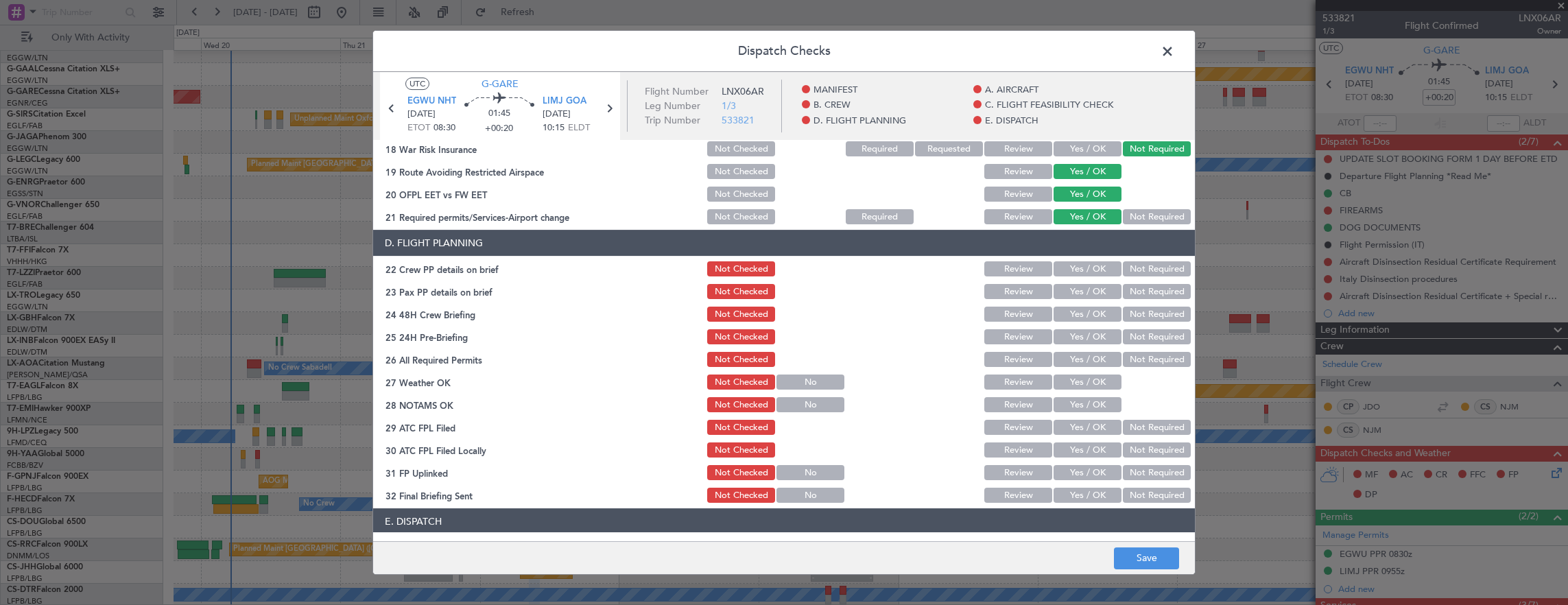
click at [1098, 272] on button "Yes / OK" at bounding box center [1087, 269] width 68 height 15
click at [1081, 273] on button "Yes / OK" at bounding box center [1087, 269] width 68 height 15
click at [1071, 296] on button "Yes / OK" at bounding box center [1087, 291] width 68 height 15
click at [1070, 320] on button "Yes / OK" at bounding box center [1087, 314] width 68 height 15
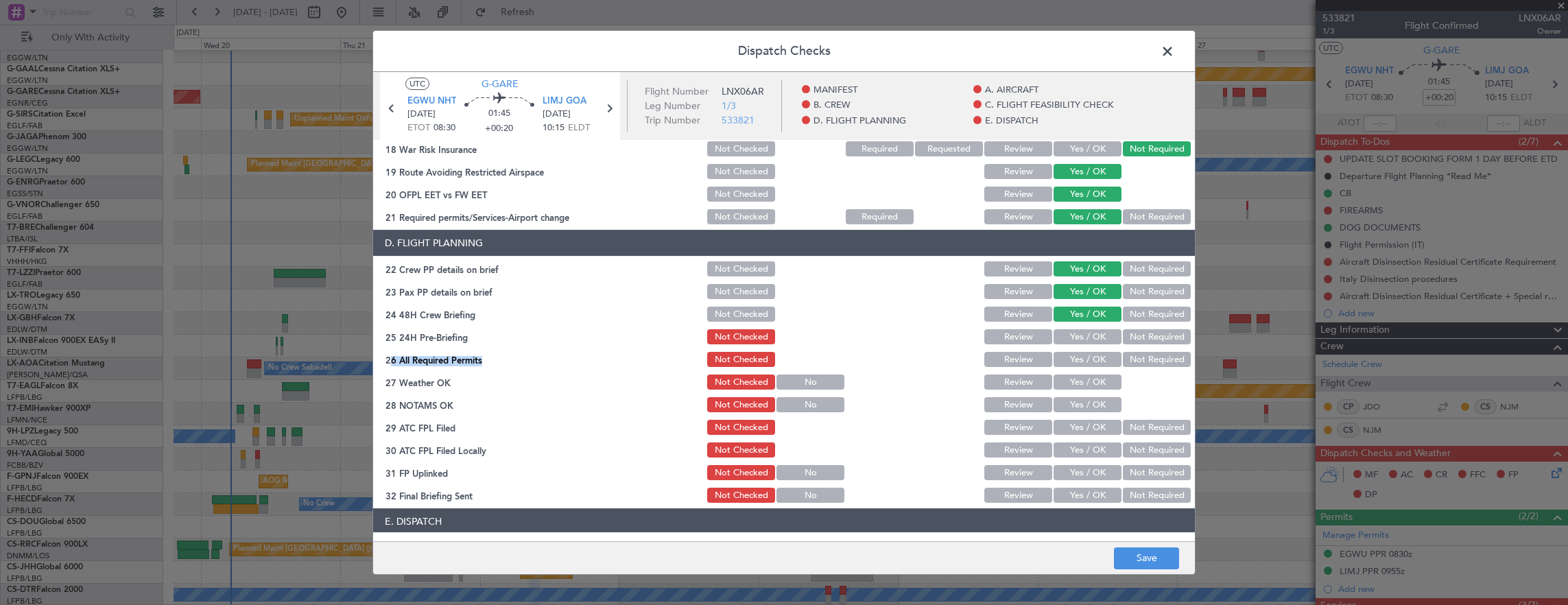
click at [1156, 342] on section "D. FLIGHT PLANNING 22 Crew PP details on brief Not Checked Review Yes / OK Not …" at bounding box center [784, 367] width 821 height 275
drag, startPoint x: 1156, startPoint y: 342, endPoint x: 1149, endPoint y: 341, distance: 7.1
click at [1151, 338] on button "Not Required" at bounding box center [1157, 337] width 68 height 15
click at [1155, 558] on button "Save" at bounding box center [1146, 558] width 65 height 22
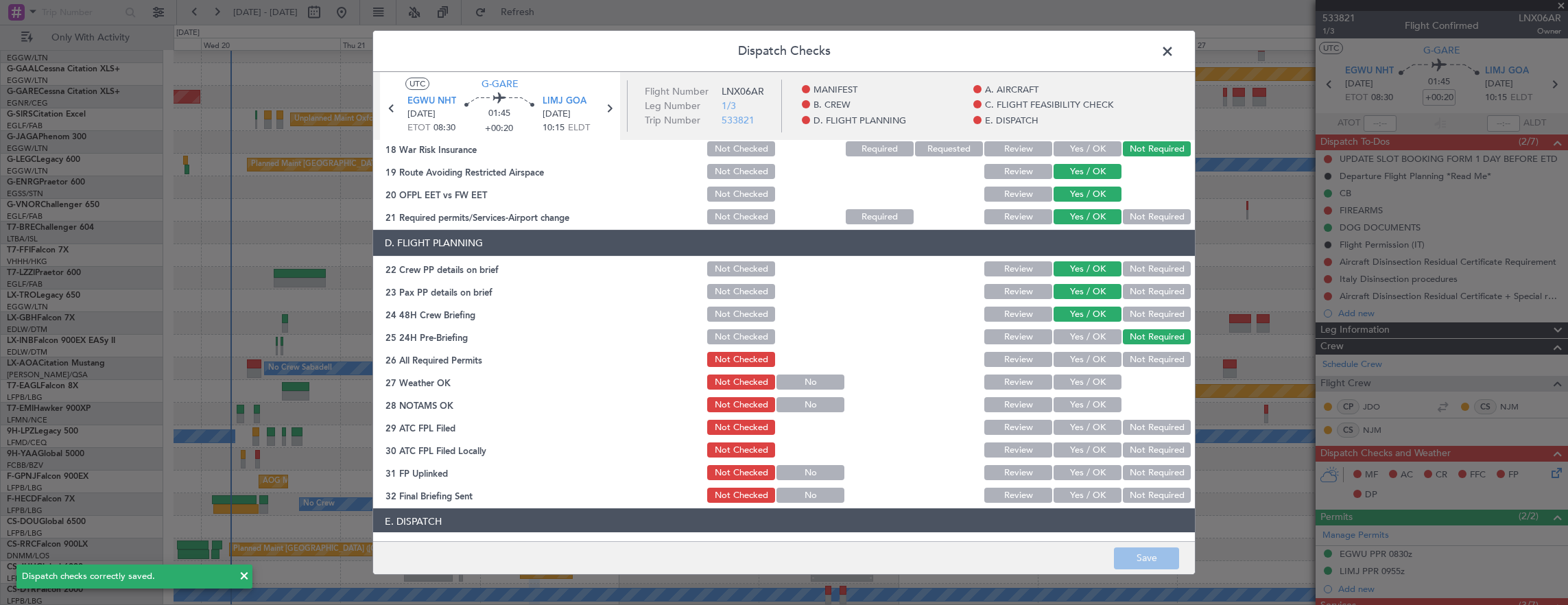
click at [1174, 58] on span at bounding box center [1174, 55] width 0 height 27
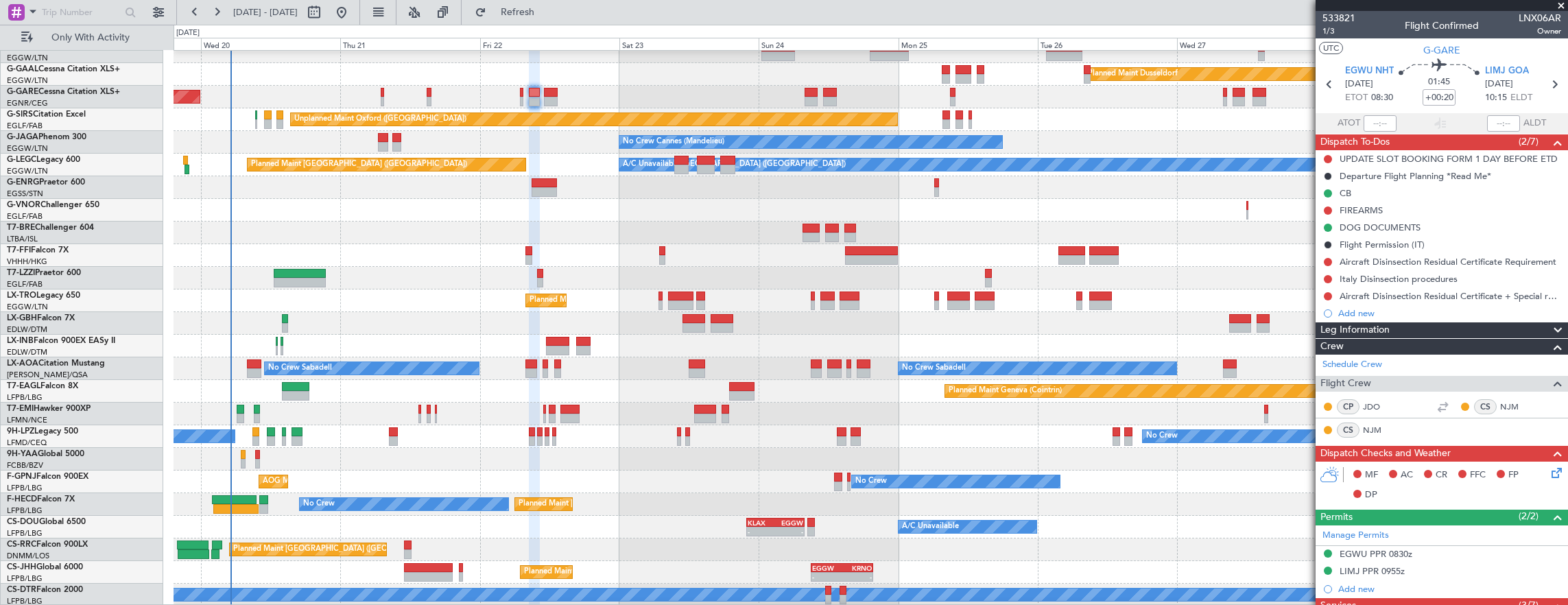
scroll to position [328, 0]
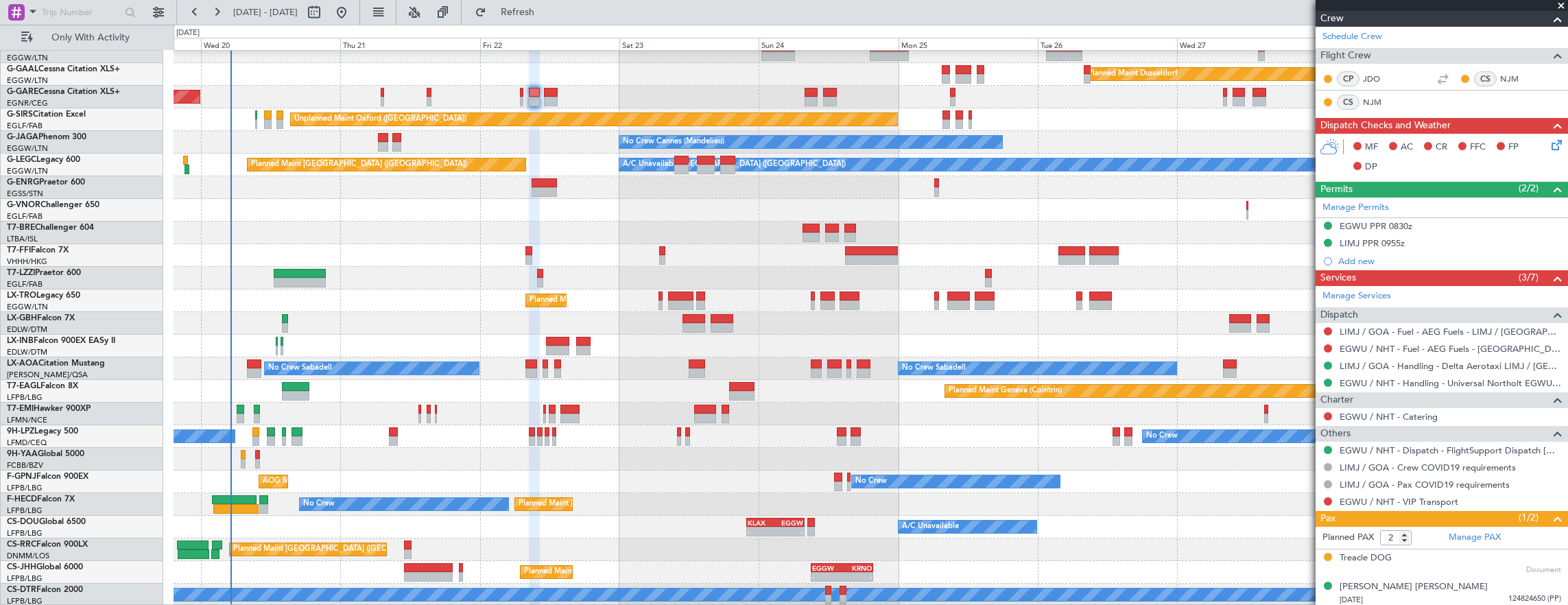
click at [1548, 140] on icon at bounding box center [1554, 142] width 11 height 11
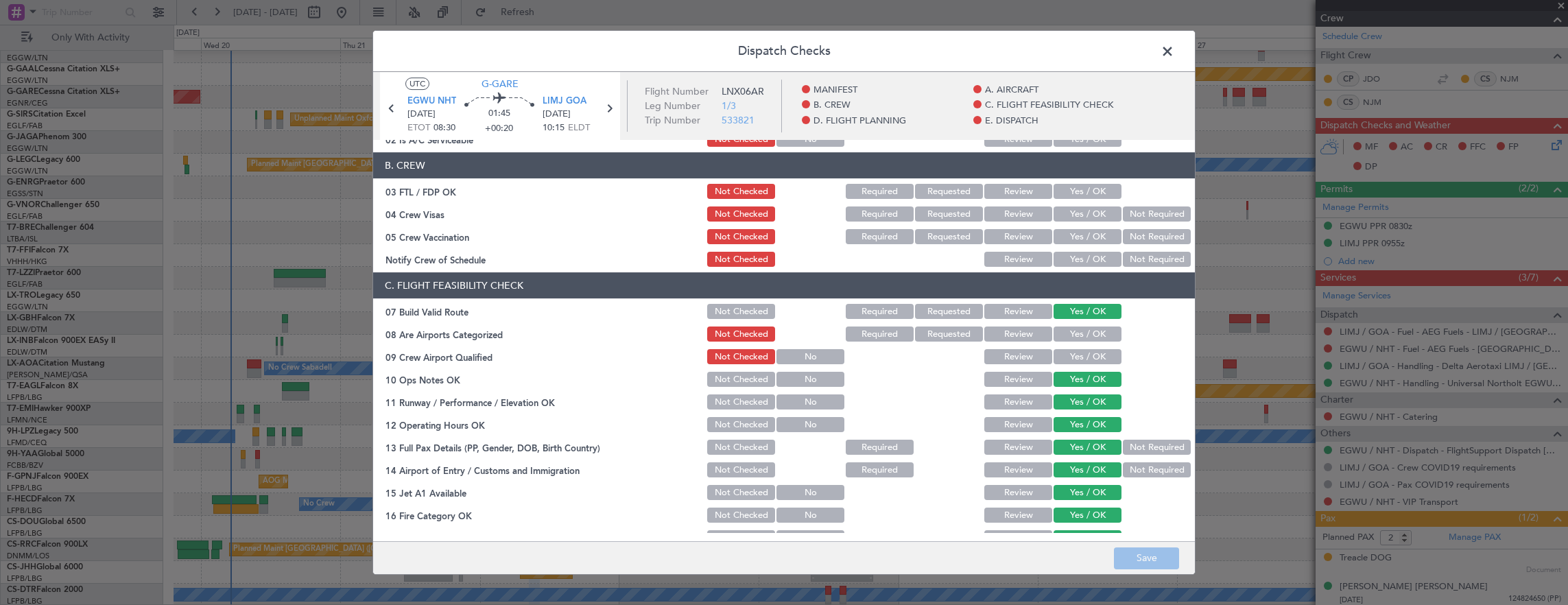
scroll to position [480, 0]
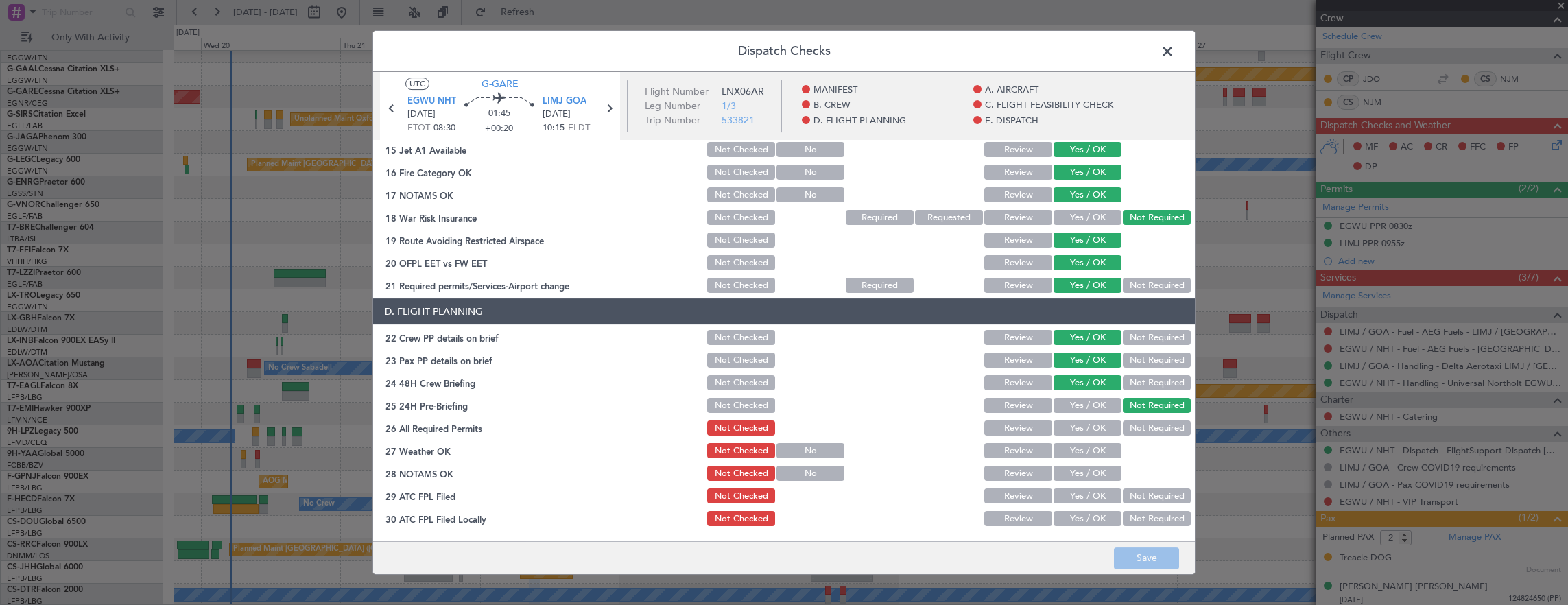
click at [1174, 49] on span at bounding box center [1174, 55] width 0 height 27
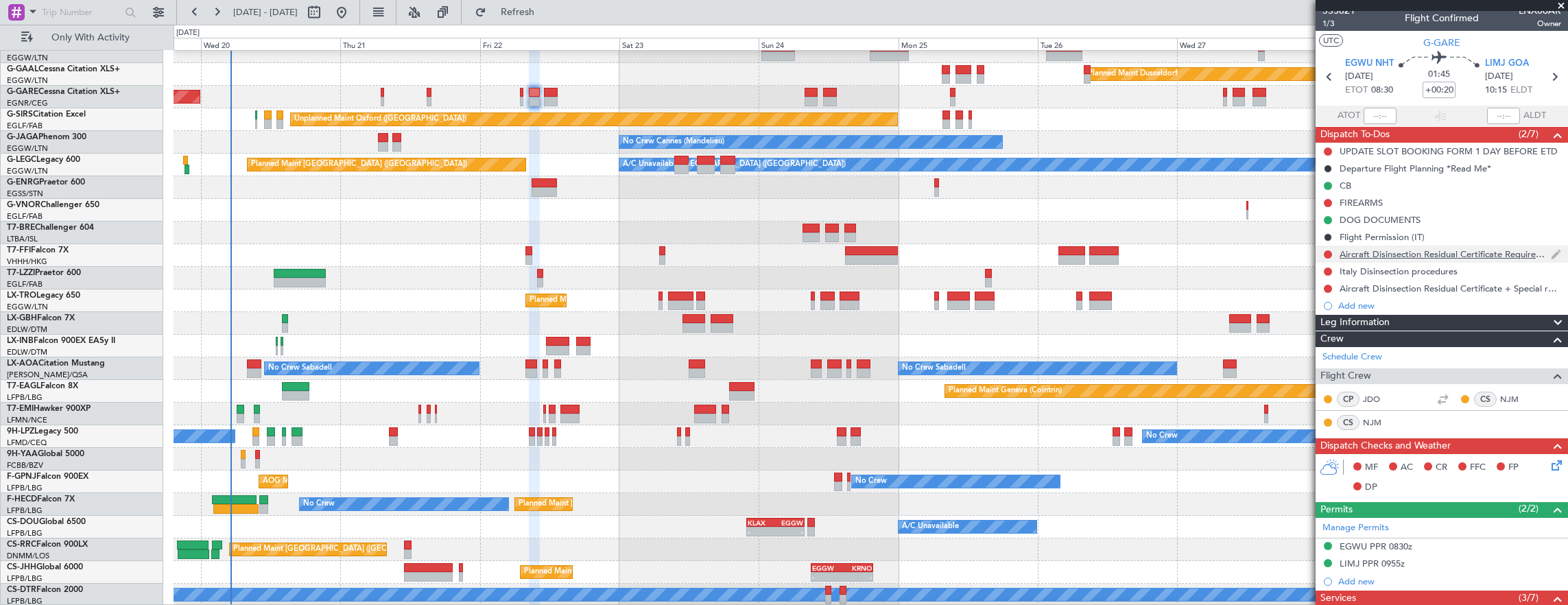
scroll to position [0, 0]
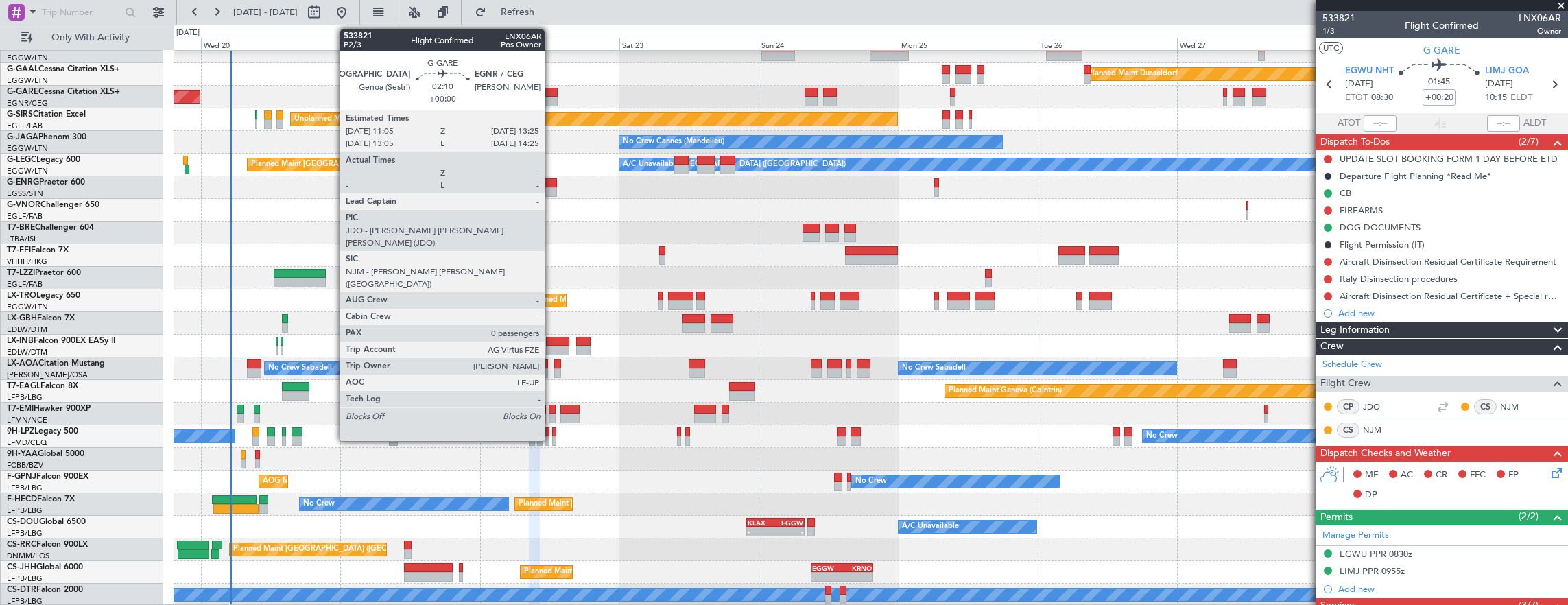
click at [551, 92] on div at bounding box center [551, 92] width 14 height 9
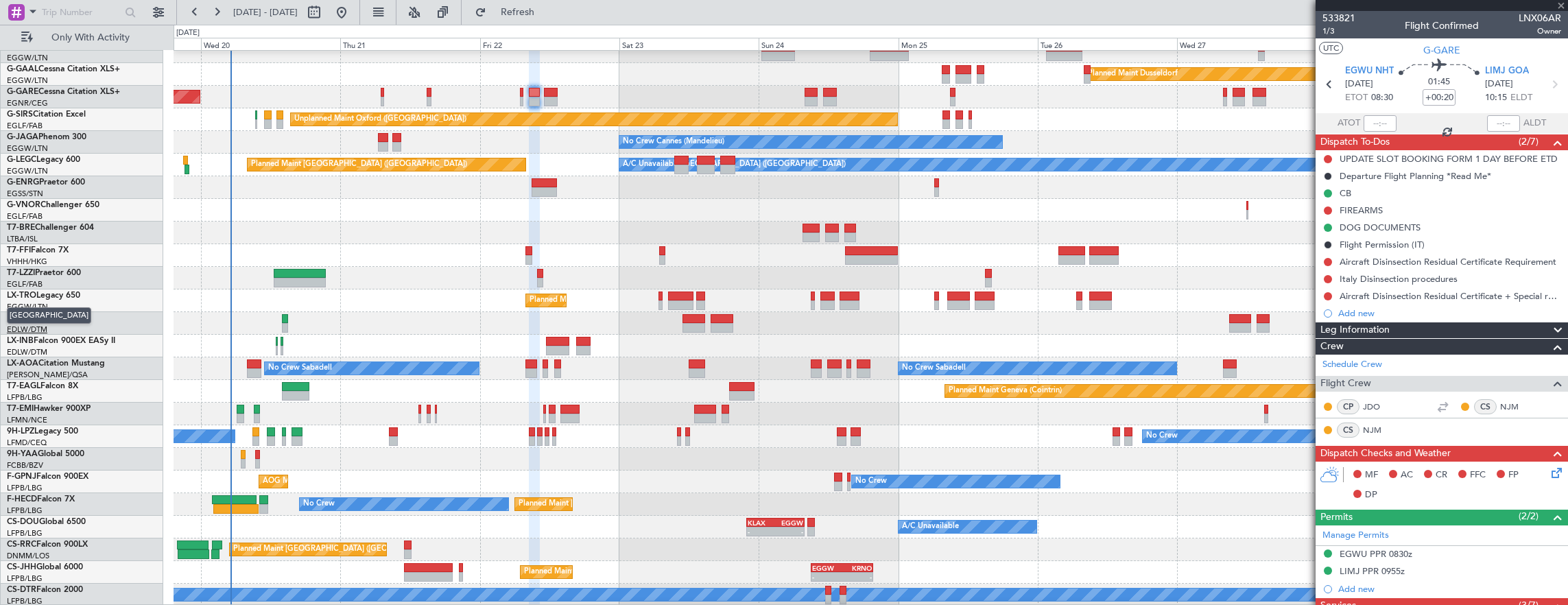
type input "0"
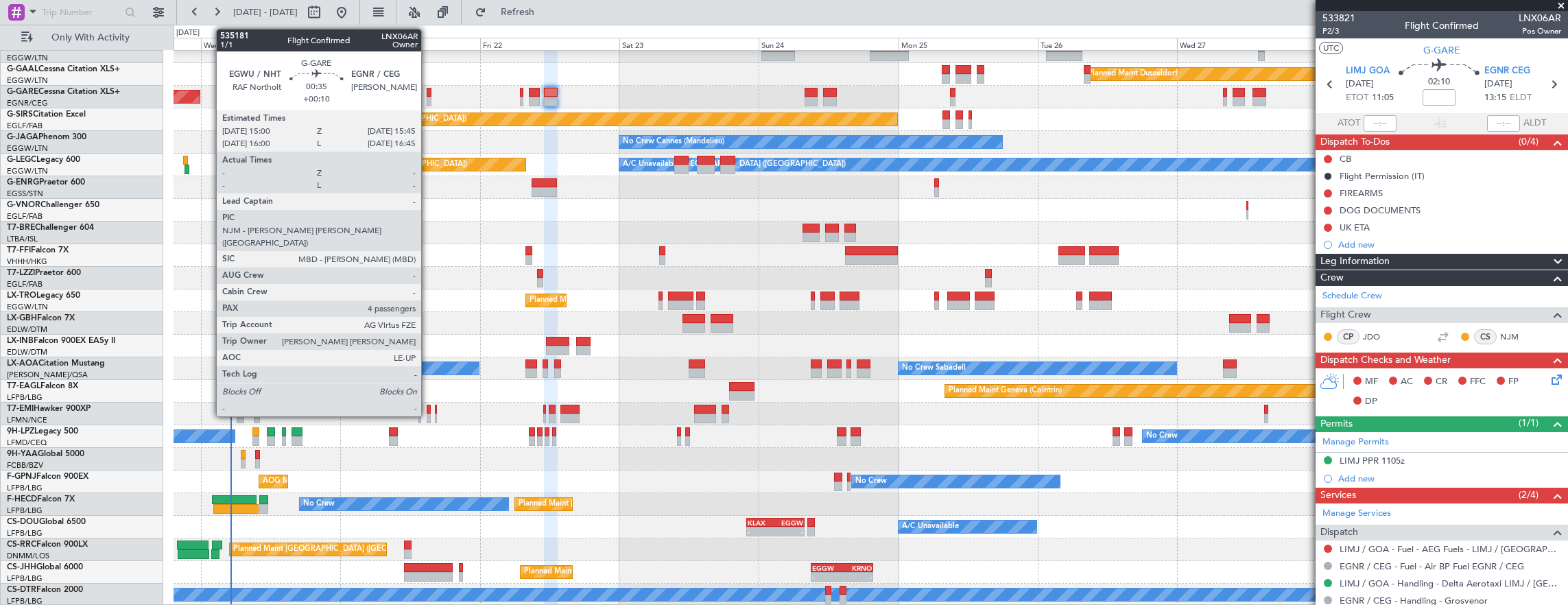
click at [428, 89] on div at bounding box center [429, 92] width 5 height 9
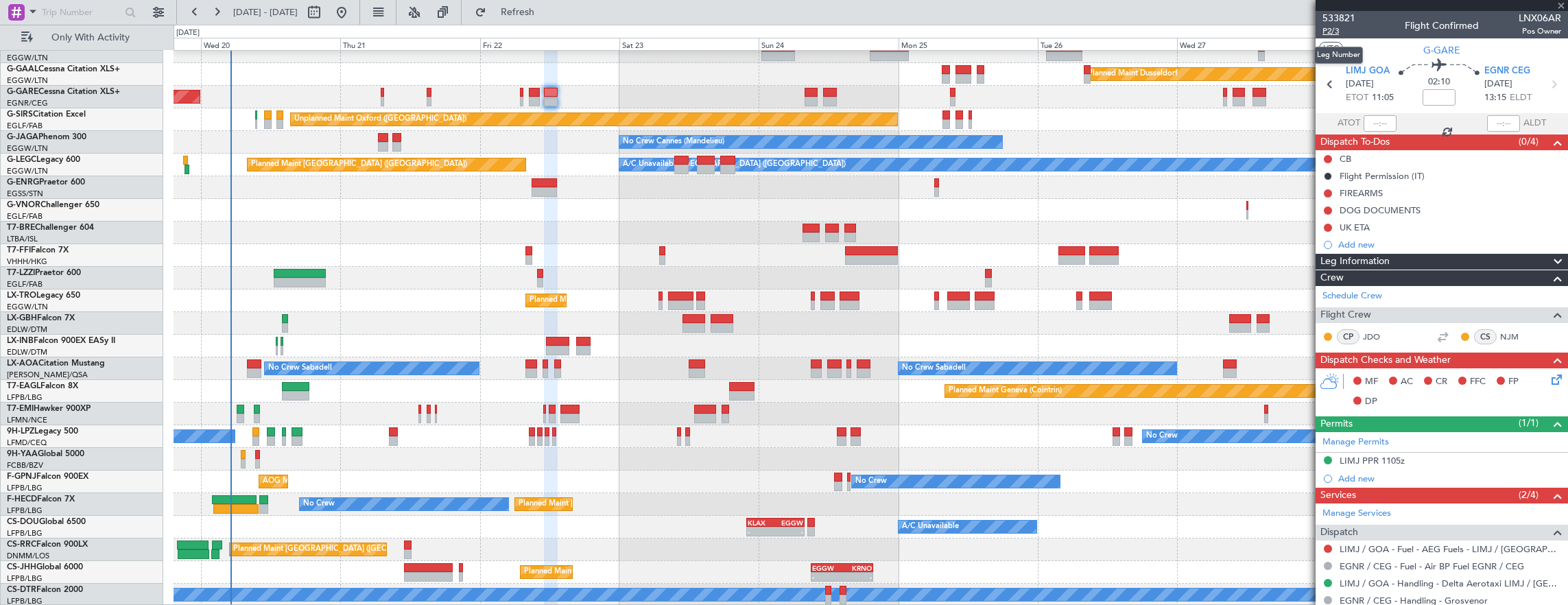
type input "+00:10"
type input "4"
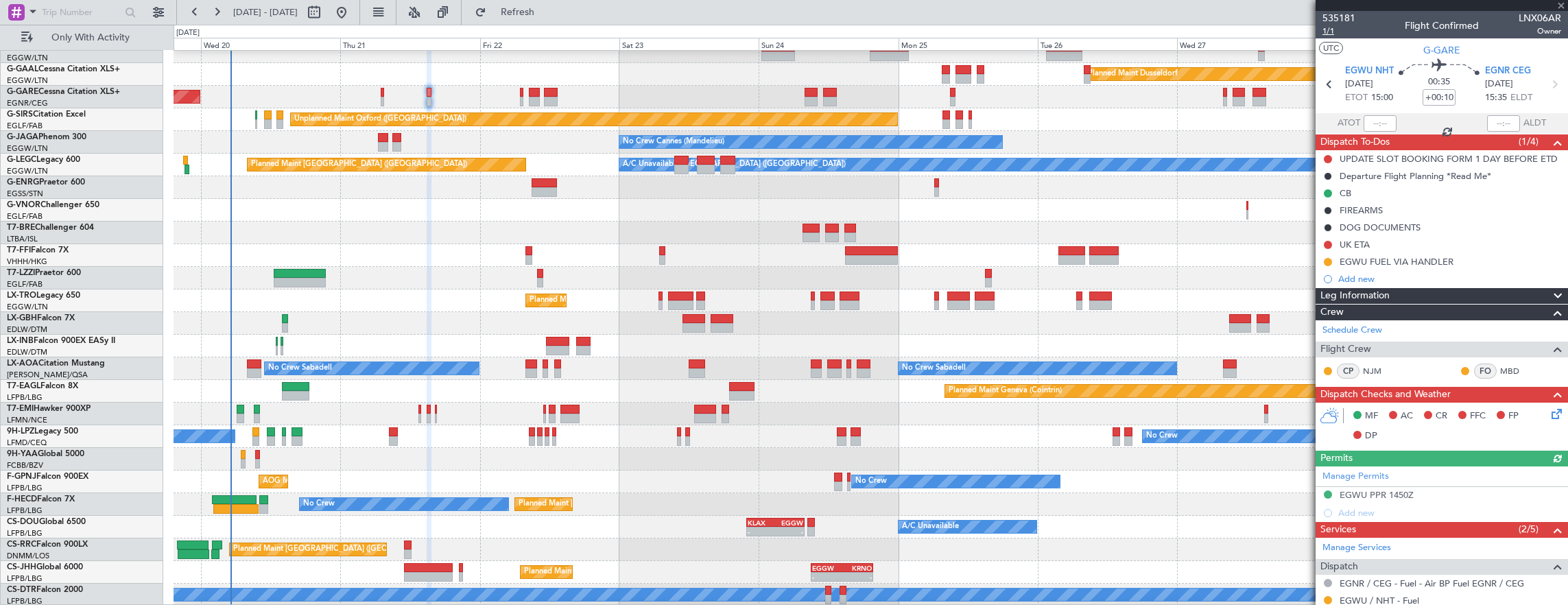
click at [1328, 33] on span "1/1" at bounding box center [1339, 32] width 33 height 12
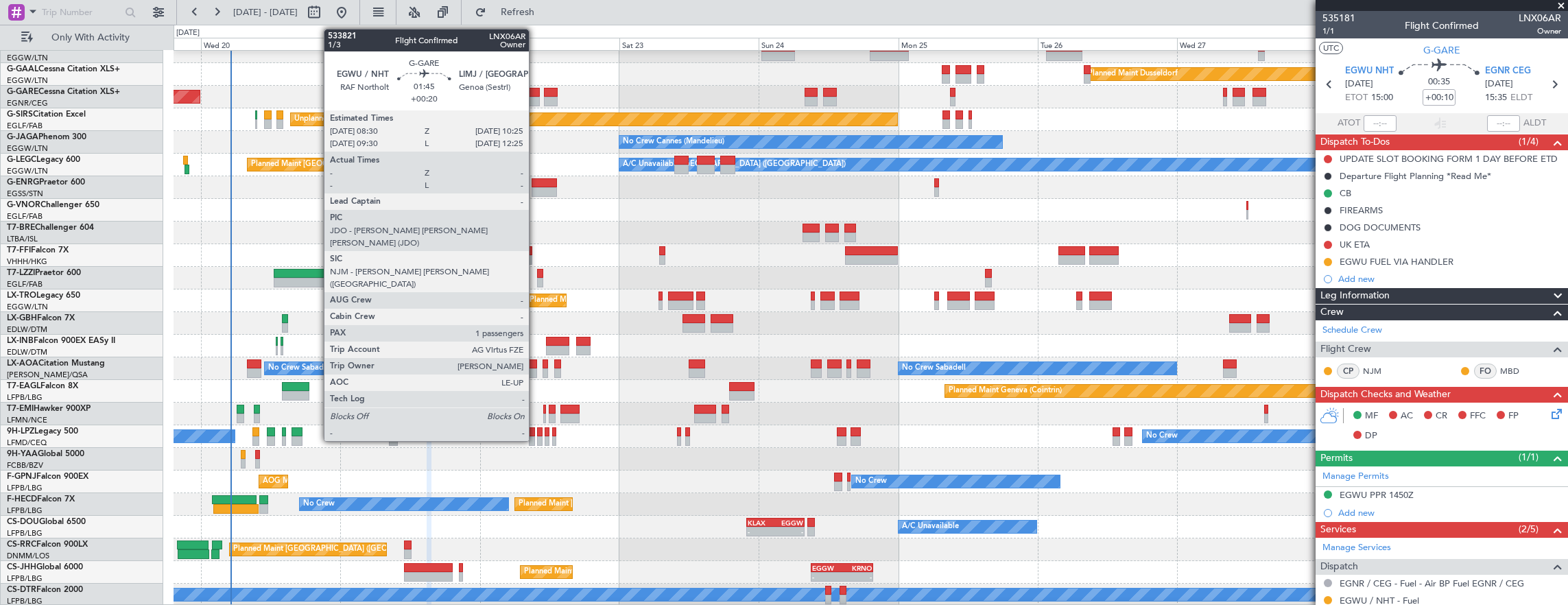
click at [546, 96] on div at bounding box center [551, 101] width 14 height 9
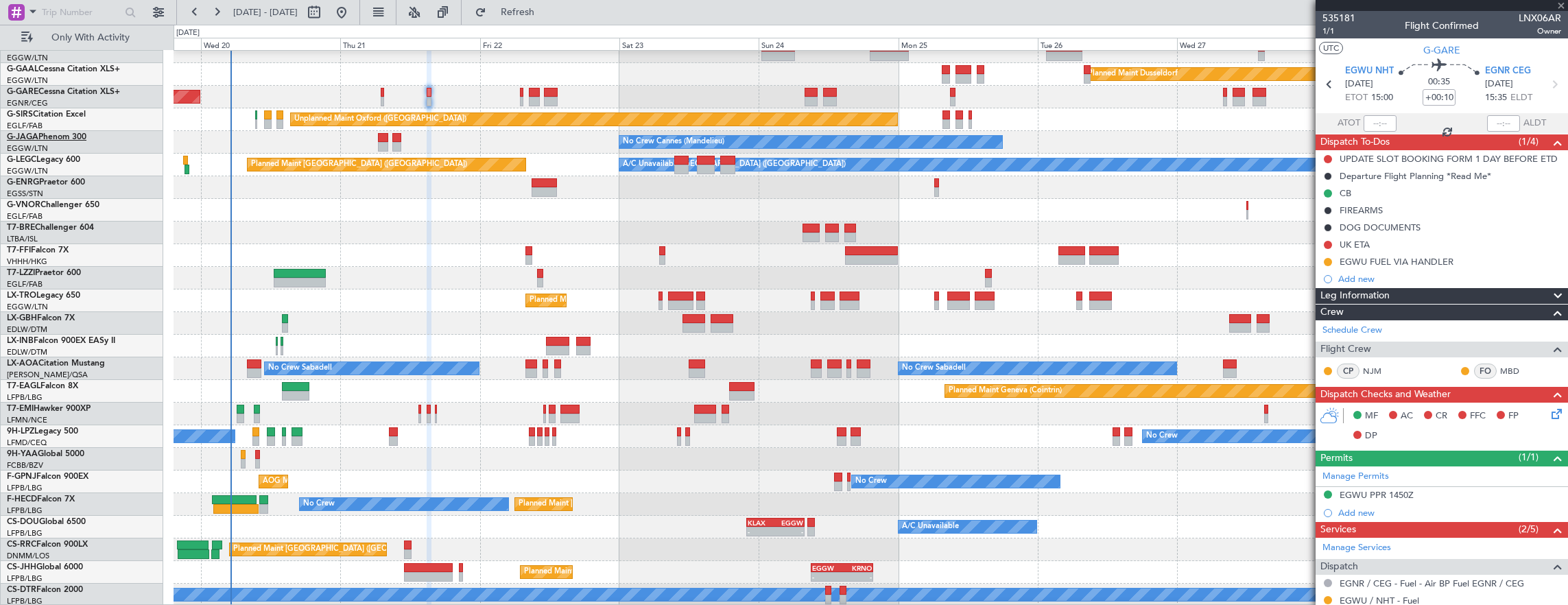
type input "0"
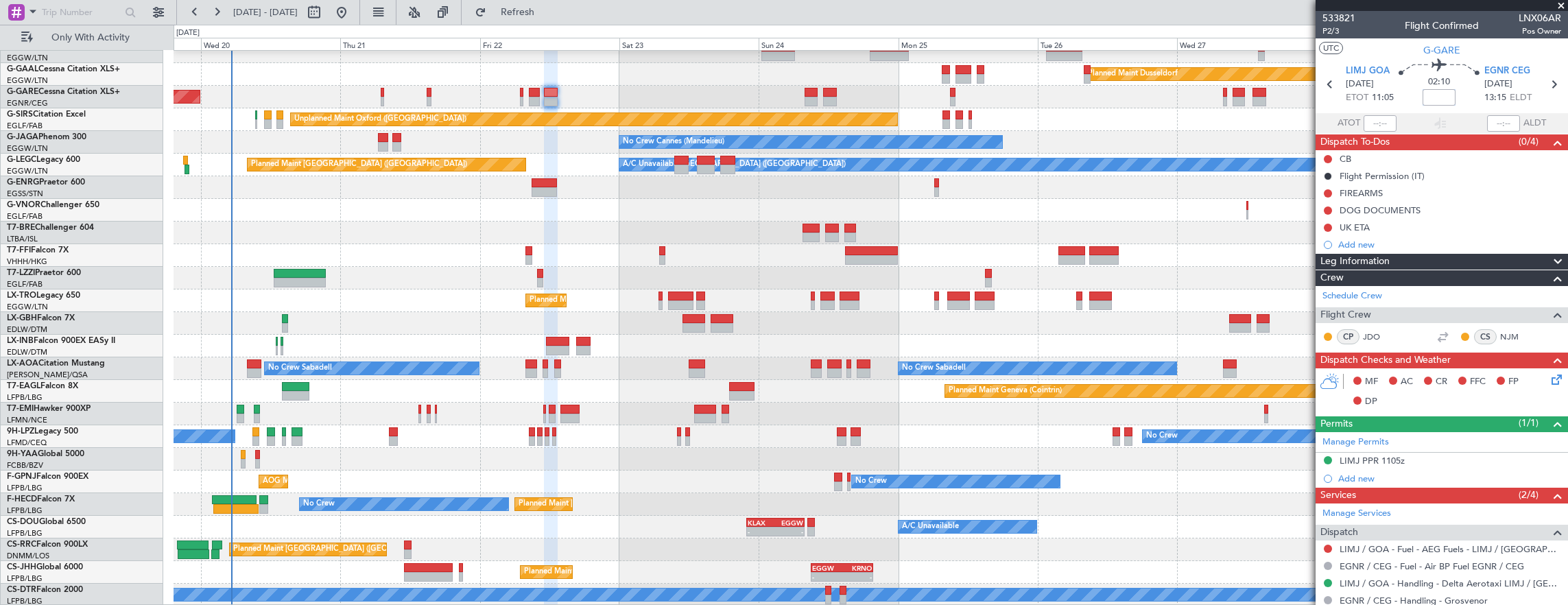
click at [1431, 101] on input at bounding box center [1438, 97] width 33 height 16
type input "-00:05"
click at [1329, 158] on button at bounding box center [1328, 159] width 9 height 9
click at [1333, 223] on span "Completed" at bounding box center [1334, 219] width 45 height 14
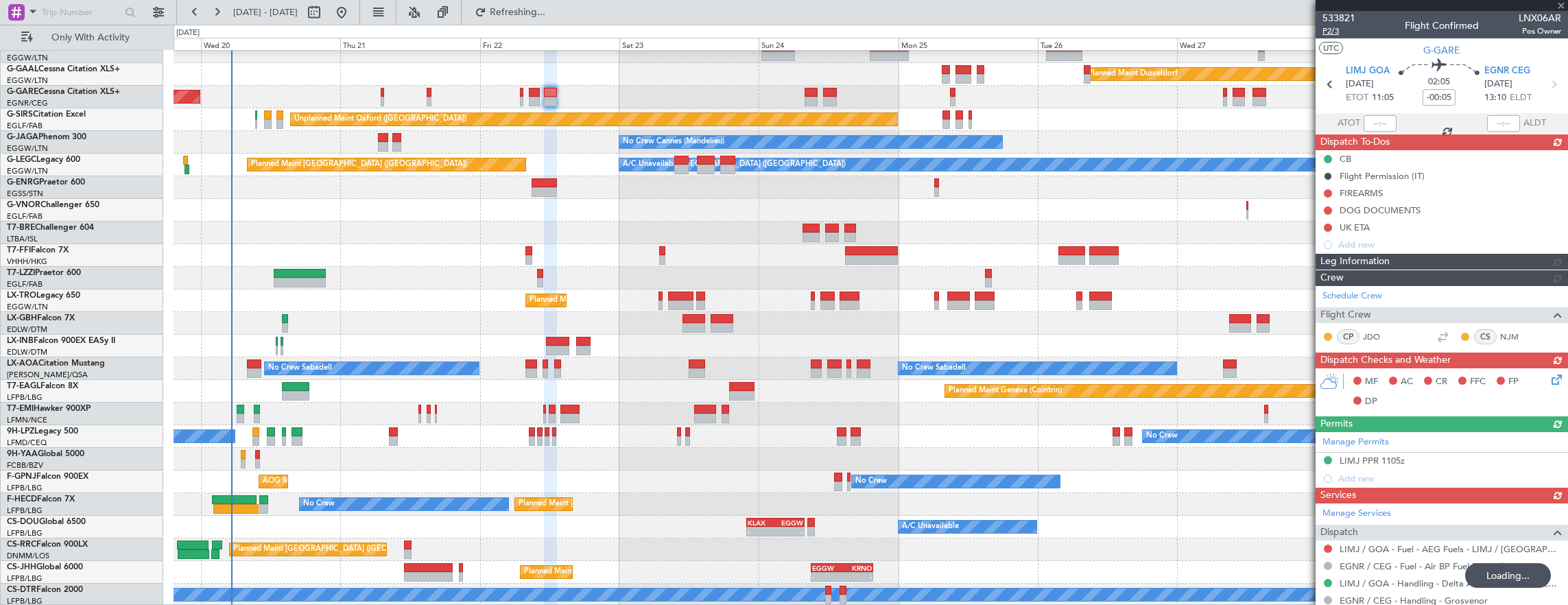
click at [1340, 30] on span "P2/3" at bounding box center [1339, 32] width 33 height 12
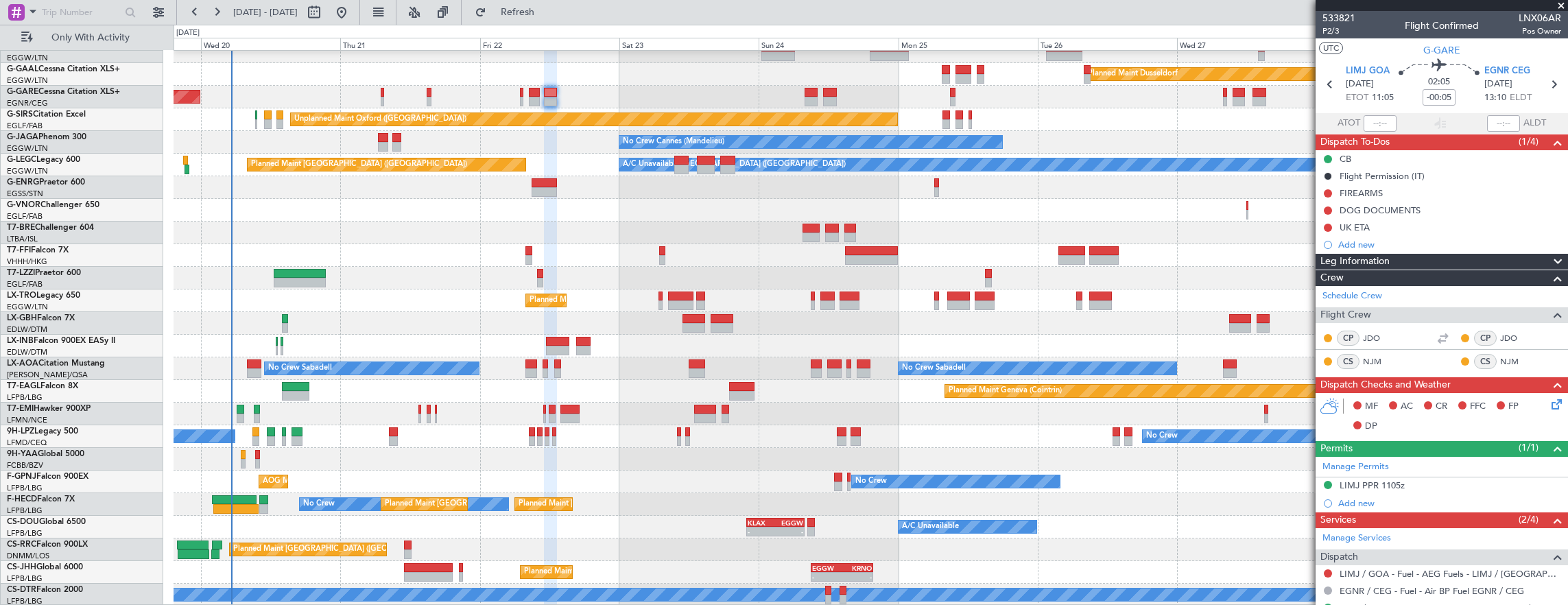
click at [1548, 400] on icon at bounding box center [1554, 401] width 11 height 11
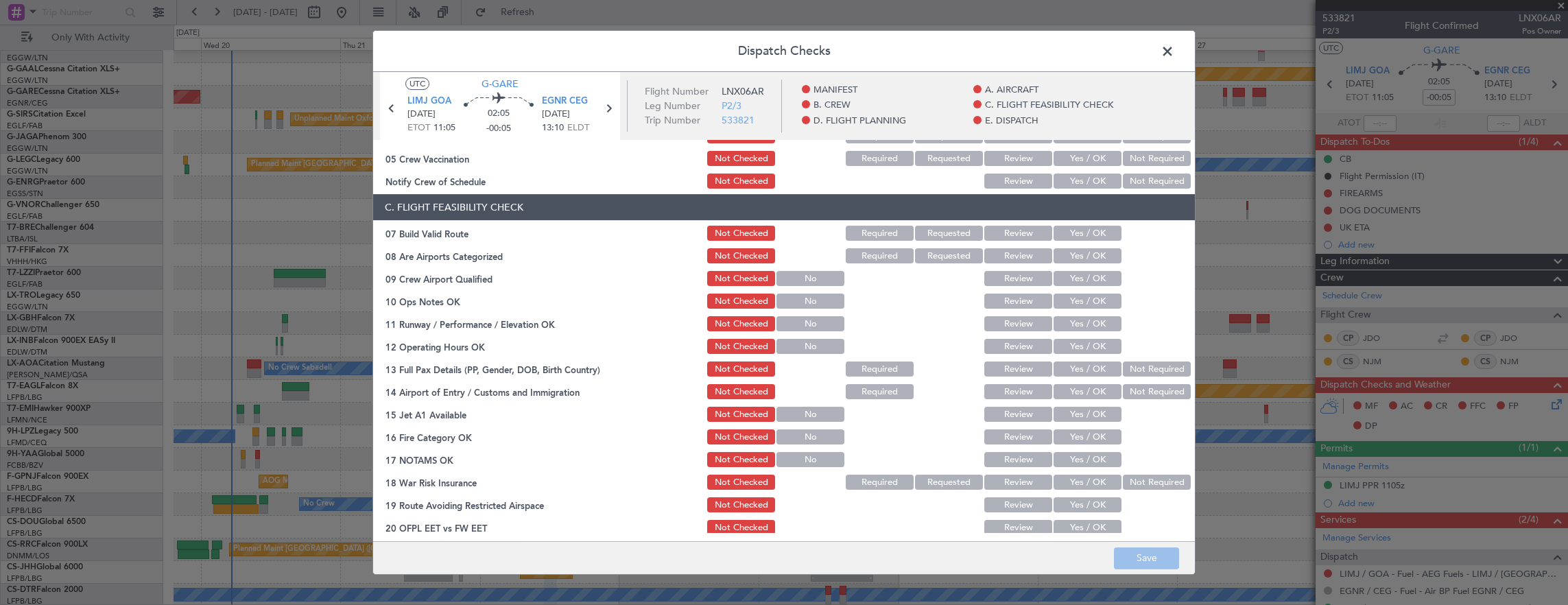
scroll to position [274, 0]
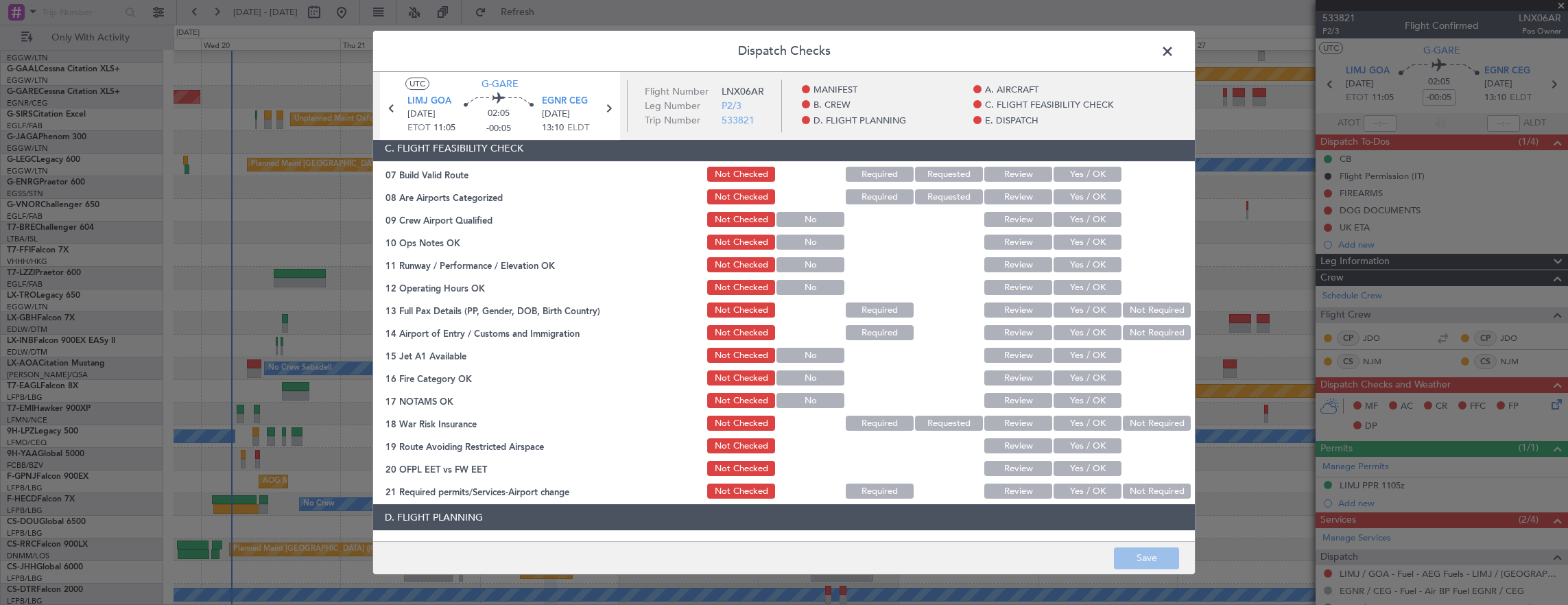
click at [1075, 175] on button "Yes / OK" at bounding box center [1087, 175] width 68 height 15
click at [1088, 237] on button "Yes / OK" at bounding box center [1087, 242] width 68 height 15
click at [1077, 259] on button "Yes / OK" at bounding box center [1087, 265] width 68 height 15
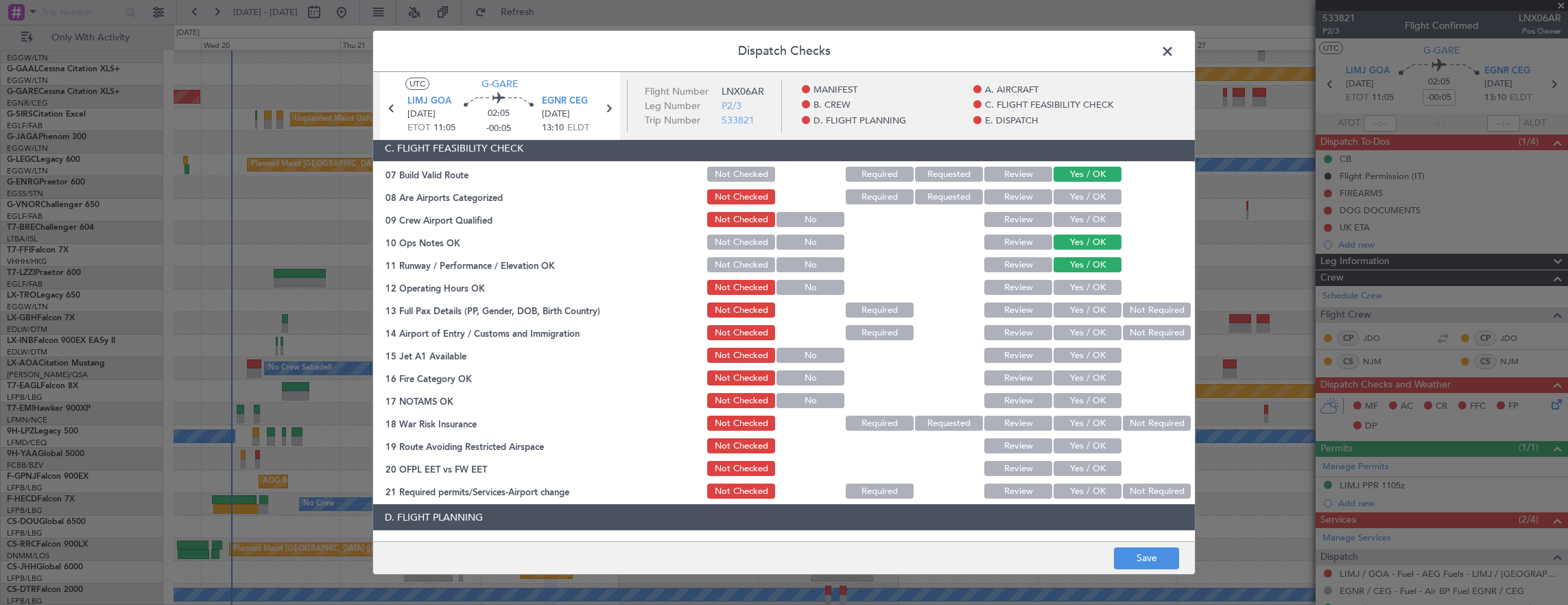
click at [1075, 283] on button "Yes / OK" at bounding box center [1087, 287] width 68 height 15
click at [1125, 308] on button "Not Required" at bounding box center [1157, 310] width 68 height 15
click at [1081, 332] on button "Yes / OK" at bounding box center [1087, 333] width 68 height 15
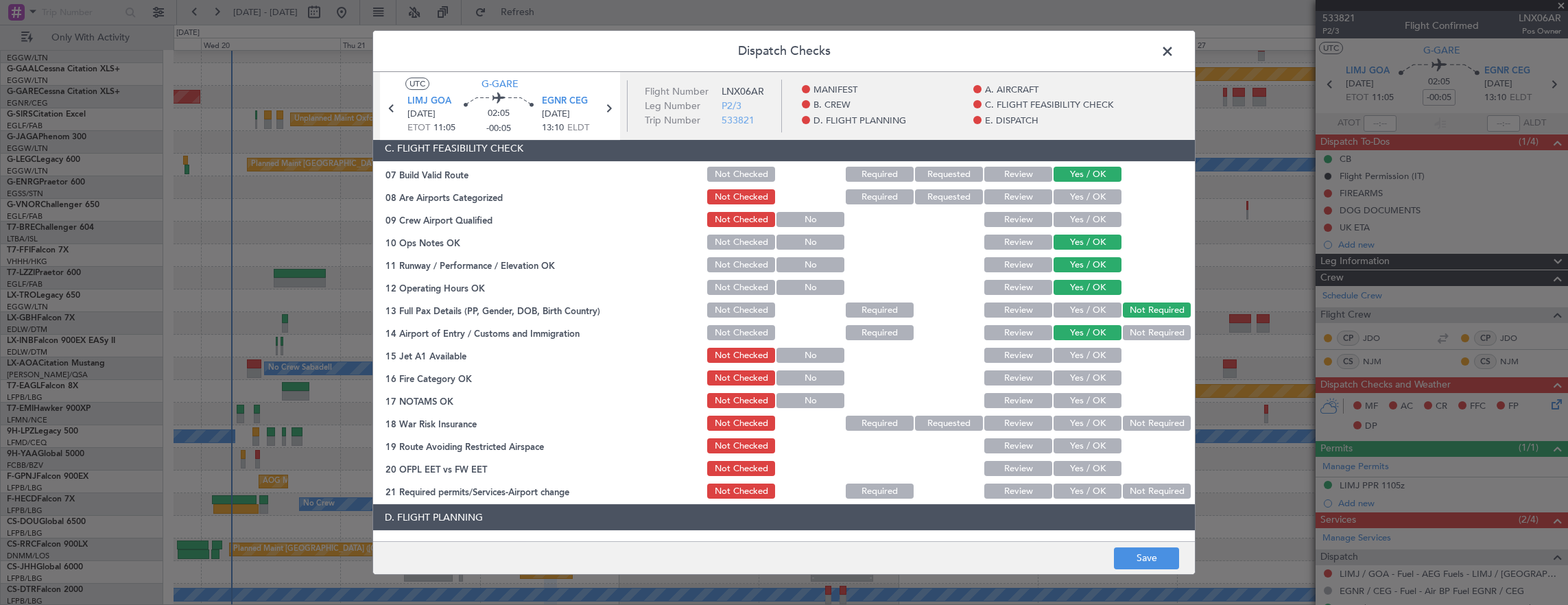
click at [1082, 357] on button "Yes / OK" at bounding box center [1087, 355] width 68 height 15
click at [1084, 380] on button "Yes / OK" at bounding box center [1087, 378] width 68 height 15
click at [1084, 395] on button "Yes / OK" at bounding box center [1087, 400] width 68 height 15
drag, startPoint x: 1147, startPoint y: 417, endPoint x: 1089, endPoint y: 435, distance: 60.7
click at [1147, 418] on button "Not Required" at bounding box center [1157, 424] width 68 height 15
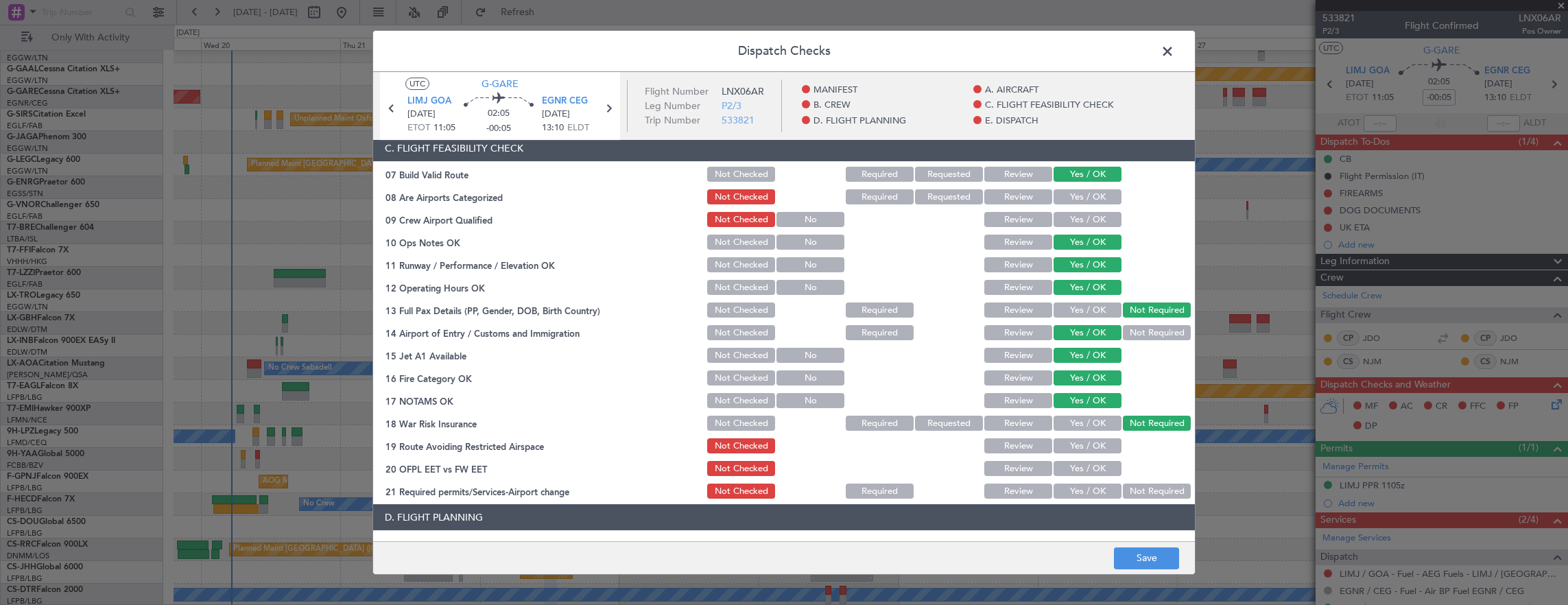
click at [1081, 435] on section "C. FLIGHT FEASIBILITY CHECK 07 Build Valid Route Not Checked Required Requested…" at bounding box center [784, 318] width 821 height 366
click at [1084, 453] on div "Yes / OK" at bounding box center [1086, 446] width 69 height 20
click at [1088, 450] on button "Yes / OK" at bounding box center [1087, 446] width 68 height 15
click at [1089, 472] on button "Yes / OK" at bounding box center [1087, 469] width 68 height 15
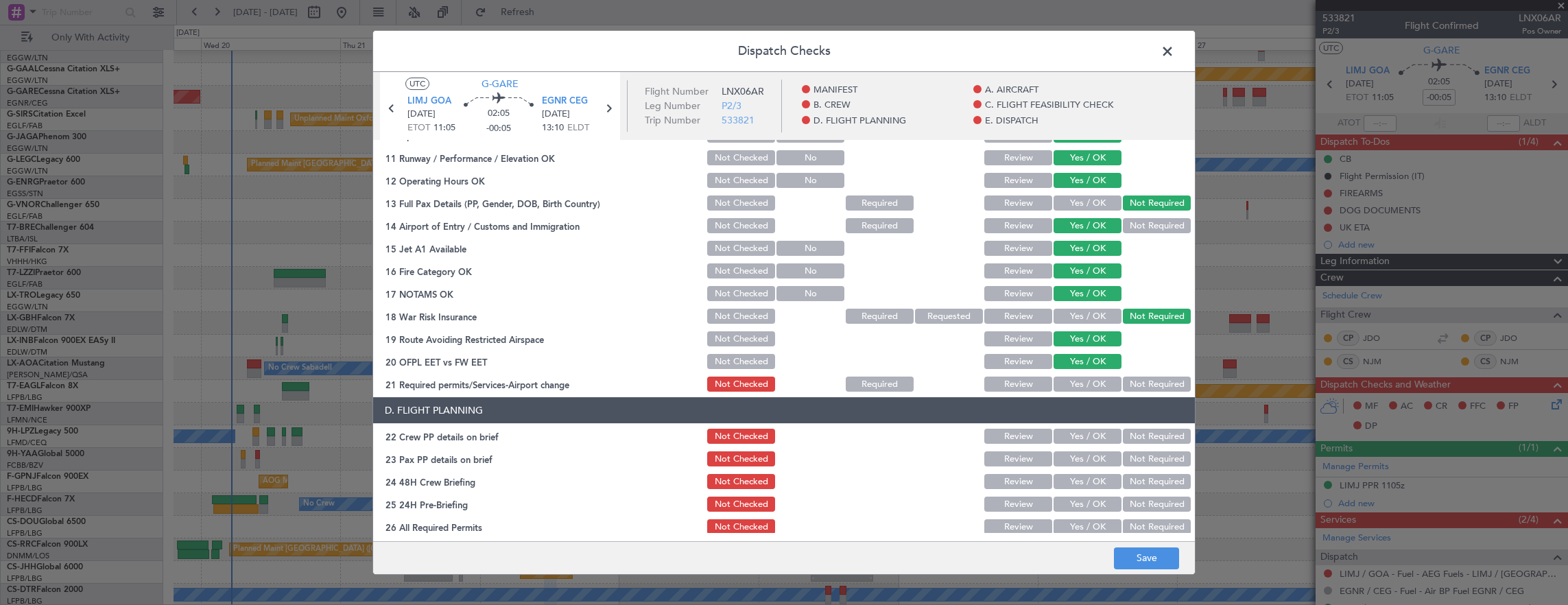
scroll to position [480, 0]
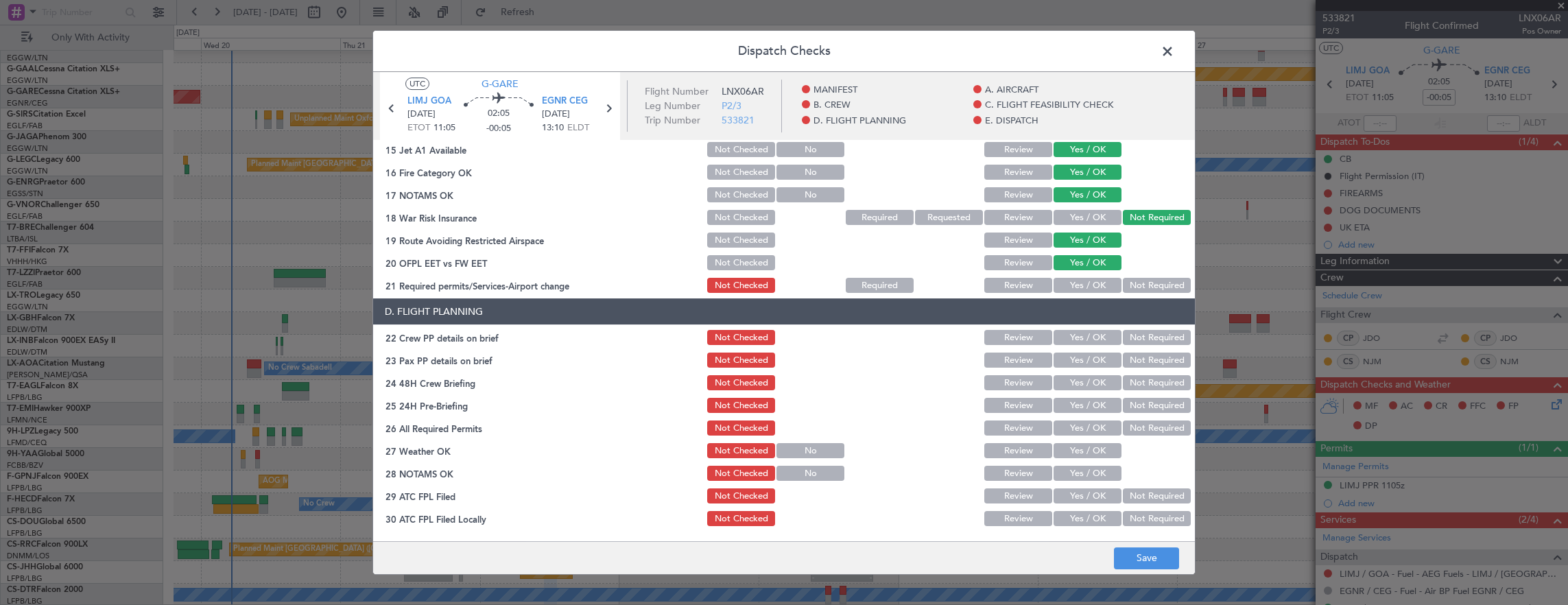
click at [1098, 286] on button "Yes / OK" at bounding box center [1087, 285] width 68 height 15
click at [1088, 333] on button "Yes / OK" at bounding box center [1087, 337] width 68 height 15
click at [1075, 360] on button "Yes / OK" at bounding box center [1087, 360] width 68 height 15
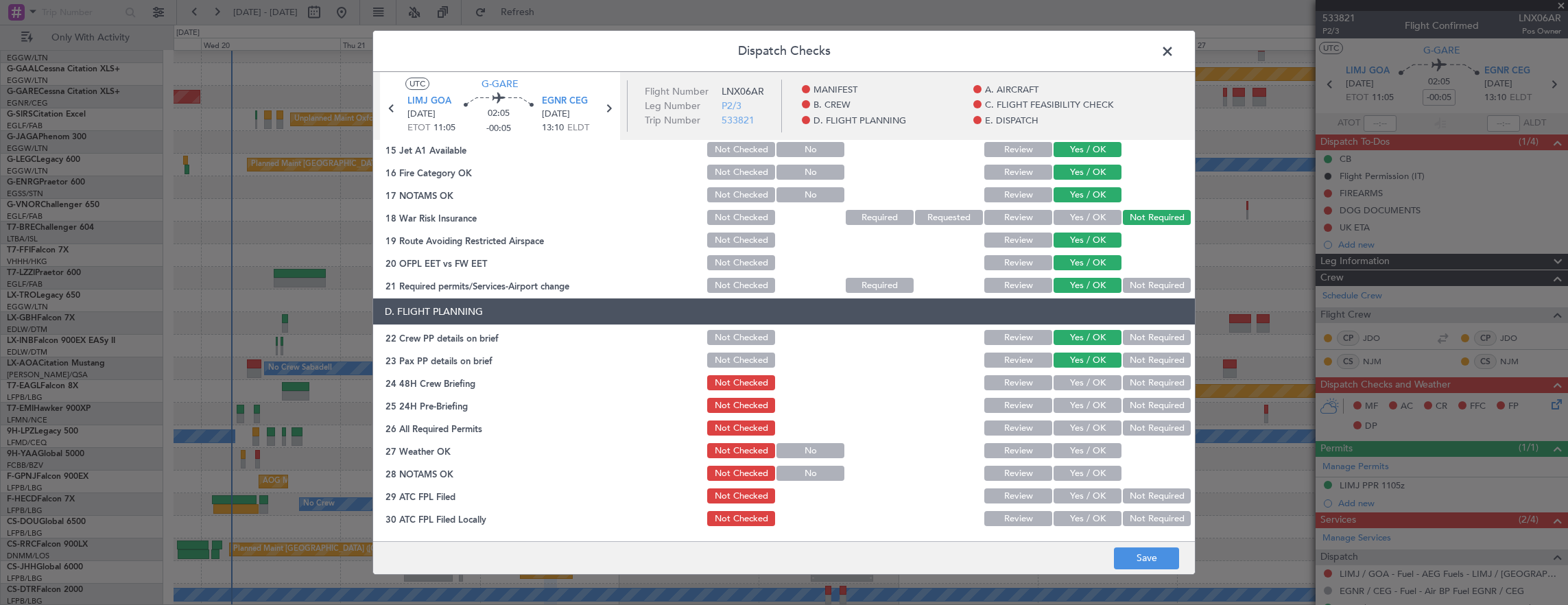
click at [1151, 377] on button "Not Required" at bounding box center [1157, 383] width 68 height 15
click at [1134, 360] on button "Not Required" at bounding box center [1157, 360] width 68 height 15
click at [1081, 383] on button "Yes / OK" at bounding box center [1087, 383] width 68 height 15
click at [1159, 406] on button "Not Required" at bounding box center [1157, 406] width 68 height 15
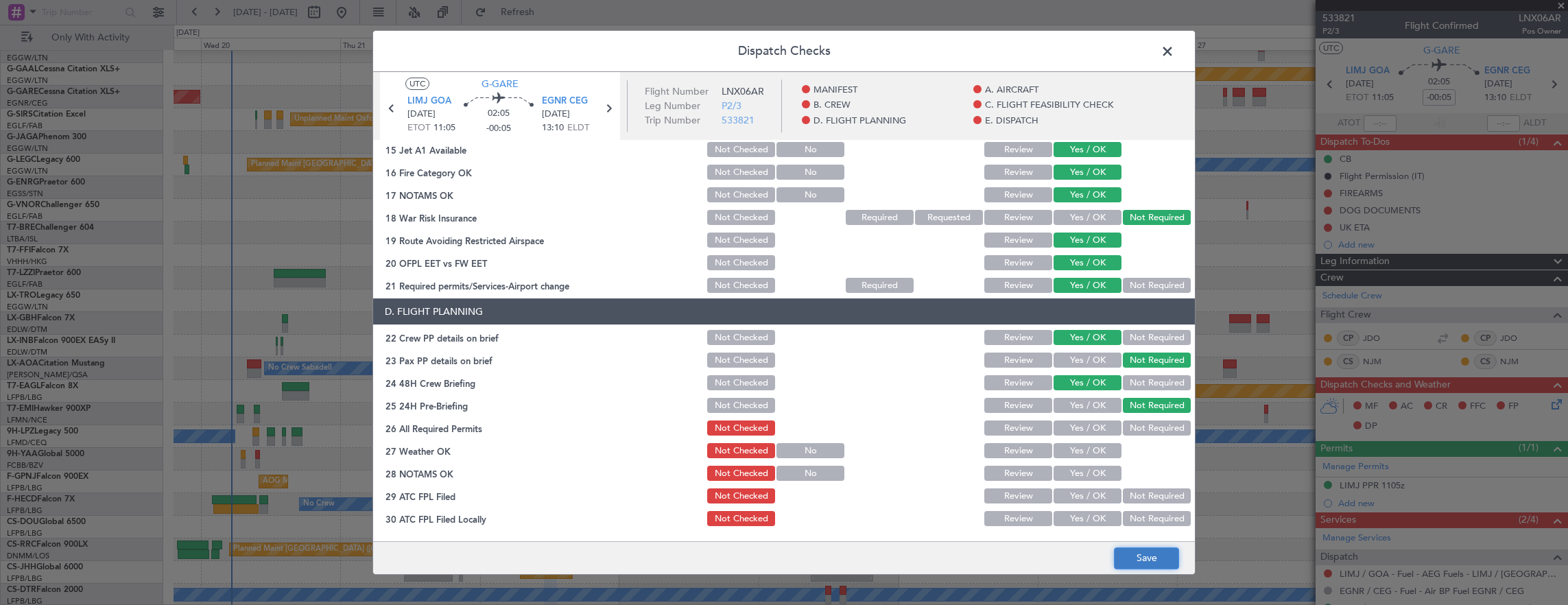
click at [1146, 553] on button "Save" at bounding box center [1146, 558] width 65 height 22
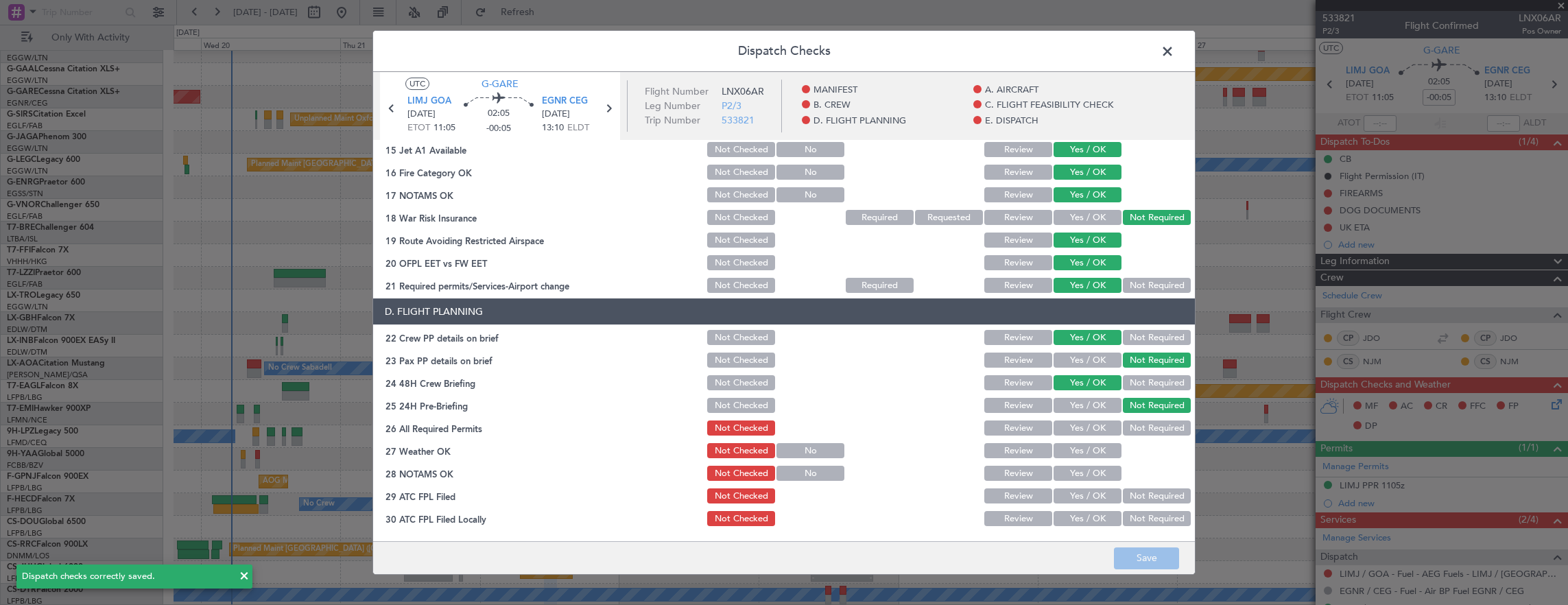
click at [1174, 51] on span at bounding box center [1174, 55] width 0 height 27
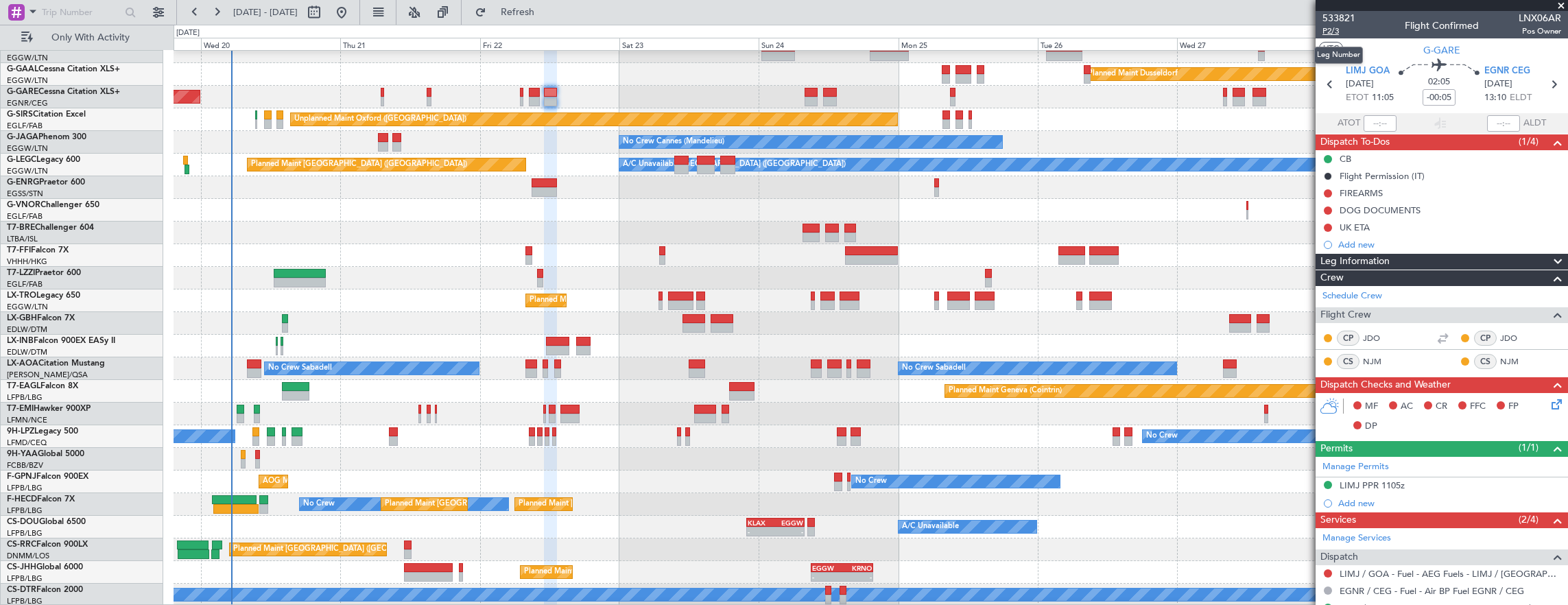
click at [1330, 30] on span "P2/3" at bounding box center [1339, 32] width 33 height 12
click at [1335, 30] on span "P2/3" at bounding box center [1339, 32] width 33 height 12
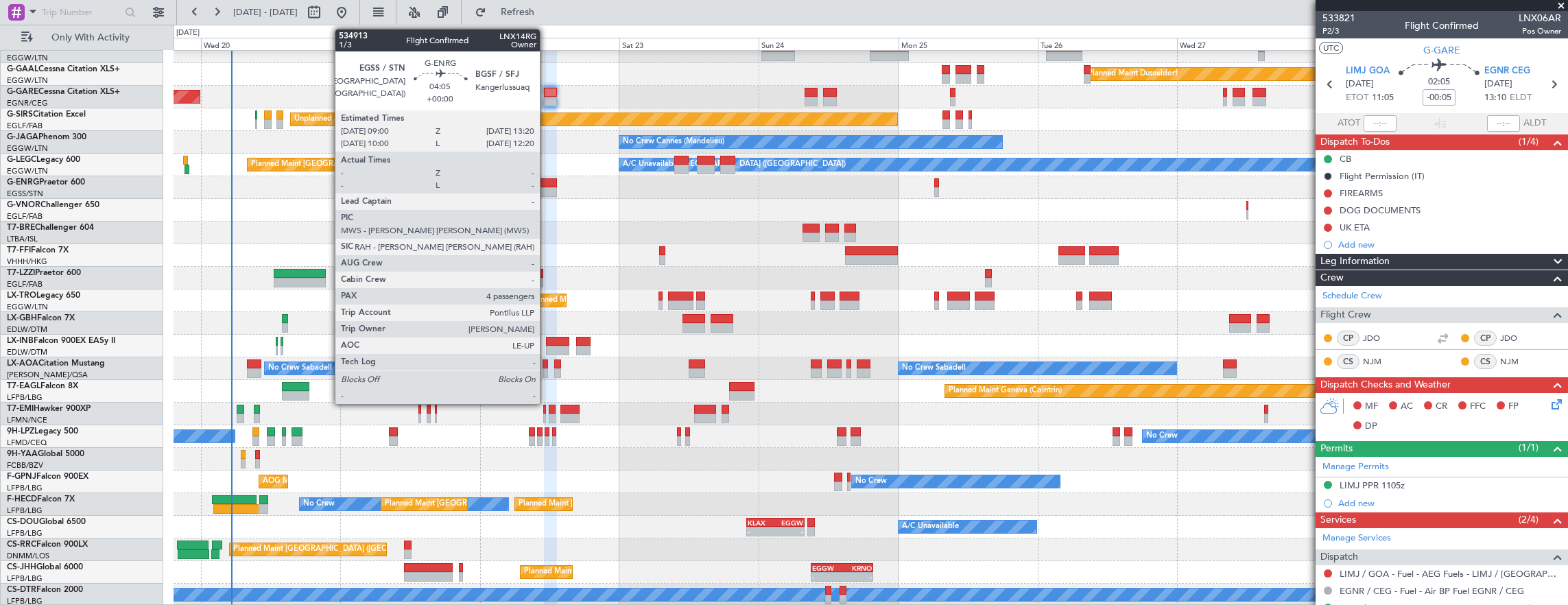
click at [546, 185] on div at bounding box center [545, 182] width 26 height 9
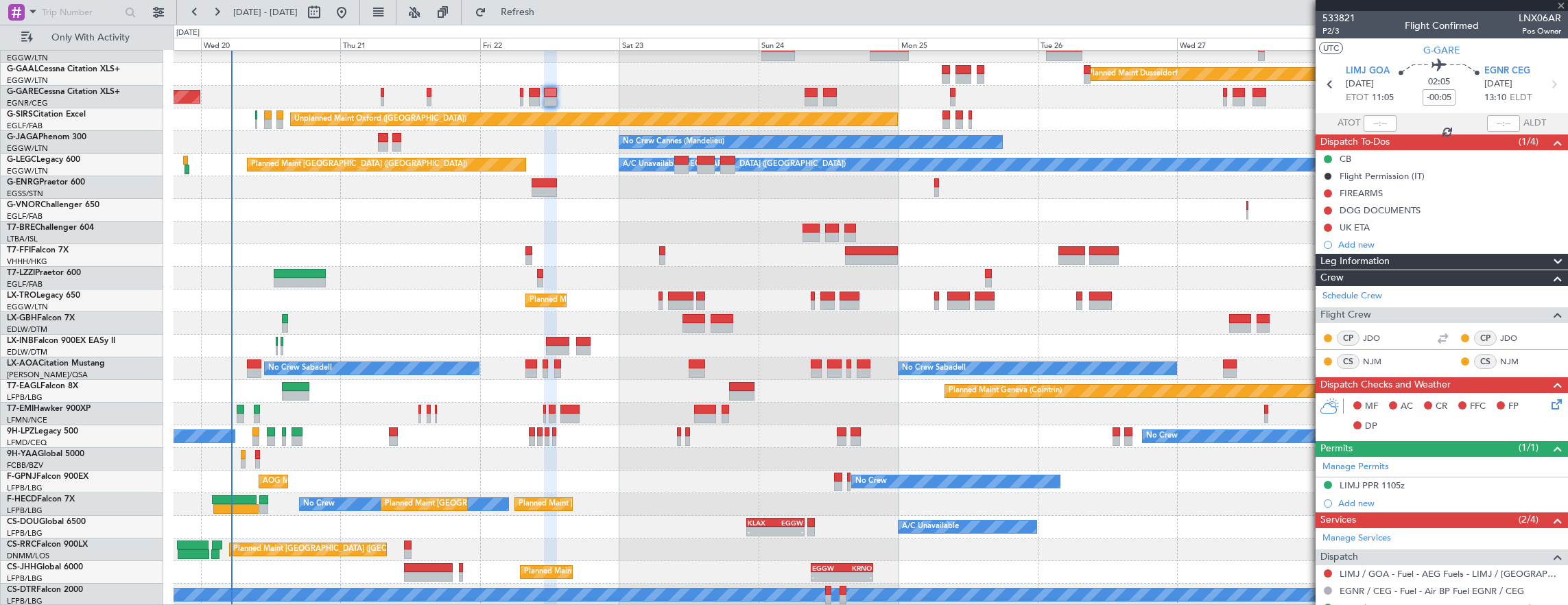
type input "4"
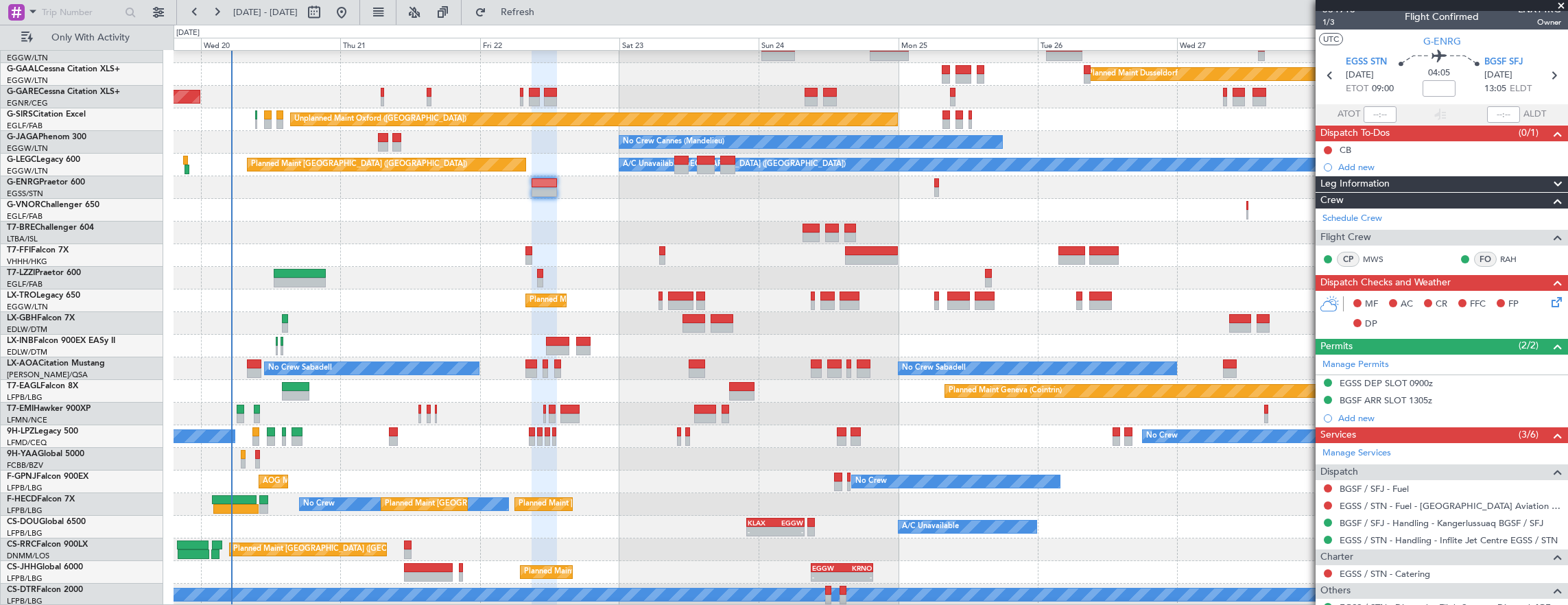
scroll to position [0, 0]
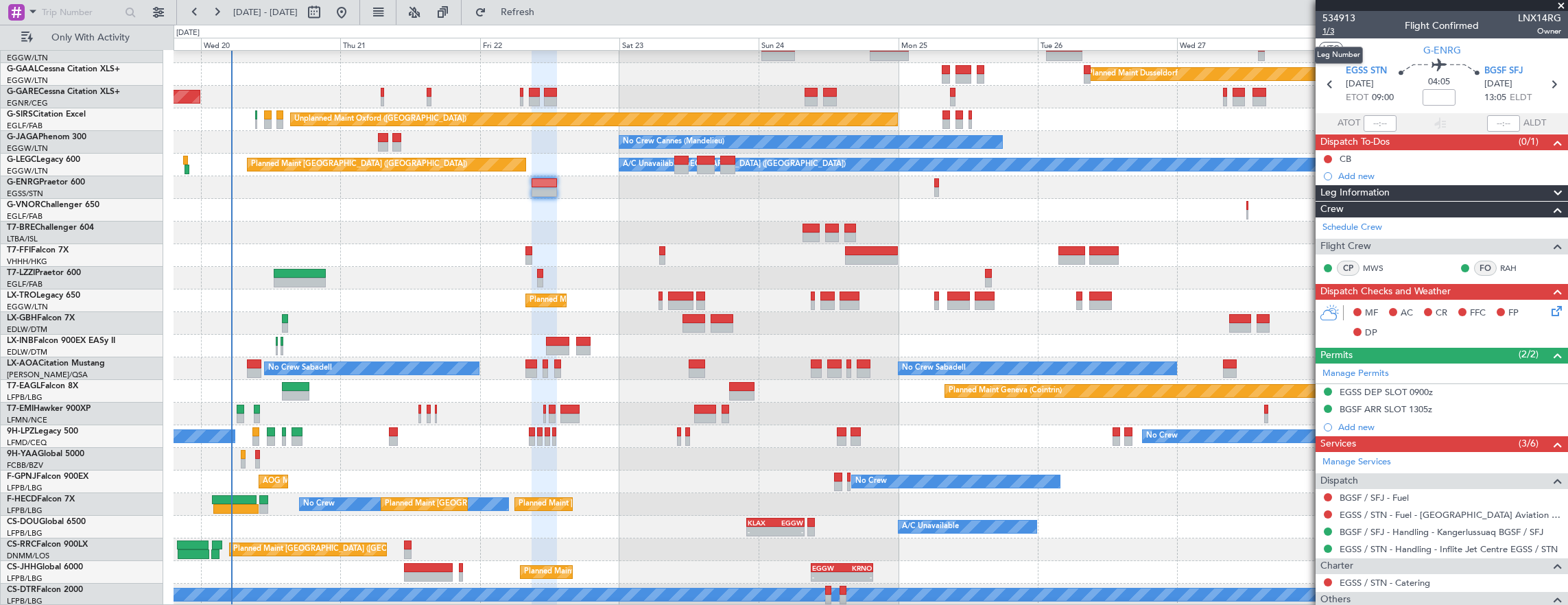
click at [1335, 32] on span "1/3" at bounding box center [1339, 32] width 33 height 12
